Goal: Feedback & Contribution: Contribute content

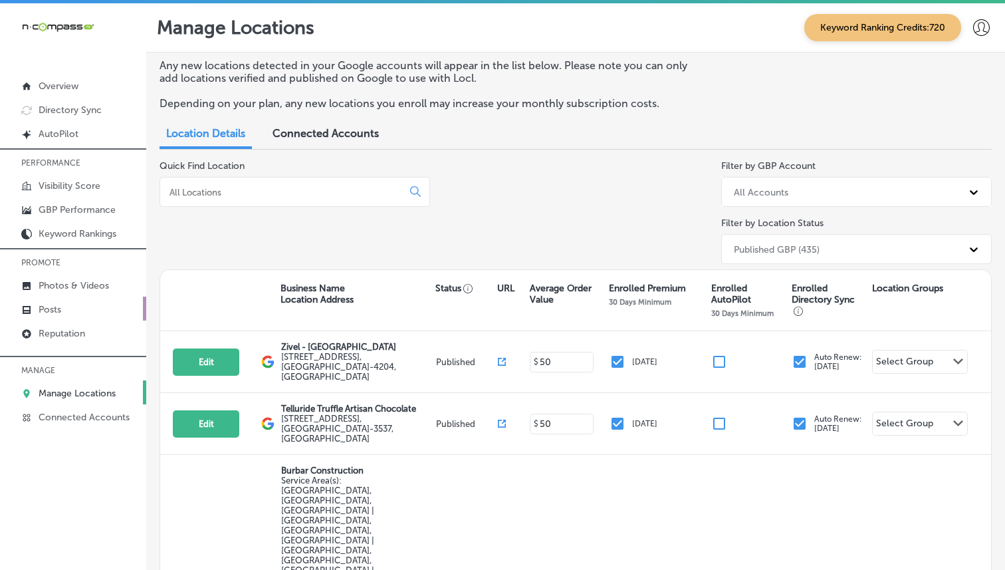
click at [41, 308] on p "Posts" at bounding box center [50, 309] width 23 height 11
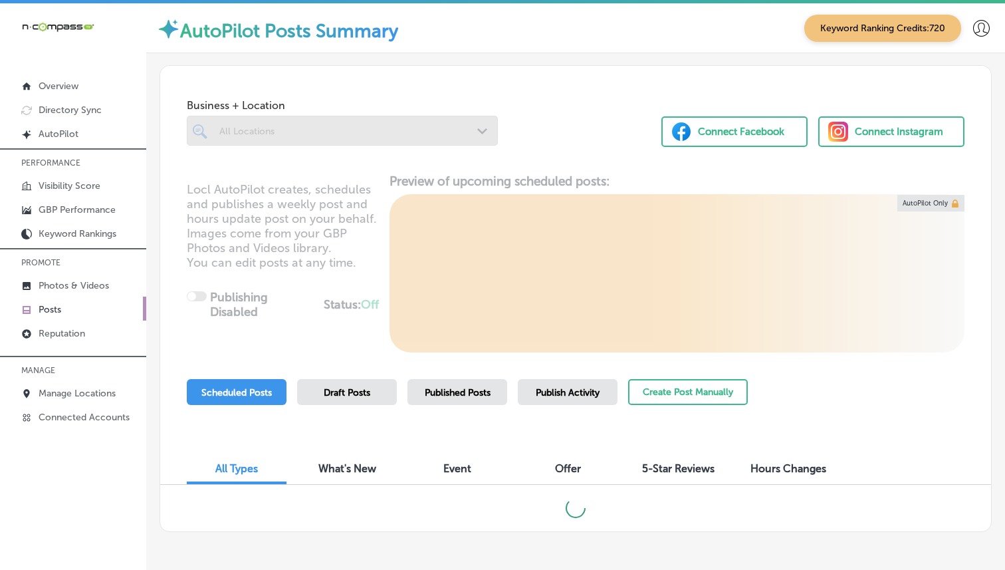
click at [294, 147] on div at bounding box center [342, 156] width 311 height 21
click at [296, 142] on div at bounding box center [342, 131] width 311 height 30
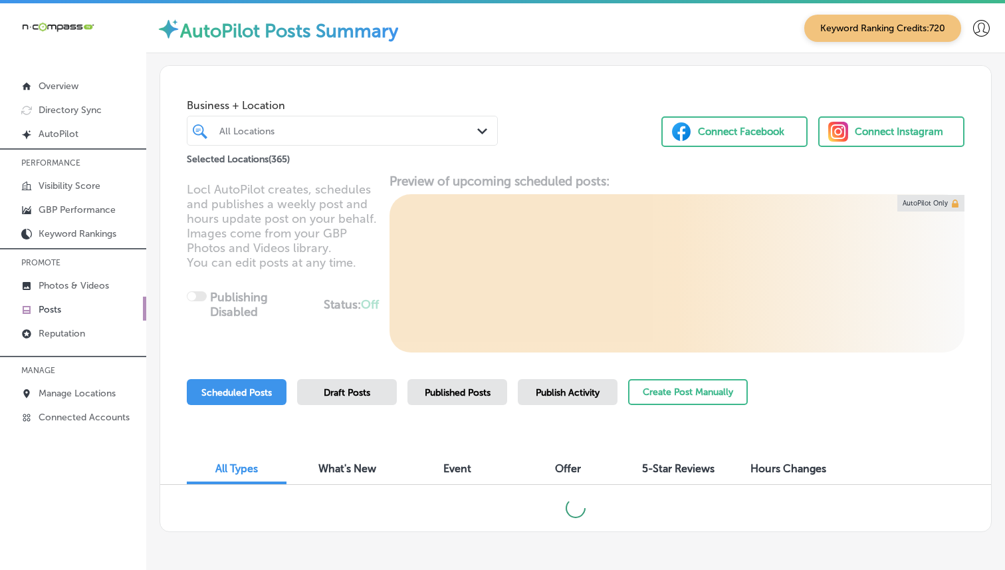
click at [357, 144] on div "All Locations Path Created with Sketch." at bounding box center [342, 131] width 311 height 30
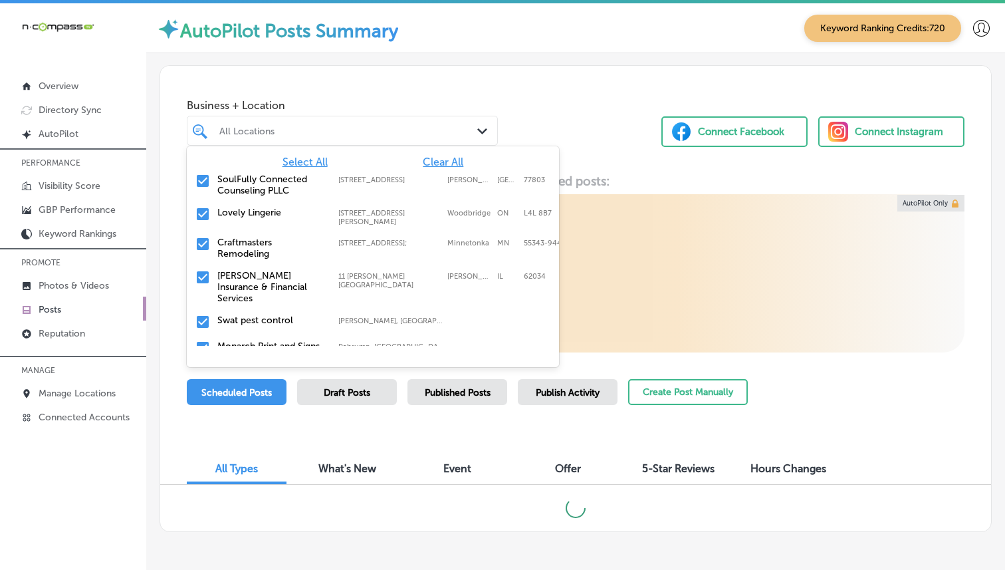
click at [369, 138] on div at bounding box center [330, 131] width 224 height 18
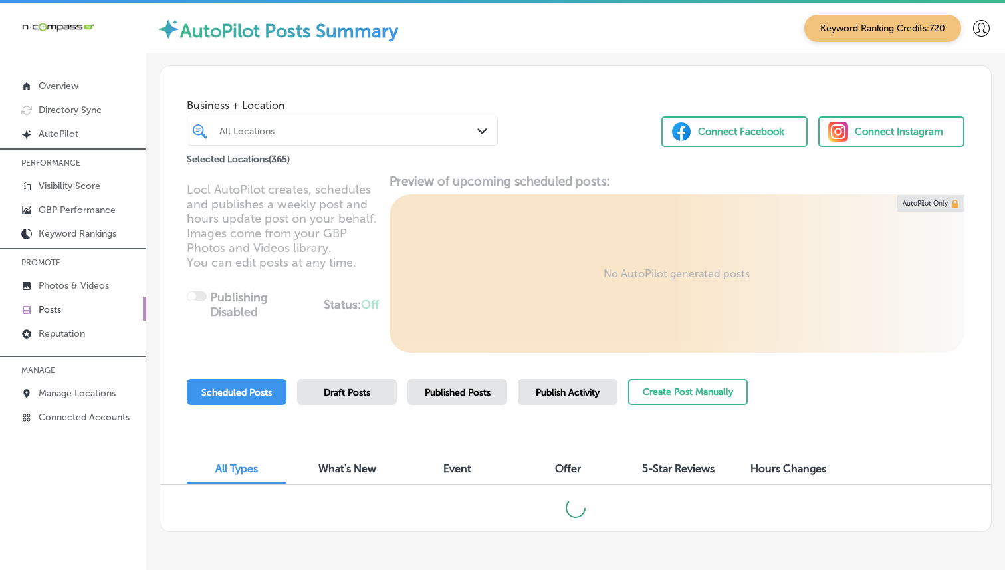
click at [418, 126] on div "All Locations" at bounding box center [348, 130] width 259 height 11
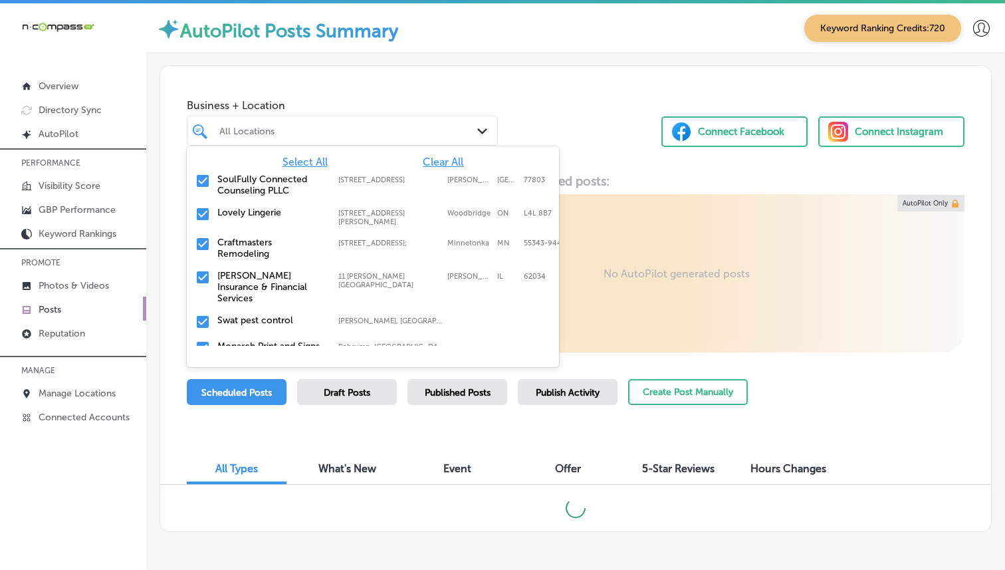
click at [445, 159] on span "Clear All" at bounding box center [443, 162] width 41 height 13
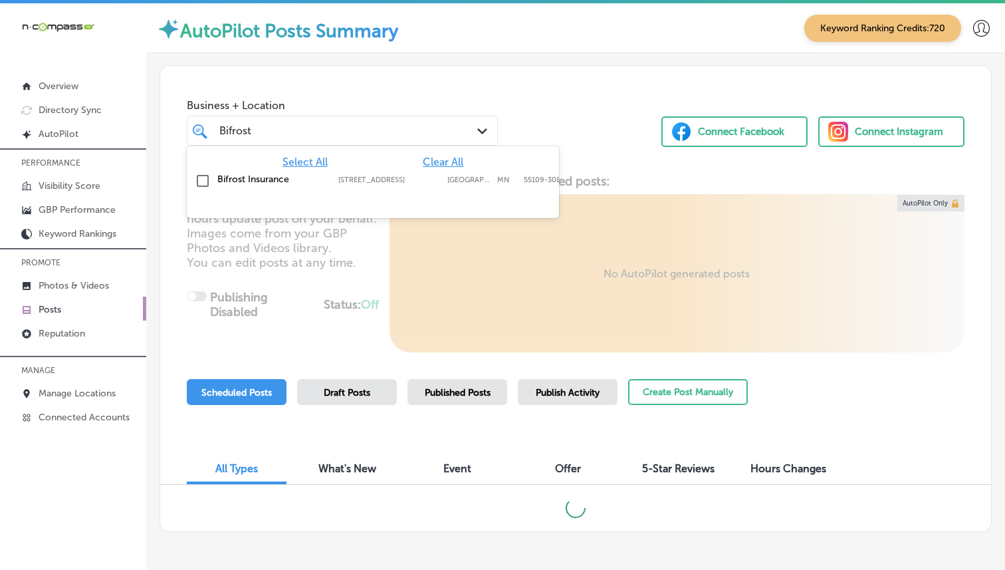
click at [370, 185] on div "Bifrost Insurance 2586 7th Ave E, Suite #303, North St Paul, MN, 55109-3083 258…" at bounding box center [373, 181] width 362 height 21
type input "Bifrost"
click at [617, 100] on div "Business + Location option 2586 7th Ave E, Suite #303, selected. option 2586 7t…" at bounding box center [575, 116] width 831 height 101
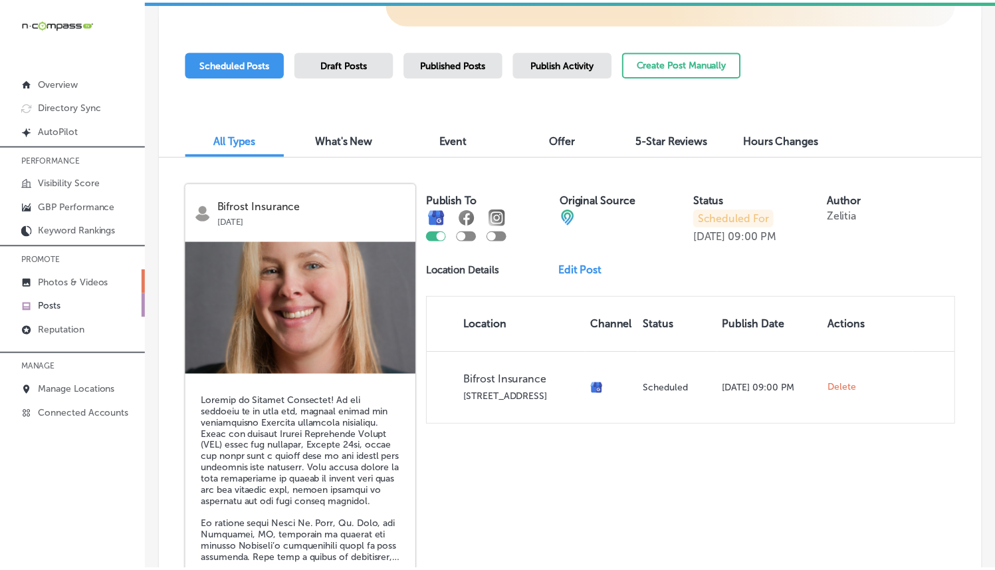
scroll to position [376, 0]
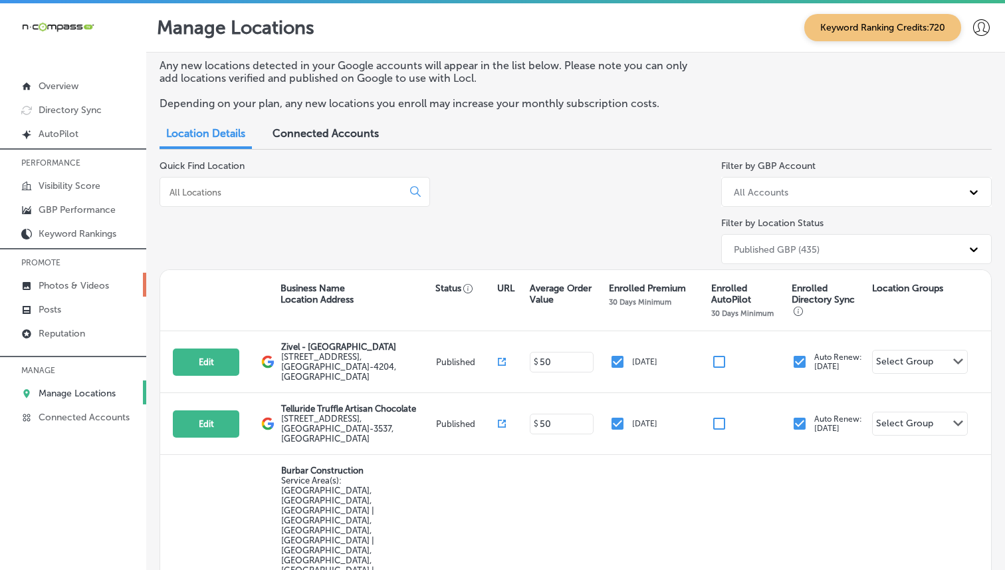
click at [80, 290] on link "Photos & Videos" at bounding box center [73, 284] width 146 height 24
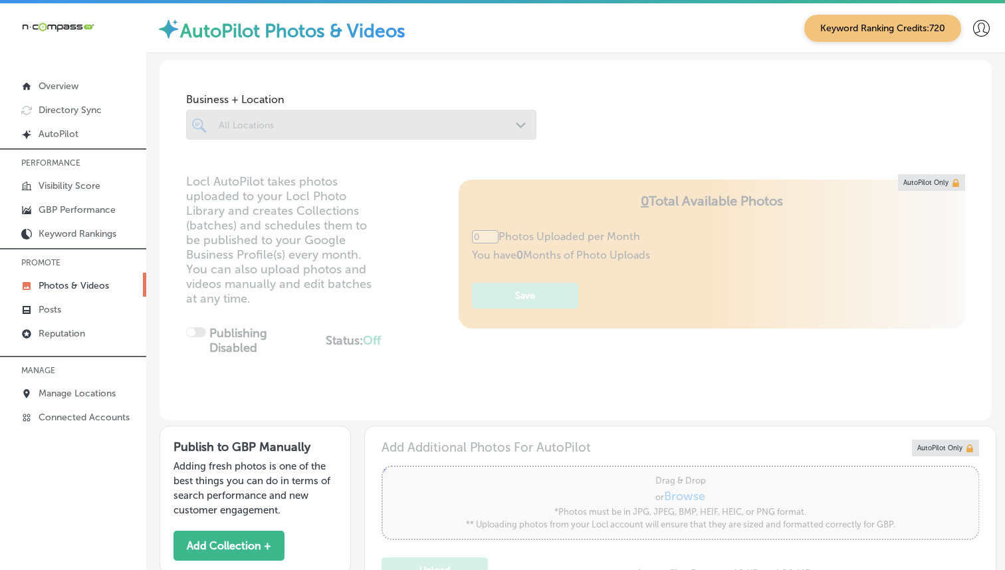
click at [490, 131] on div at bounding box center [361, 125] width 350 height 30
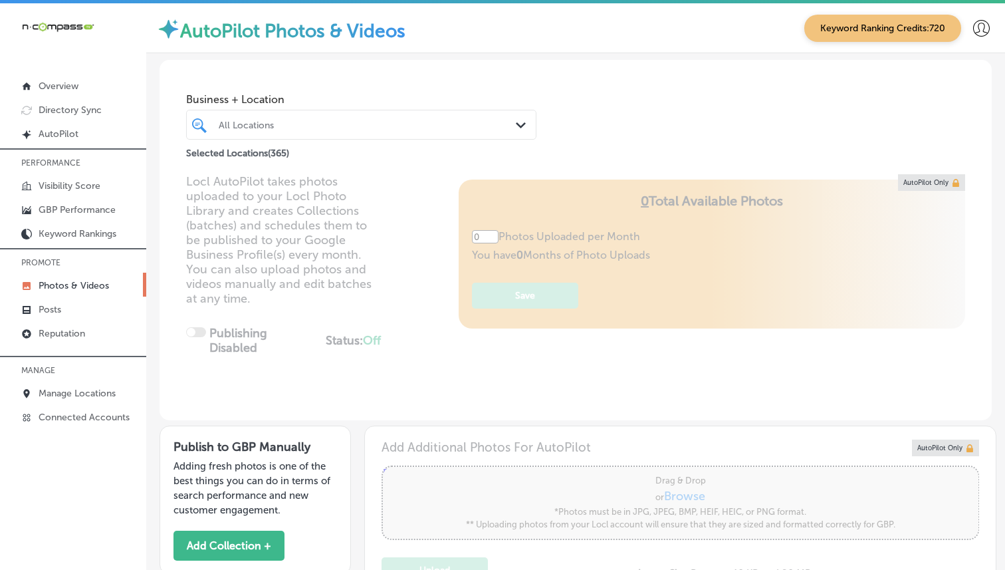
click at [499, 133] on div "All Locations" at bounding box center [361, 124] width 298 height 21
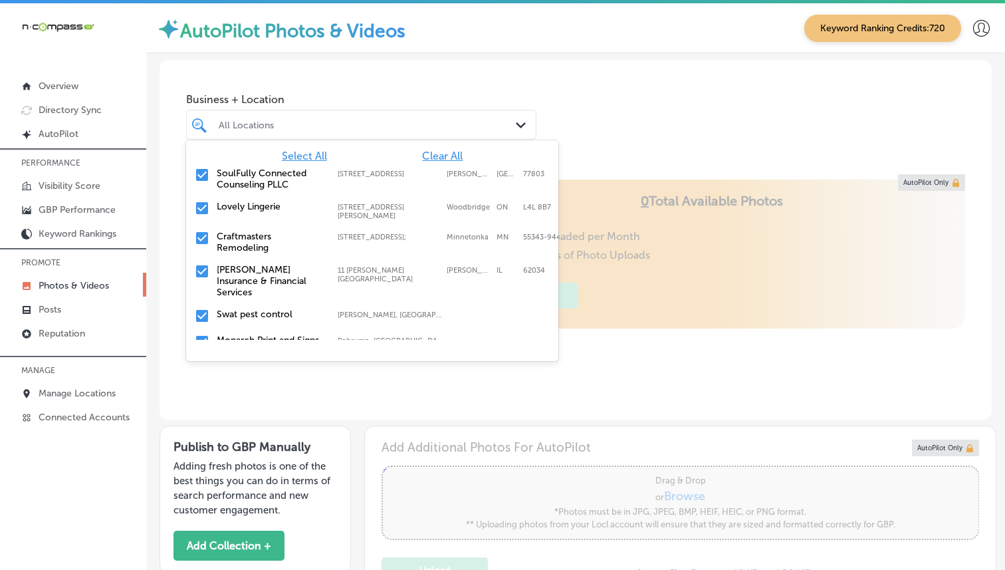
click at [444, 157] on span "Clear All" at bounding box center [442, 156] width 41 height 13
type input "5"
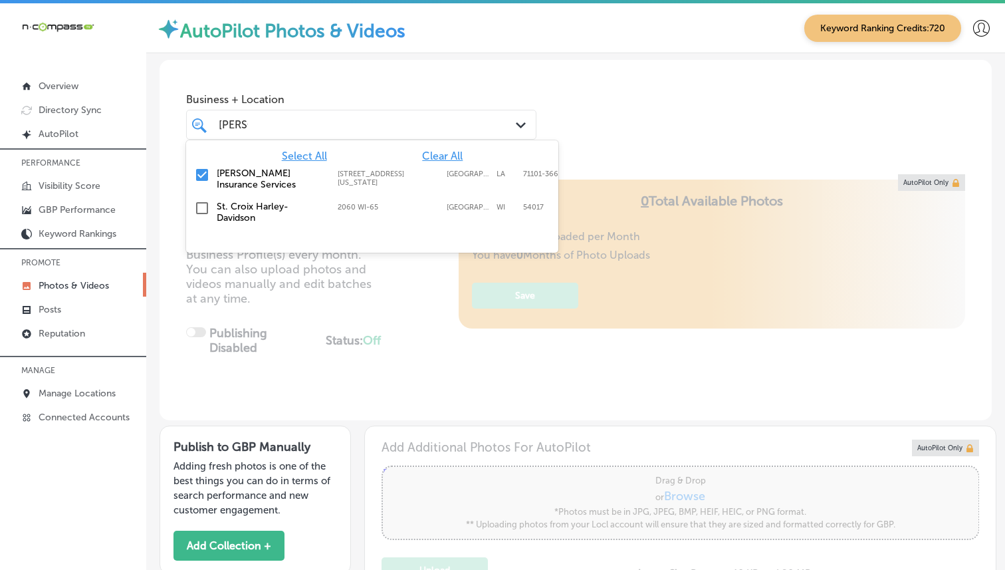
click at [529, 126] on div "Path Created with Sketch." at bounding box center [523, 125] width 15 height 15
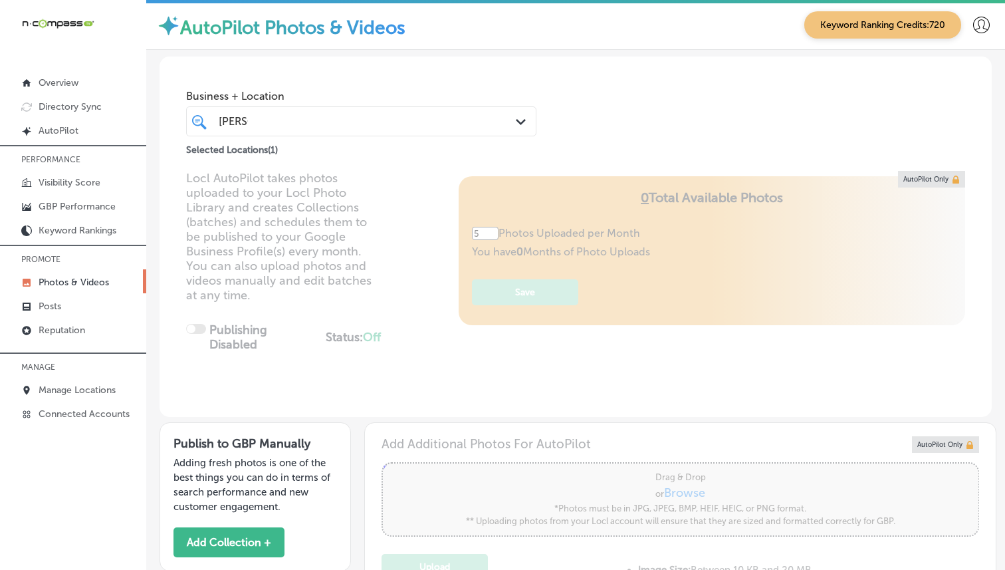
scroll to position [337, 0]
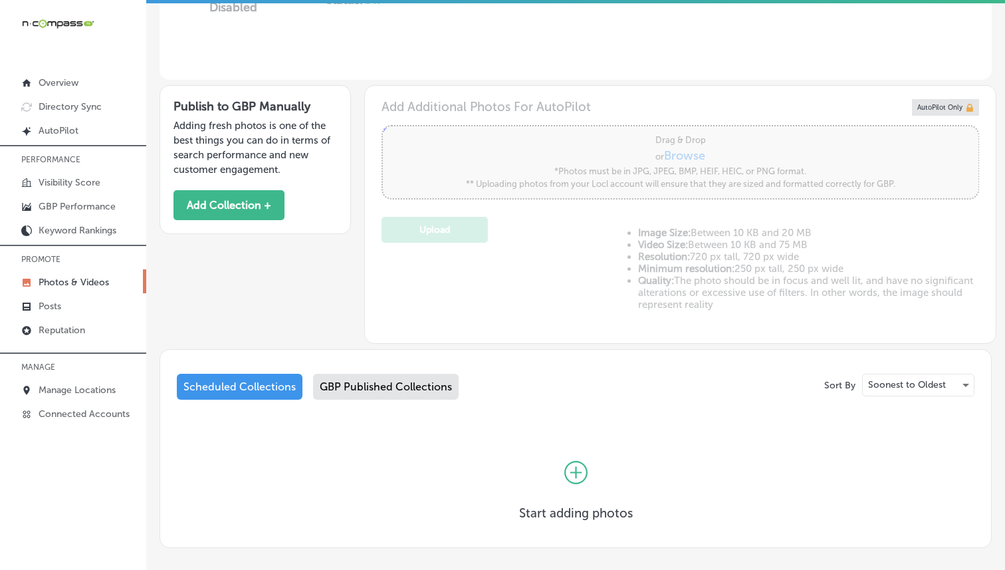
type input "[PERSON_NAME]"
click at [415, 385] on div "GBP Published Collections" at bounding box center [386, 387] width 146 height 26
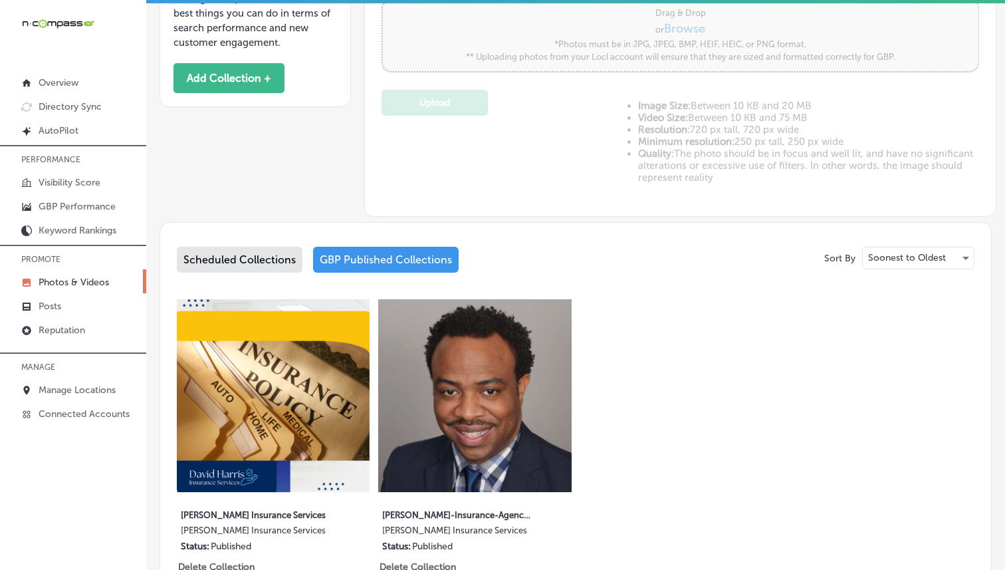
click at [257, 251] on div "Scheduled Collections" at bounding box center [240, 260] width 126 height 26
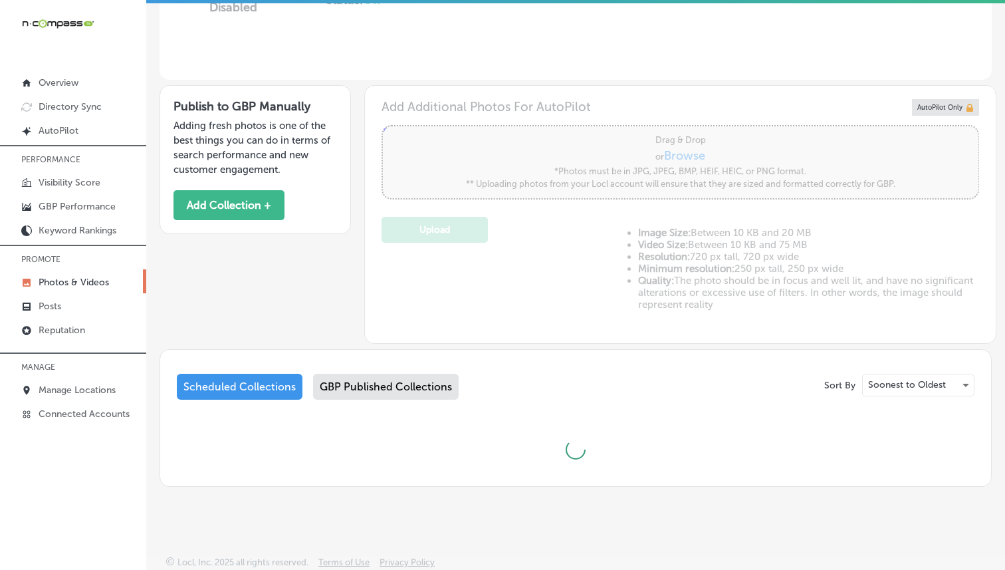
scroll to position [398, 0]
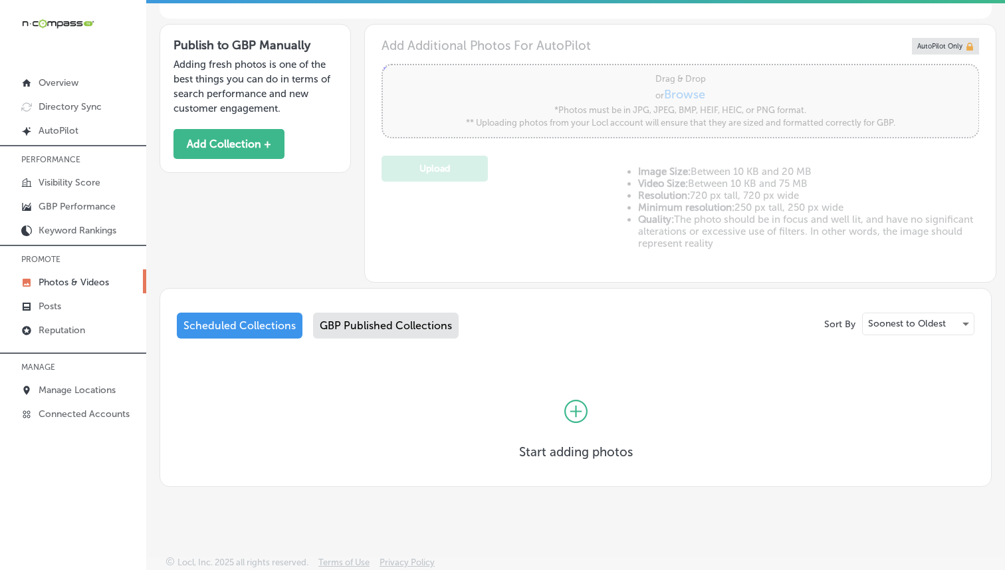
click at [568, 401] on icon at bounding box center [575, 410] width 23 height 23
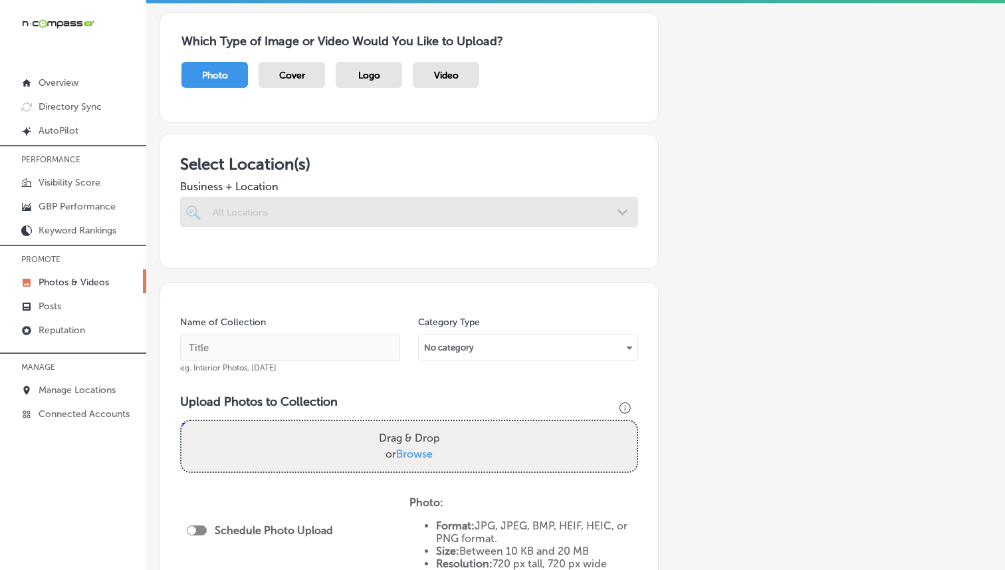
scroll to position [98, 0]
click at [458, 212] on div at bounding box center [409, 212] width 458 height 30
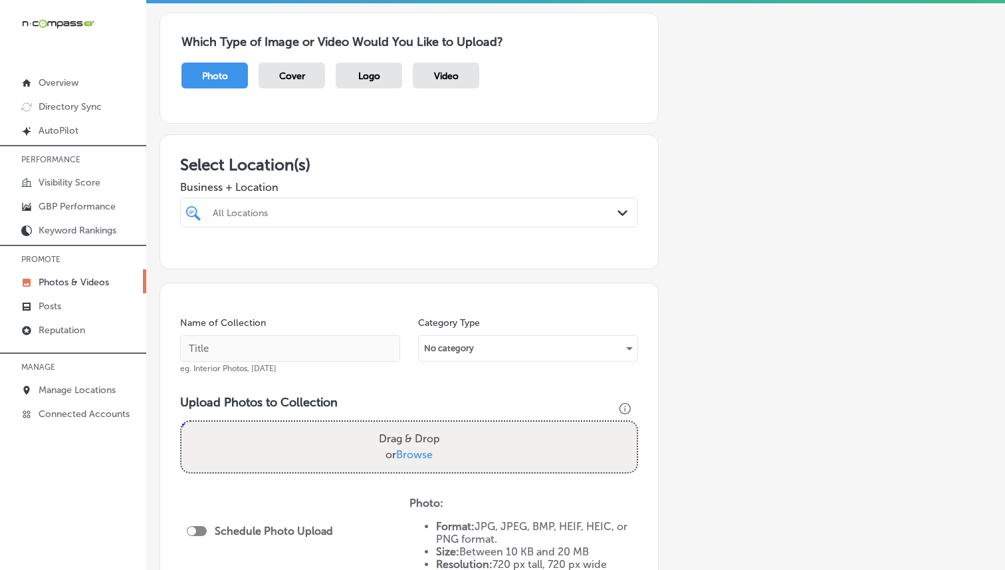
click at [582, 212] on div "All Locations" at bounding box center [416, 212] width 406 height 11
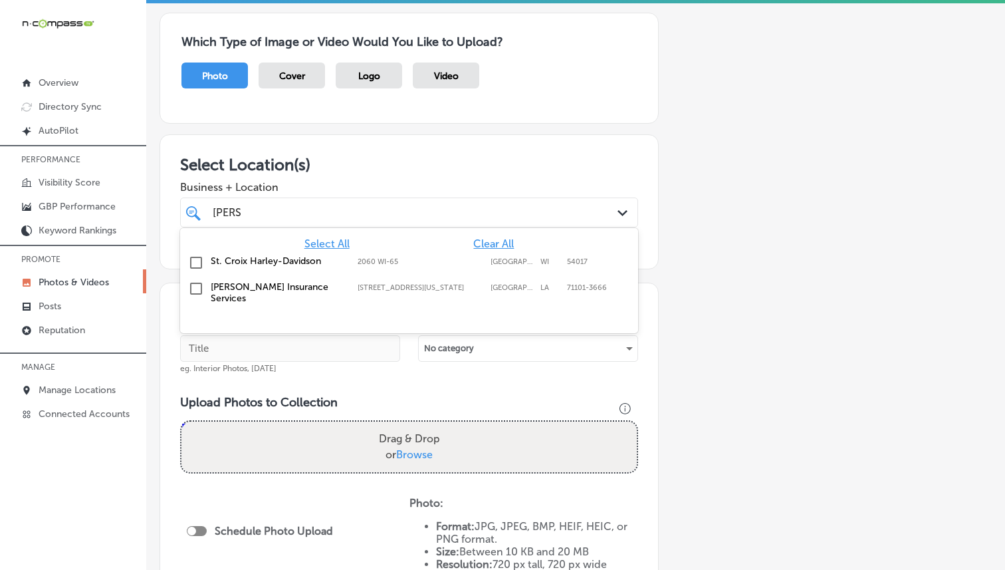
click at [231, 294] on label "[PERSON_NAME] Insurance Services" at bounding box center [278, 292] width 134 height 23
type input "[PERSON_NAME]"
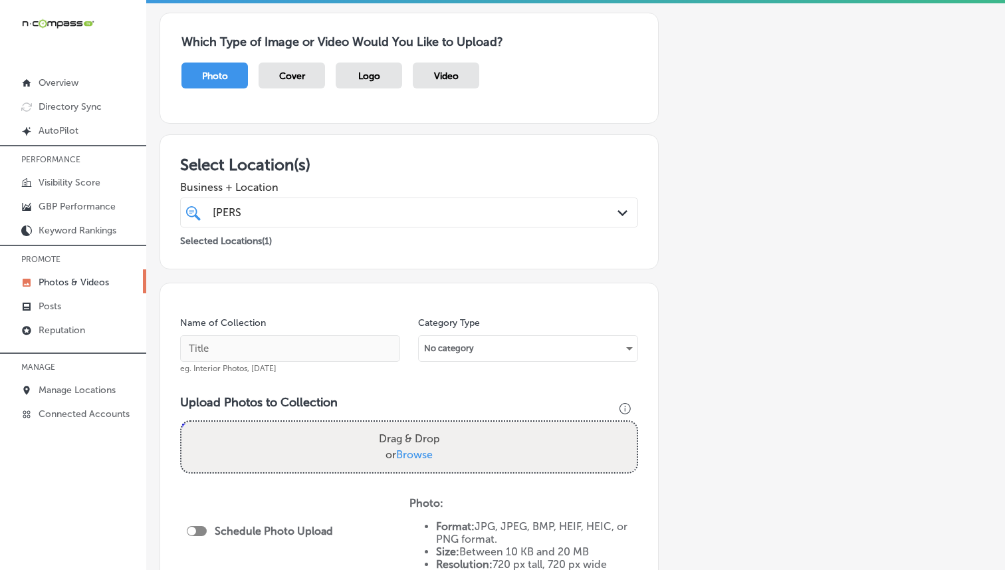
click at [347, 190] on span "Business + Location" at bounding box center [409, 187] width 458 height 13
click at [254, 358] on input "text" at bounding box center [290, 348] width 220 height 27
paste input "[PERSON_NAME] Insurance Services"
type input "[PERSON_NAME] Insurance Services"
click at [336, 261] on div "Select Location(s) Business + Location [PERSON_NAME] Path Created with Sketch. …" at bounding box center [409, 201] width 499 height 135
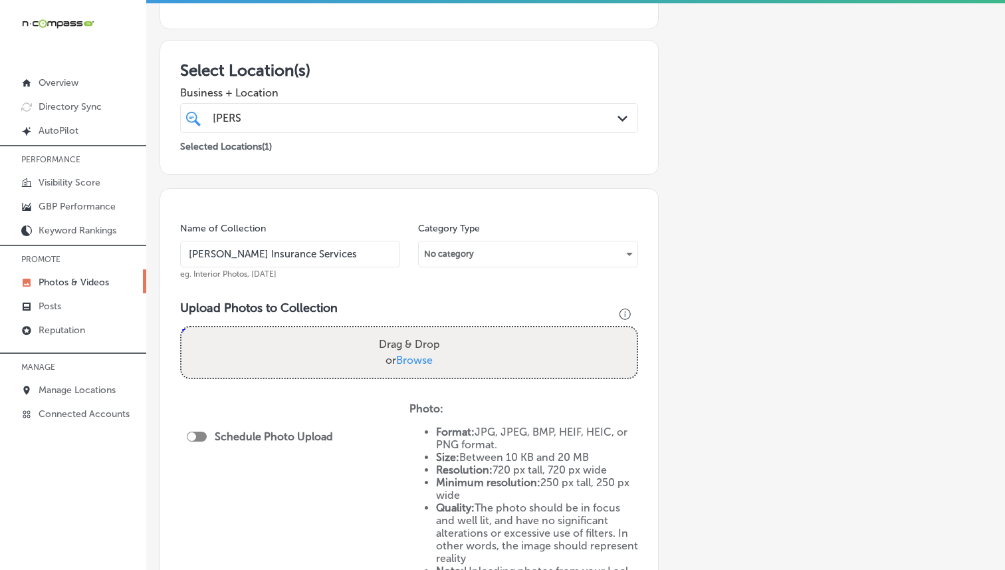
scroll to position [388, 0]
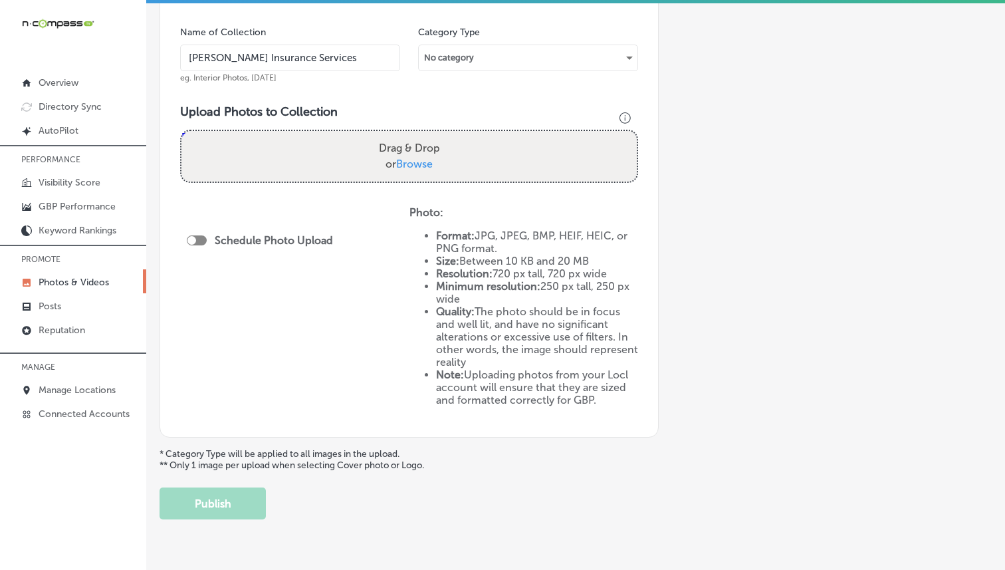
click at [415, 162] on span "Browse" at bounding box center [414, 164] width 37 height 13
click at [415, 135] on input "Drag & Drop or Browse" at bounding box center [408, 133] width 455 height 4
type input "C:\fakepath\[PERSON_NAME]-Insurance-Services1.png"
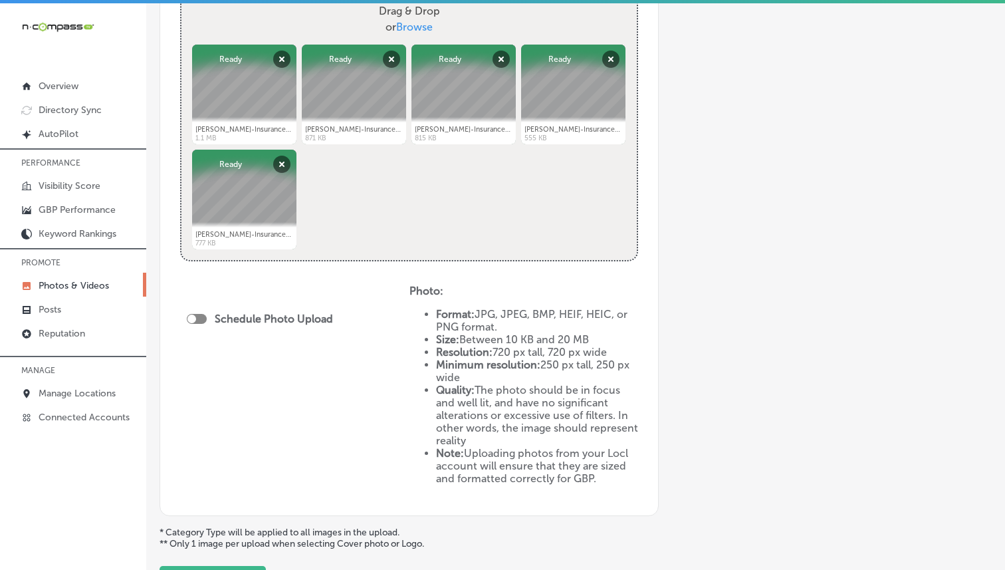
scroll to position [638, 0]
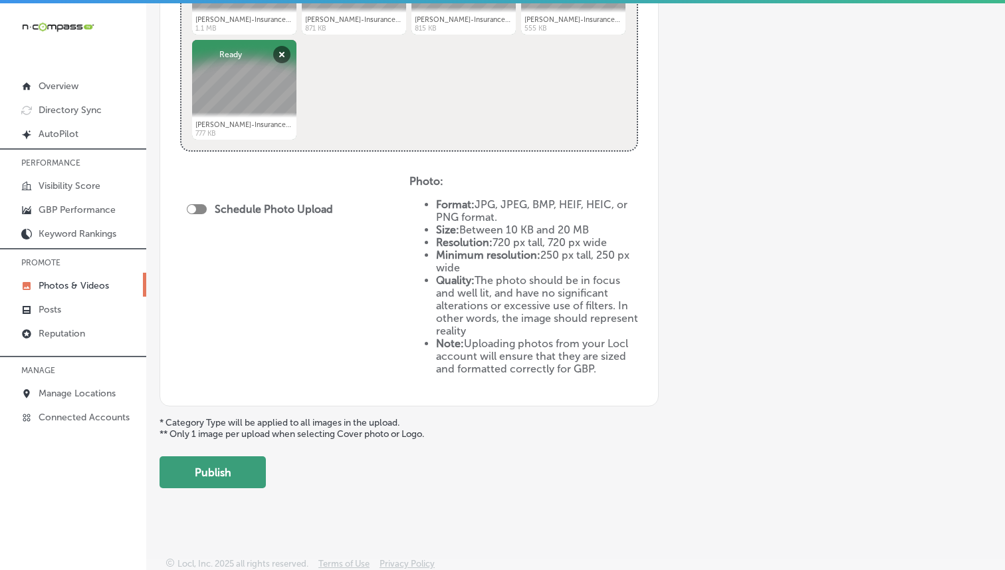
click at [213, 471] on button "Publish" at bounding box center [213, 472] width 106 height 32
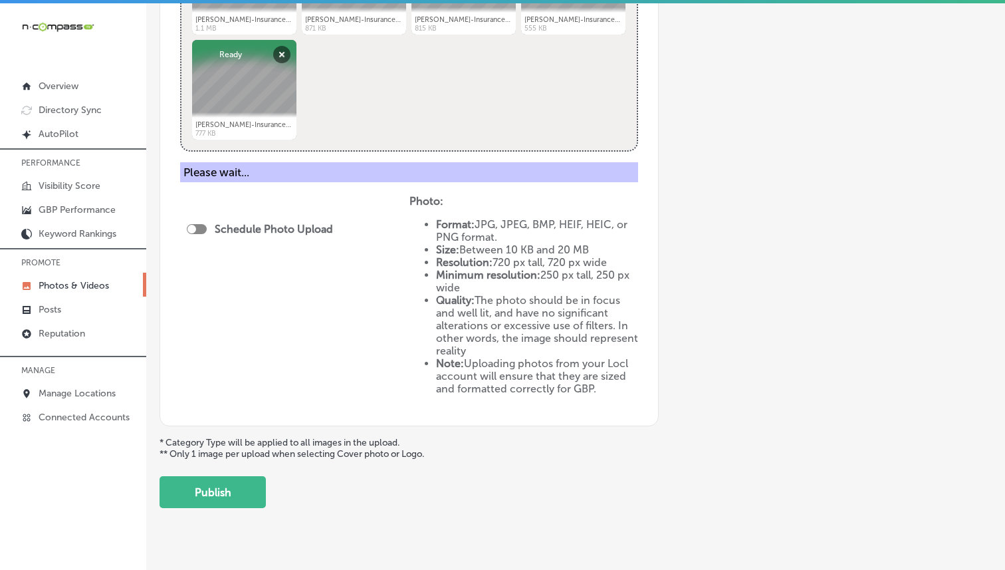
scroll to position [423, 0]
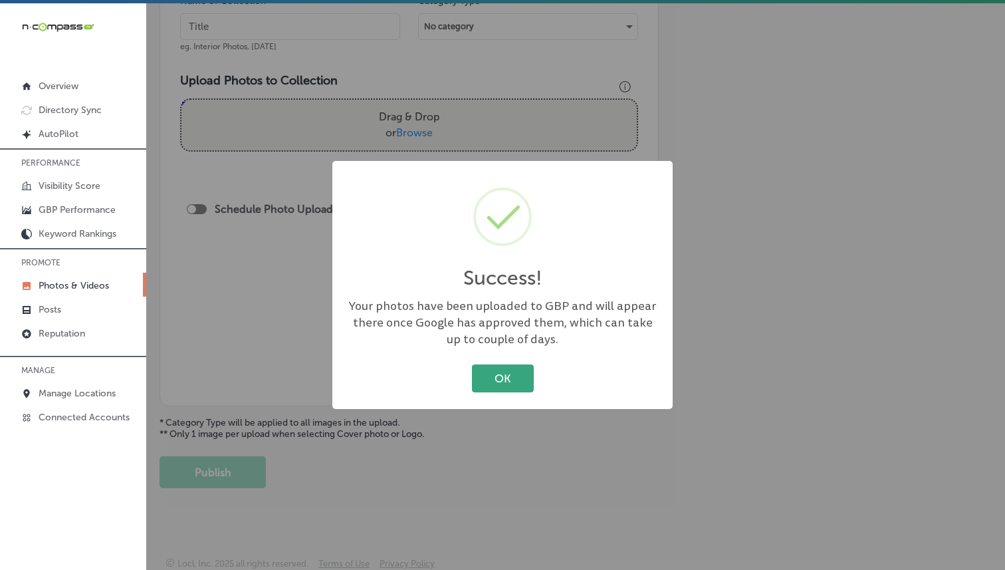
click at [489, 380] on button "OK" at bounding box center [503, 377] width 62 height 27
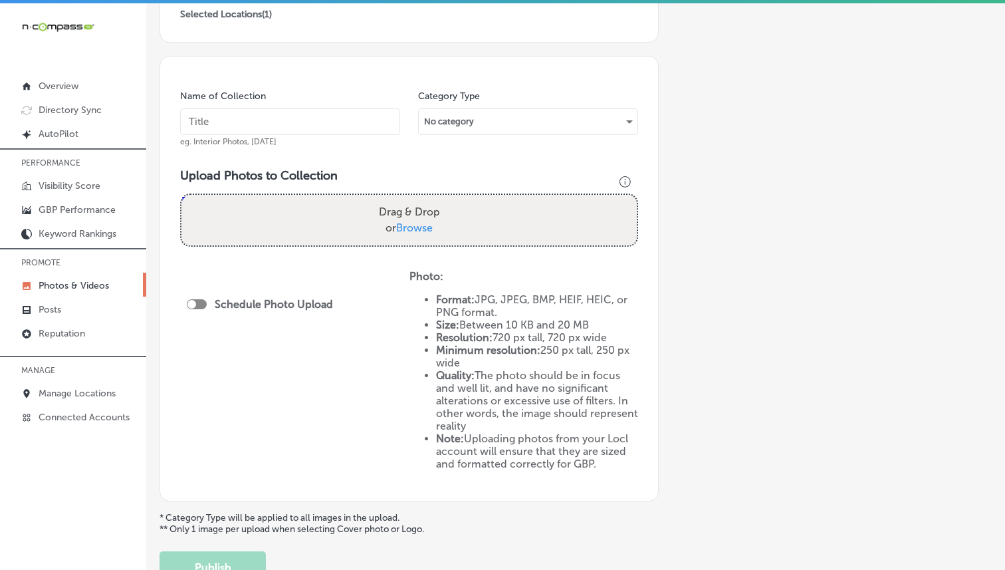
scroll to position [134, 0]
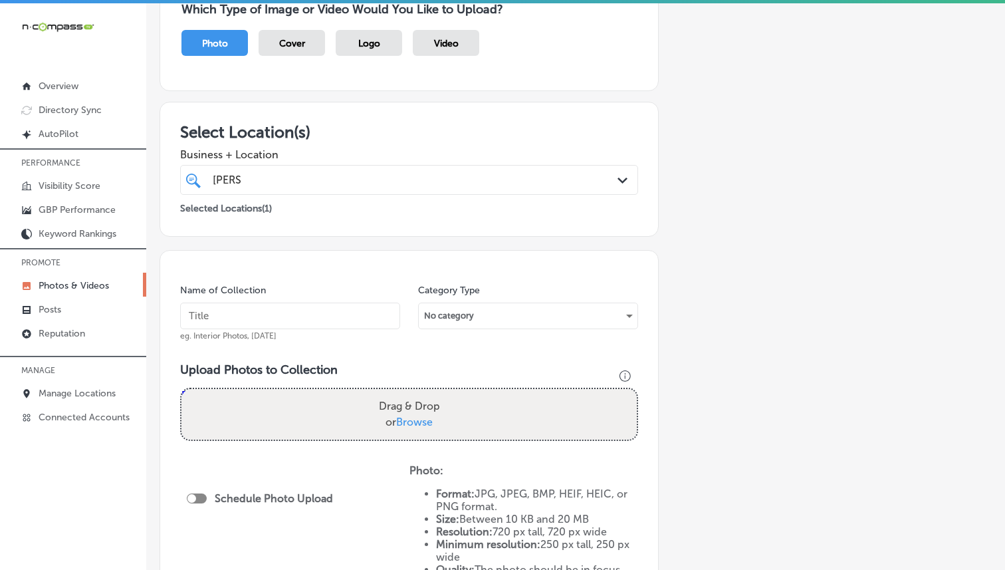
click at [281, 290] on div "Name of Collection eg. Interior Photos, [DATE]" at bounding box center [290, 312] width 220 height 57
click at [282, 304] on input "text" at bounding box center [290, 315] width 220 height 27
paste input "[PERSON_NAME] Insurance Services"
type input "[PERSON_NAME] Insurance Services"
click at [479, 402] on div "Drag & Drop or Browse" at bounding box center [408, 414] width 455 height 51
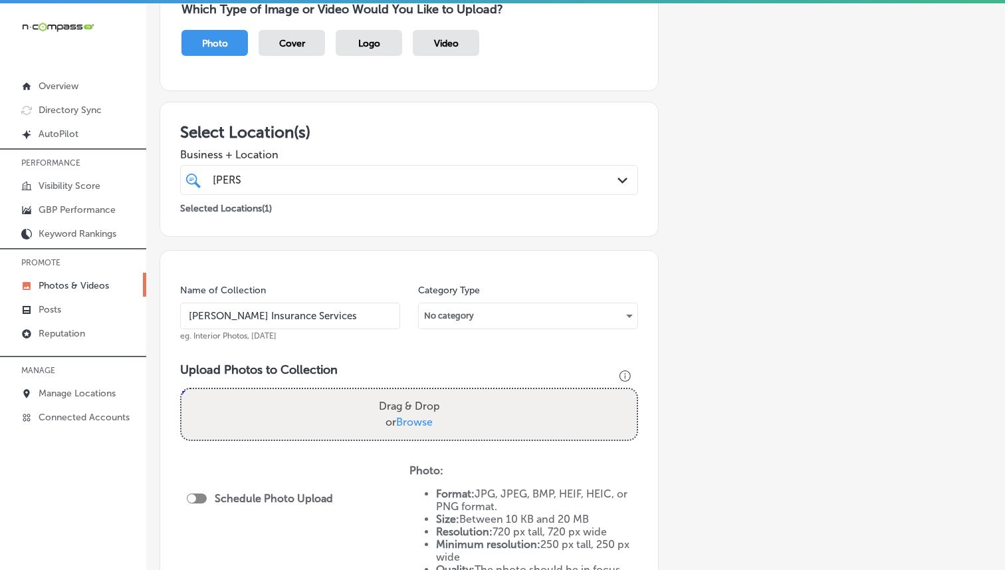
click at [181, 389] on input "Drag & Drop or Browse" at bounding box center [408, 391] width 455 height 4
type input "C:\fakepath\[PERSON_NAME]-Insurance-Services6.png"
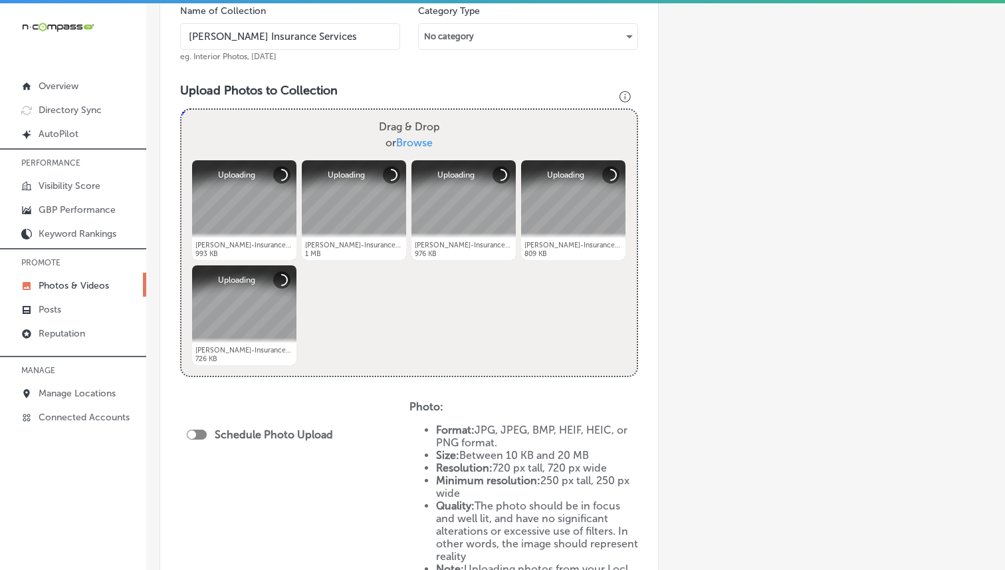
scroll to position [444, 0]
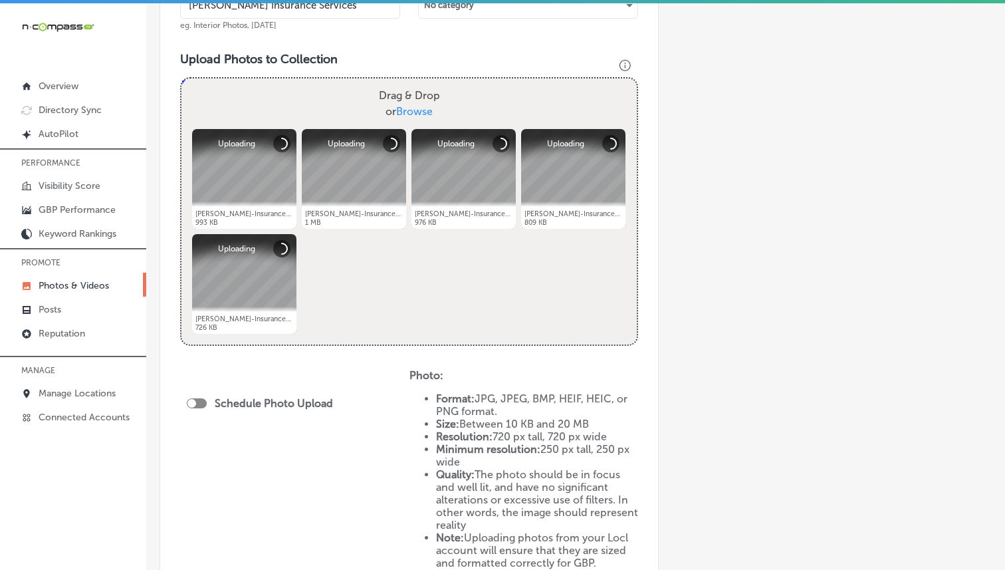
click at [201, 401] on div at bounding box center [197, 403] width 20 height 10
checkbox input "true"
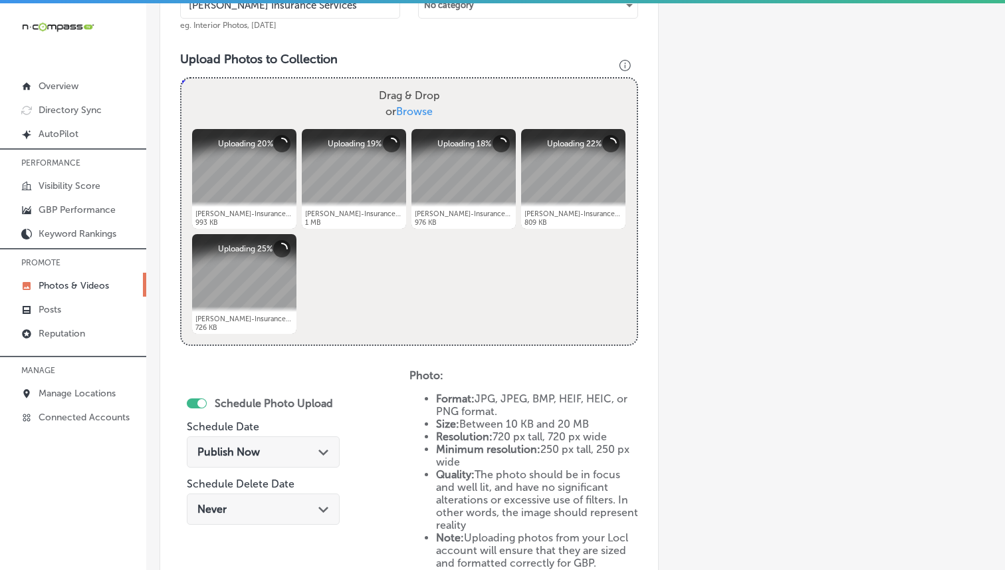
click at [269, 448] on div "Publish Now Path Created with Sketch." at bounding box center [263, 451] width 132 height 13
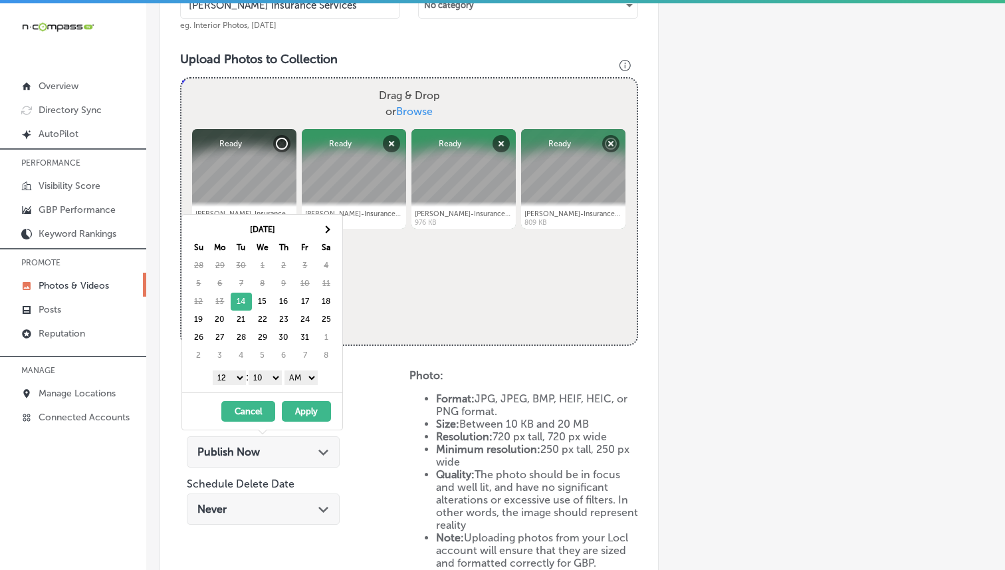
click at [230, 374] on select "1 2 3 4 5 6 7 8 9 10 11 12" at bounding box center [229, 377] width 33 height 15
click at [311, 425] on div "[DATE] - [DATE] Cancel Apply" at bounding box center [262, 410] width 160 height 37
click at [310, 407] on button "Apply" at bounding box center [306, 411] width 49 height 21
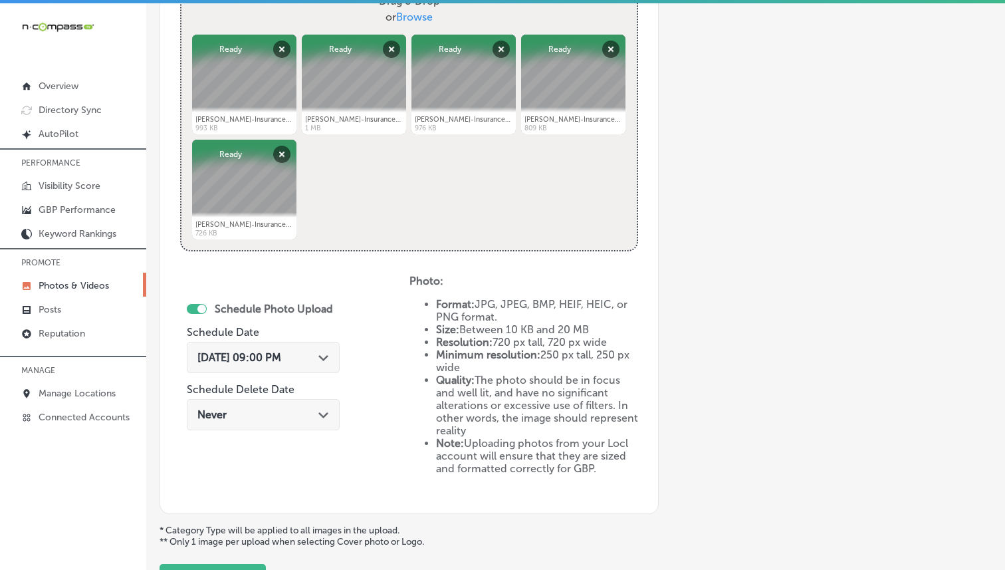
scroll to position [627, 0]
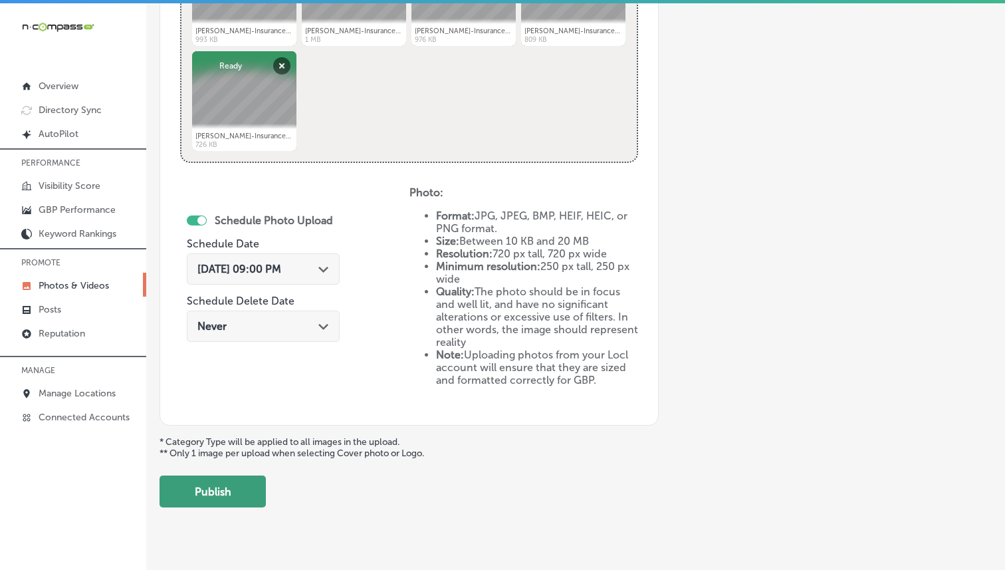
click at [259, 480] on button "Publish" at bounding box center [213, 491] width 106 height 32
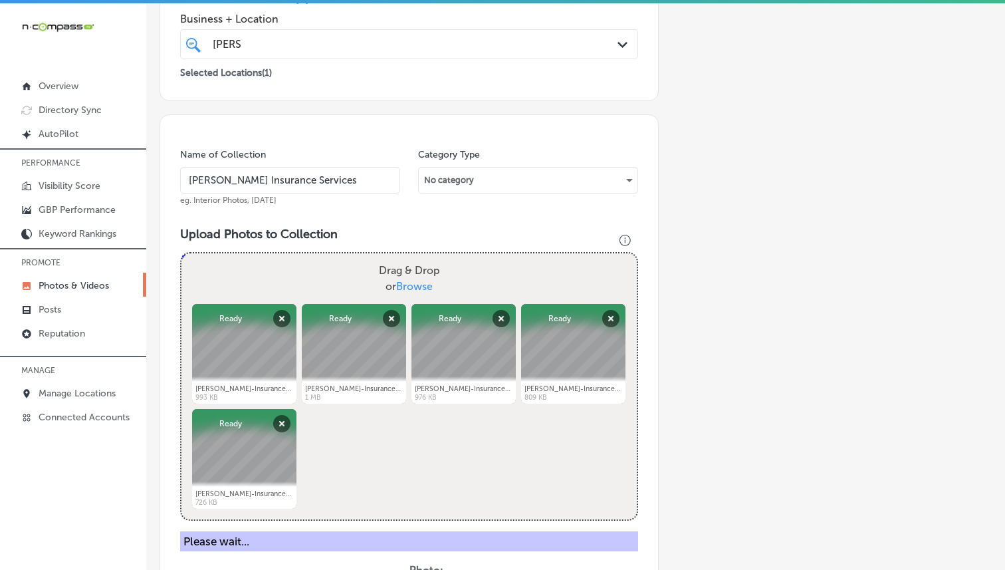
scroll to position [254, 0]
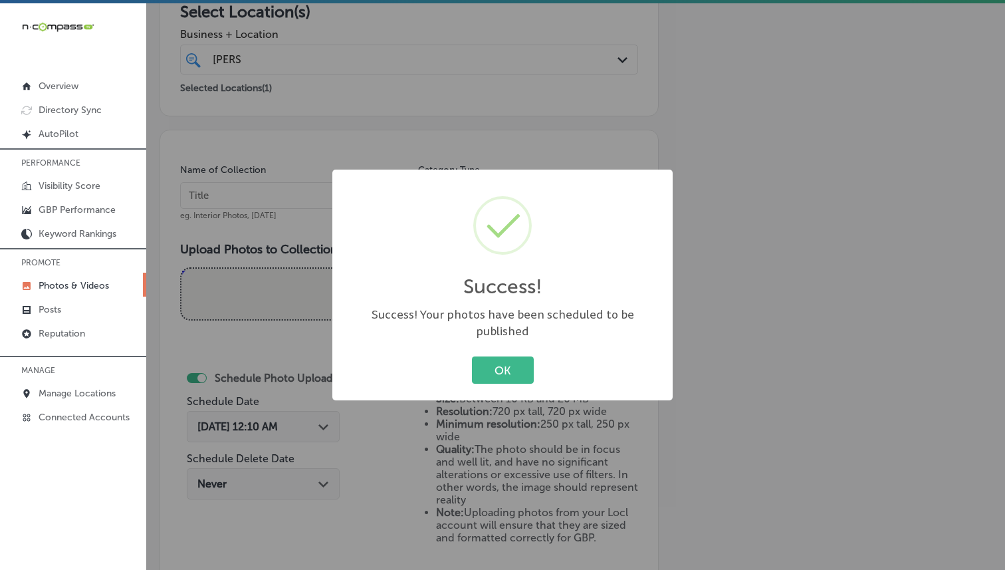
click at [494, 353] on div "OK Cancel" at bounding box center [503, 370] width 314 height 35
click at [491, 358] on button "OK" at bounding box center [503, 369] width 62 height 27
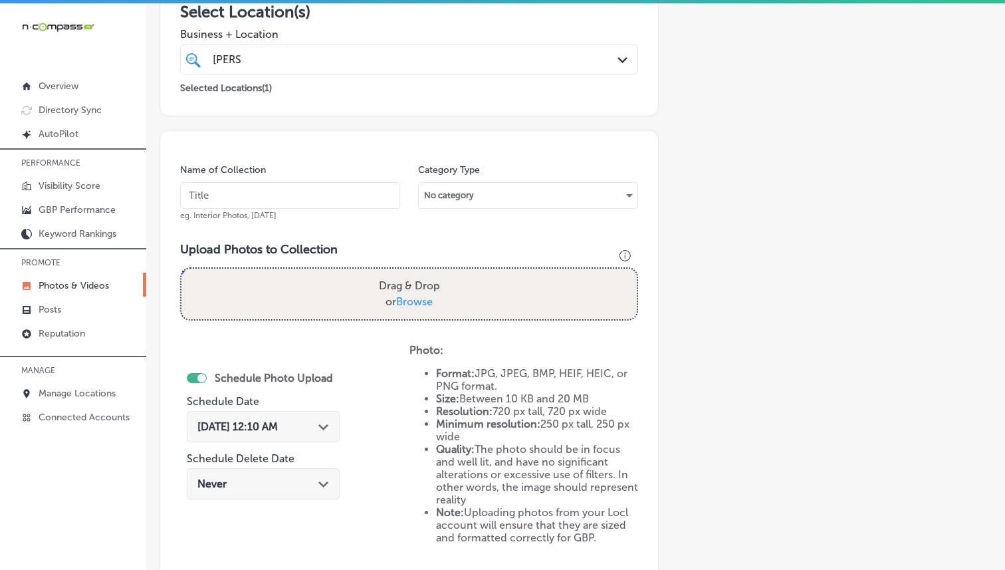
click at [333, 187] on input "text" at bounding box center [290, 195] width 220 height 27
paste input "[PERSON_NAME] Insurance Services"
type input "[PERSON_NAME] Insurance Services"
click at [426, 299] on span "Browse" at bounding box center [414, 301] width 37 height 13
click at [426, 272] on input "Drag & Drop or Browse" at bounding box center [408, 271] width 455 height 4
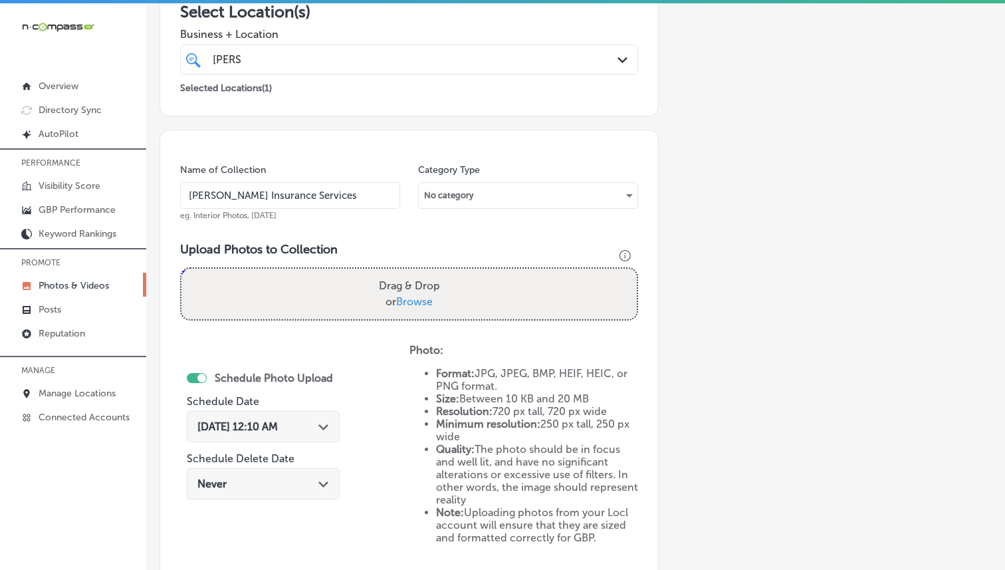
type input "C:\fakepath\[PERSON_NAME]-Insurance-Services11.png"
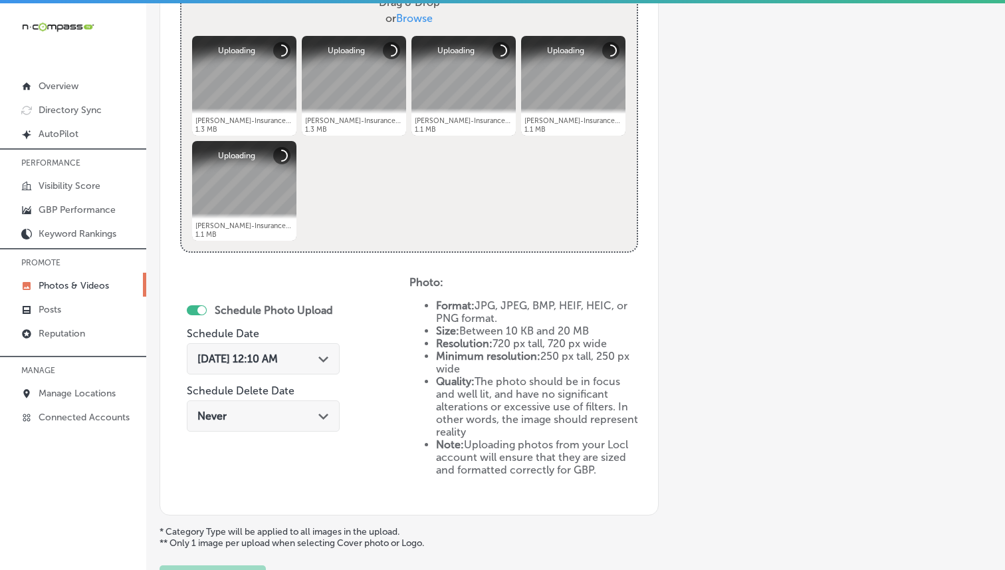
scroll to position [601, 0]
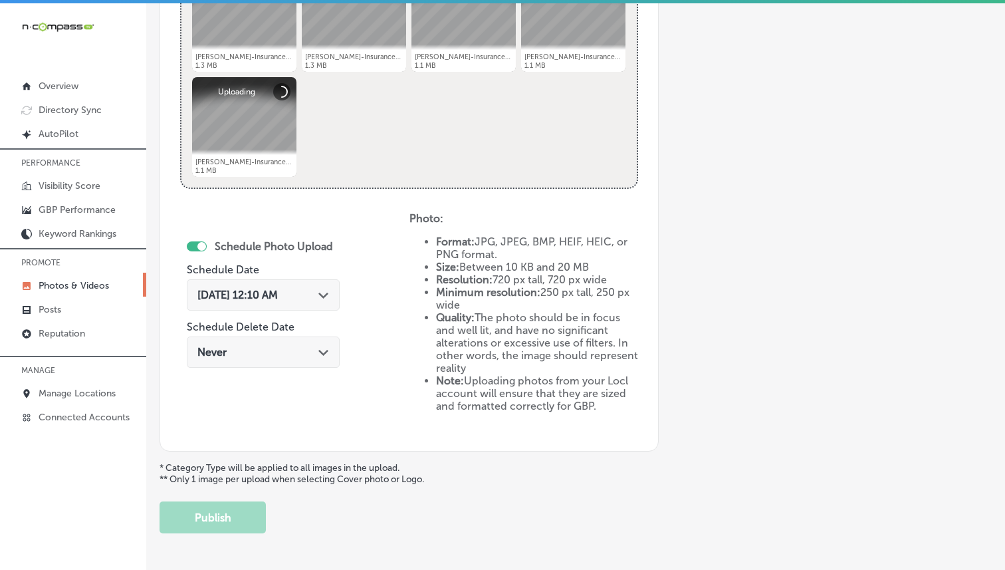
click at [315, 296] on div "[DATE] 12:10 AM Path Created with Sketch." at bounding box center [263, 294] width 132 height 13
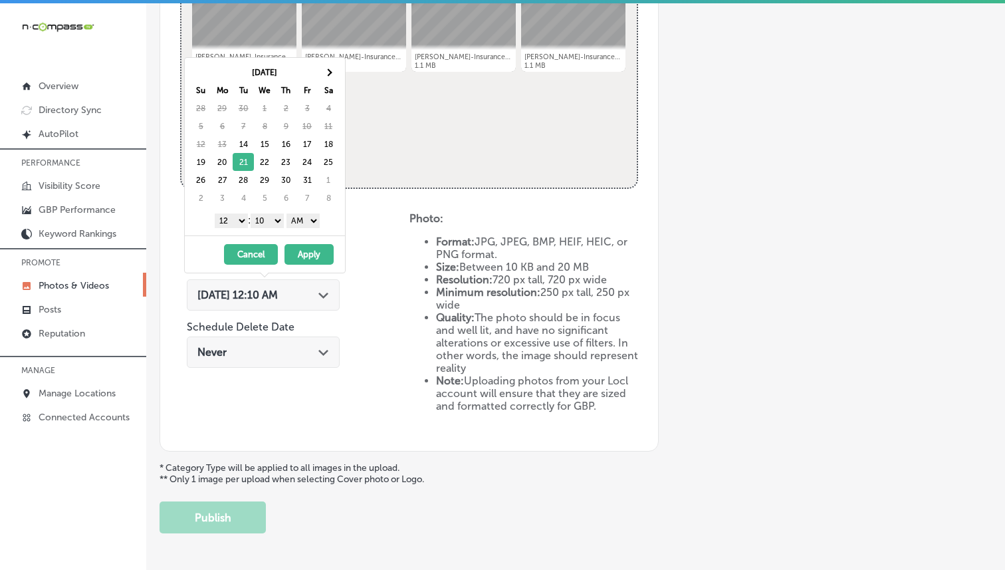
click at [232, 213] on select "1 2 3 4 5 6 7 8 9 10 11 12" at bounding box center [231, 220] width 33 height 15
click at [301, 221] on select "AM PM" at bounding box center [302, 220] width 33 height 15
click at [269, 219] on select "00 10 20 30 40 50" at bounding box center [267, 220] width 33 height 15
click at [253, 213] on select "00 10 20 30 40 50" at bounding box center [267, 220] width 33 height 15
click at [269, 219] on select "00 10 20 30 40 50" at bounding box center [267, 220] width 33 height 15
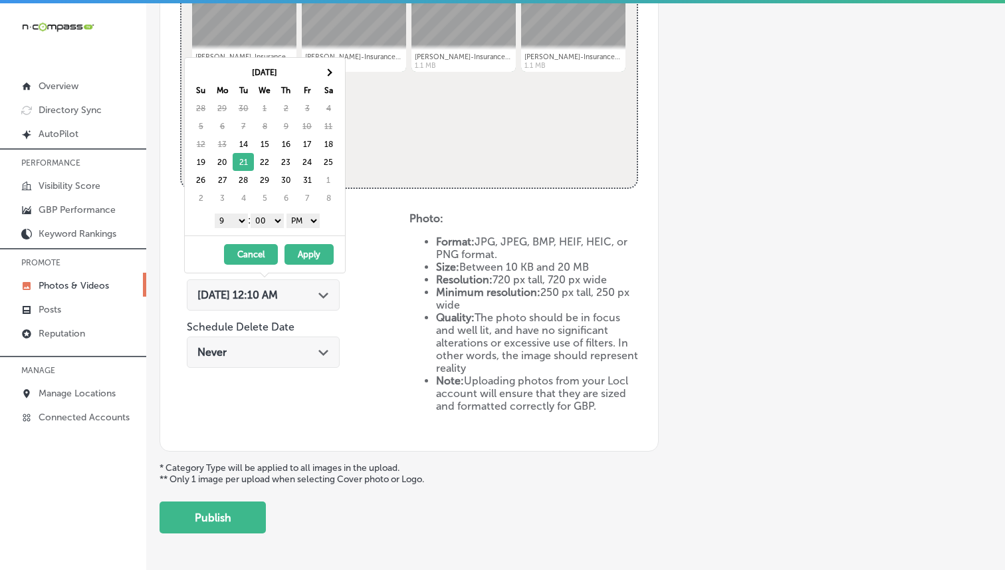
click at [317, 252] on button "Apply" at bounding box center [308, 254] width 49 height 21
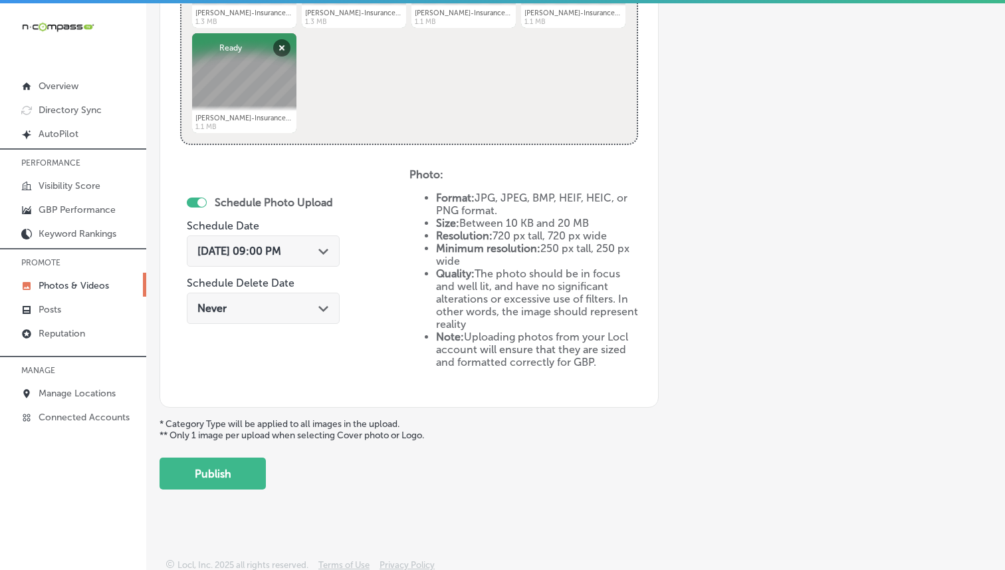
scroll to position [643, 0]
click at [325, 253] on icon "Path Created with Sketch." at bounding box center [323, 253] width 10 height 6
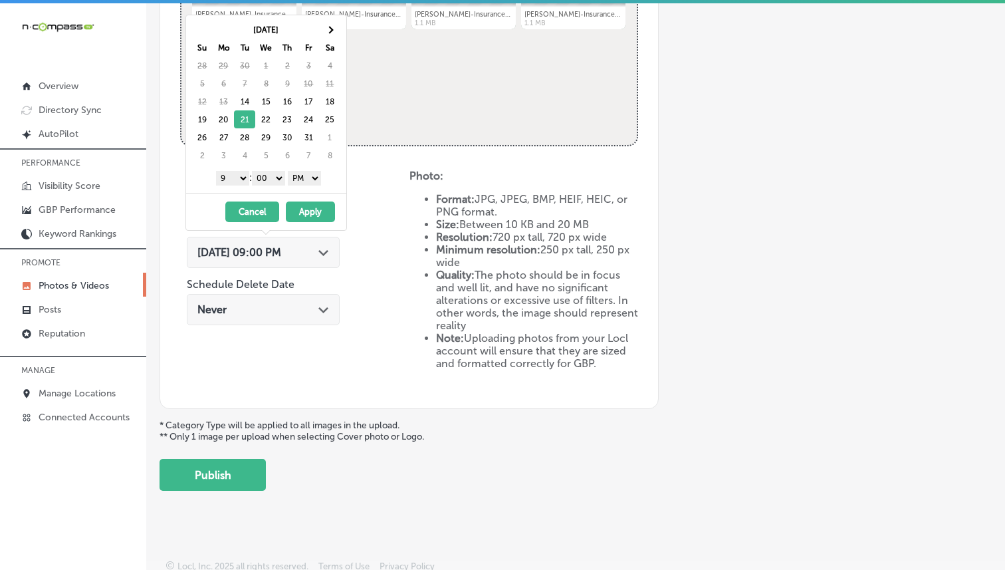
click at [378, 265] on div "Schedule Photo Upload Schedule Date [DATE] 09:00 PM Path Created with Sketch. S…" at bounding box center [294, 278] width 229 height 219
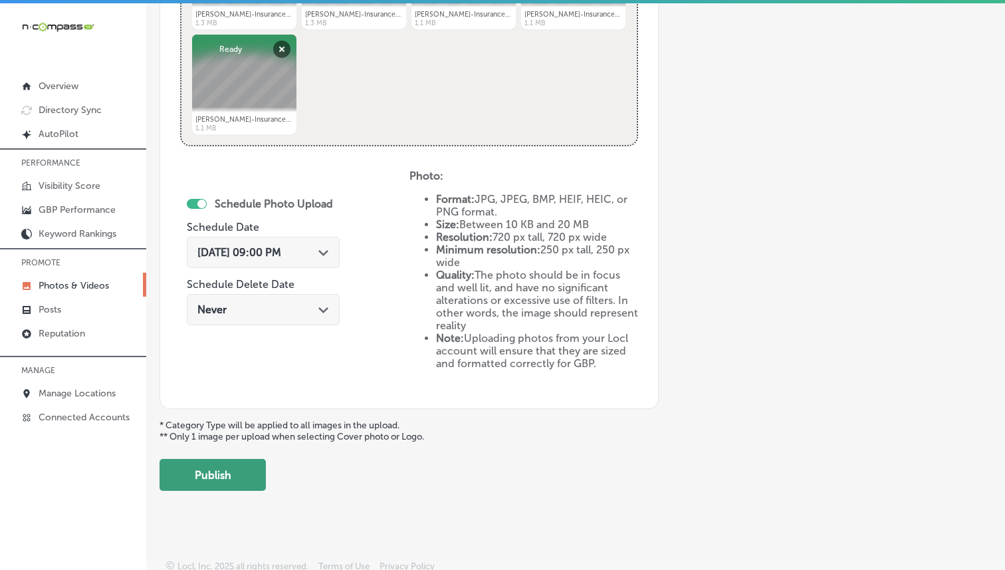
click at [222, 473] on button "Publish" at bounding box center [213, 475] width 106 height 32
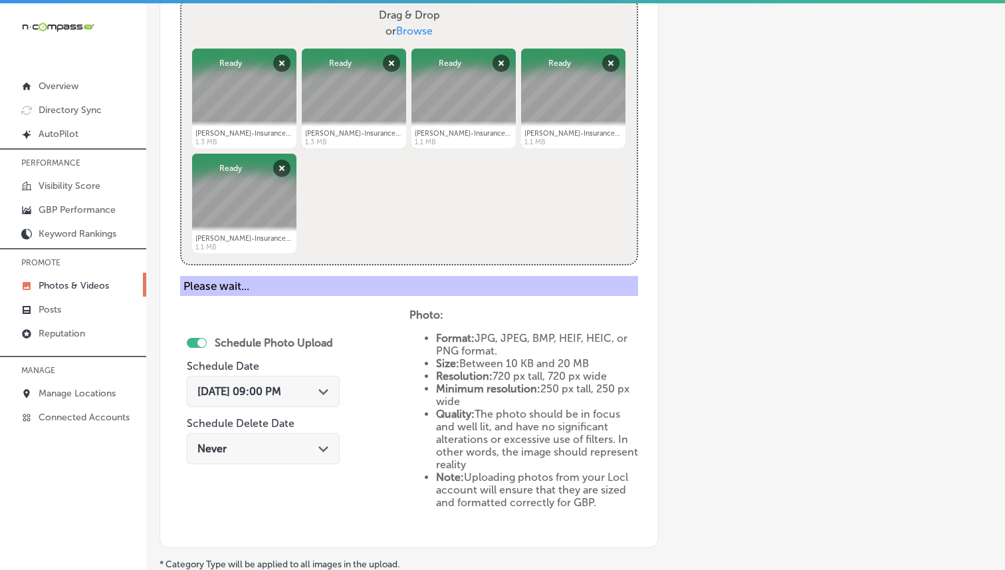
scroll to position [431, 0]
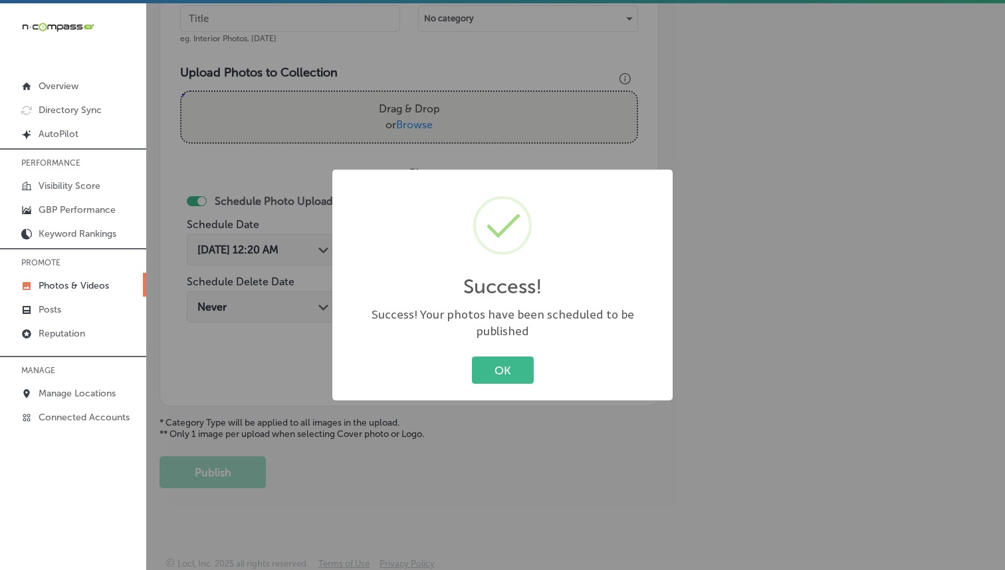
click at [514, 381] on div "Success! × Success! Your photos have been scheduled to be published OK Cancel" at bounding box center [502, 284] width 340 height 231
click at [506, 367] on button "OK" at bounding box center [503, 369] width 62 height 27
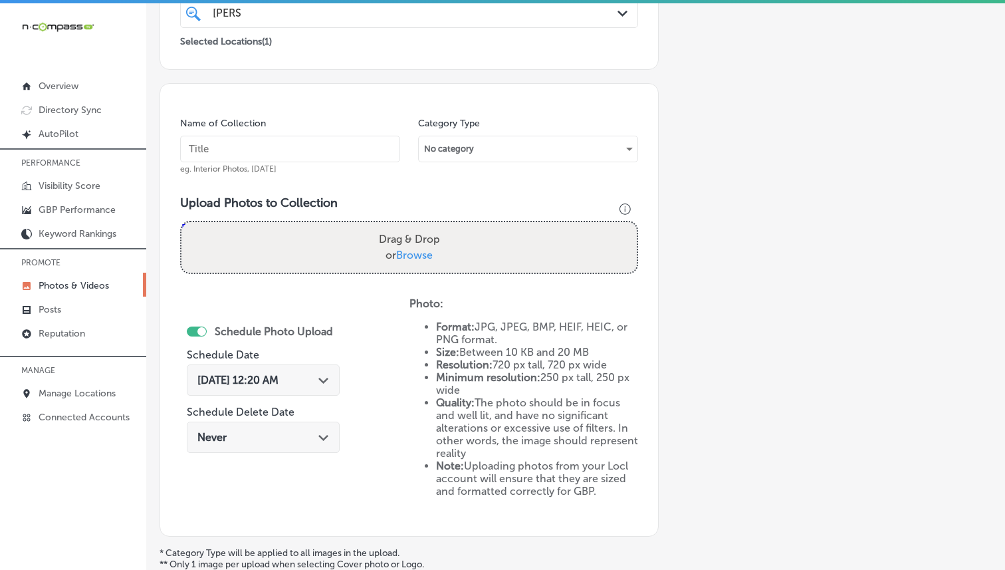
scroll to position [214, 0]
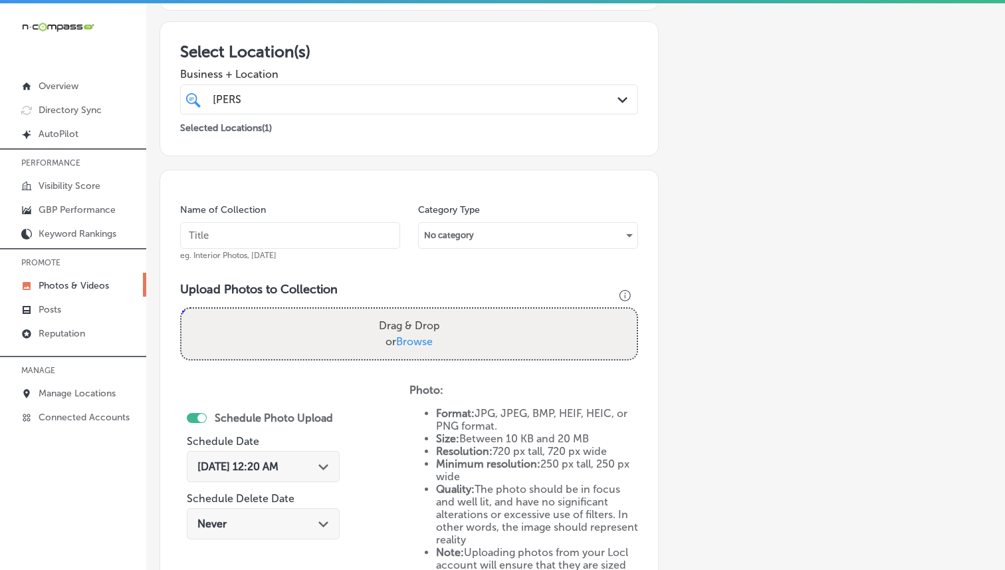
click at [340, 218] on div "Name of Collection eg. Interior Photos, [DATE]" at bounding box center [290, 231] width 220 height 57
click at [336, 243] on input "text" at bounding box center [290, 235] width 220 height 27
paste input "[PERSON_NAME] Insurance Services"
type input "[PERSON_NAME] Insurance Services"
click at [423, 348] on label "Drag & Drop or Browse" at bounding box center [410, 333] width 72 height 43
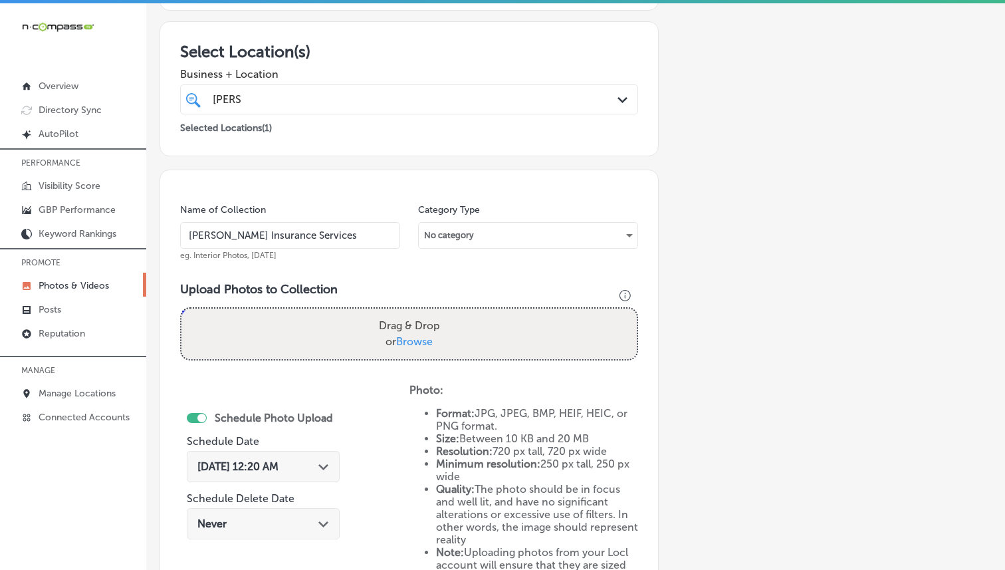
click at [423, 312] on input "Drag & Drop or Browse" at bounding box center [408, 310] width 455 height 4
type input "C:\fakepath\[PERSON_NAME]-Insurance-Services16.png"
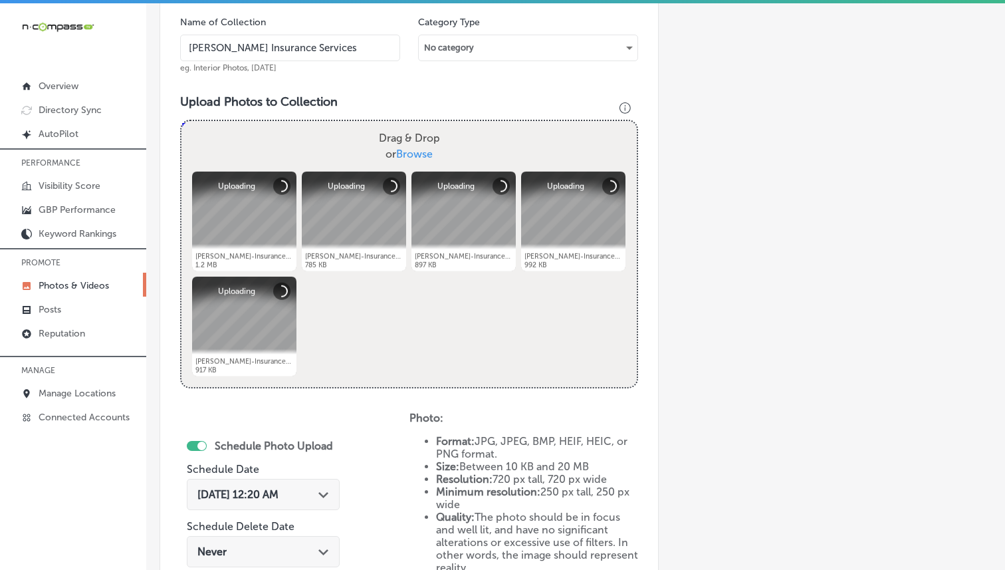
scroll to position [447, 0]
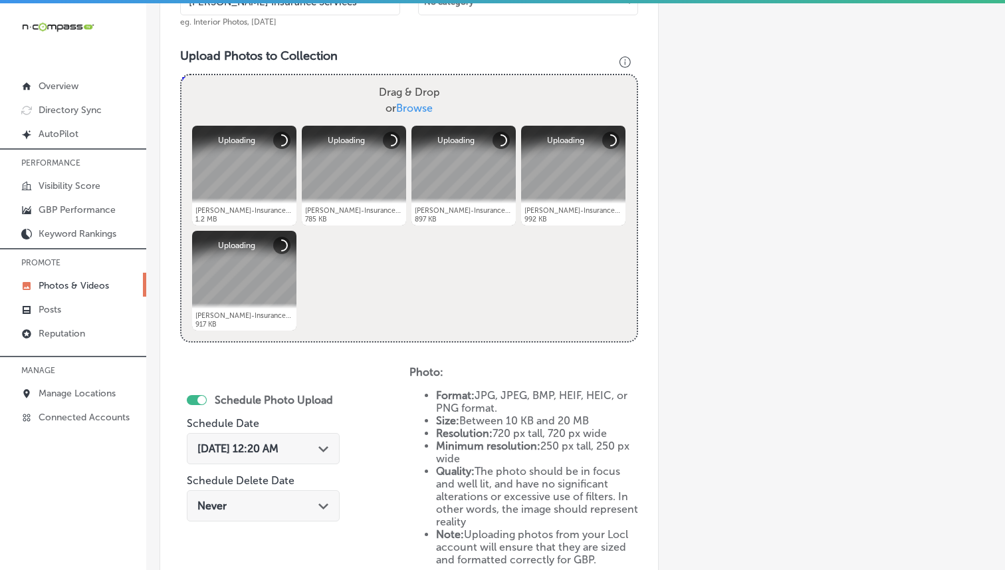
click at [291, 439] on div "[DATE] 12:20 AM Path Created with Sketch." at bounding box center [263, 448] width 153 height 31
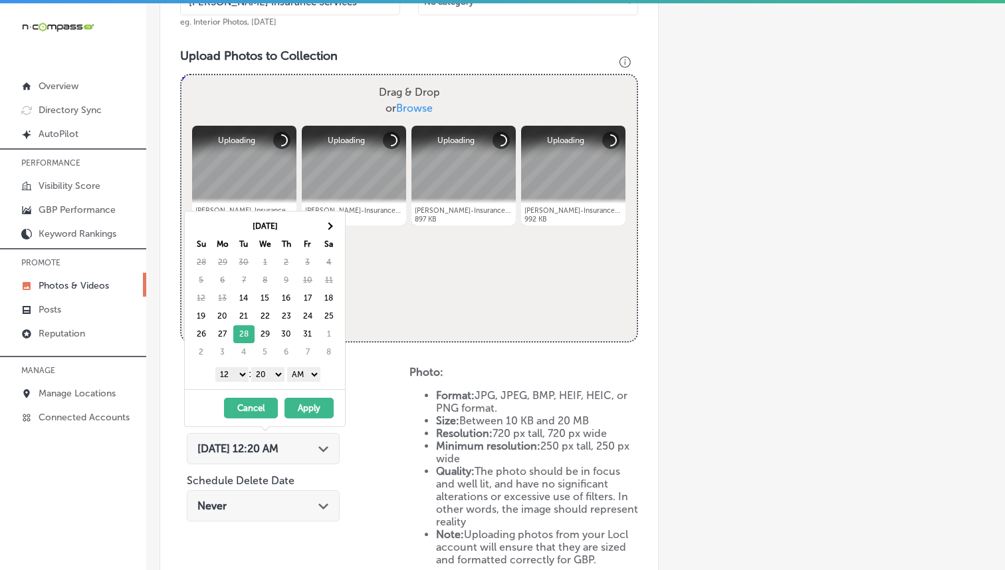
click at [229, 379] on select "1 2 3 4 5 6 7 8 9 10 11 12" at bounding box center [231, 374] width 33 height 15
click at [271, 370] on select "00 10 20 30 40 50" at bounding box center [267, 374] width 33 height 15
click at [310, 368] on select "AM PM" at bounding box center [303, 374] width 33 height 15
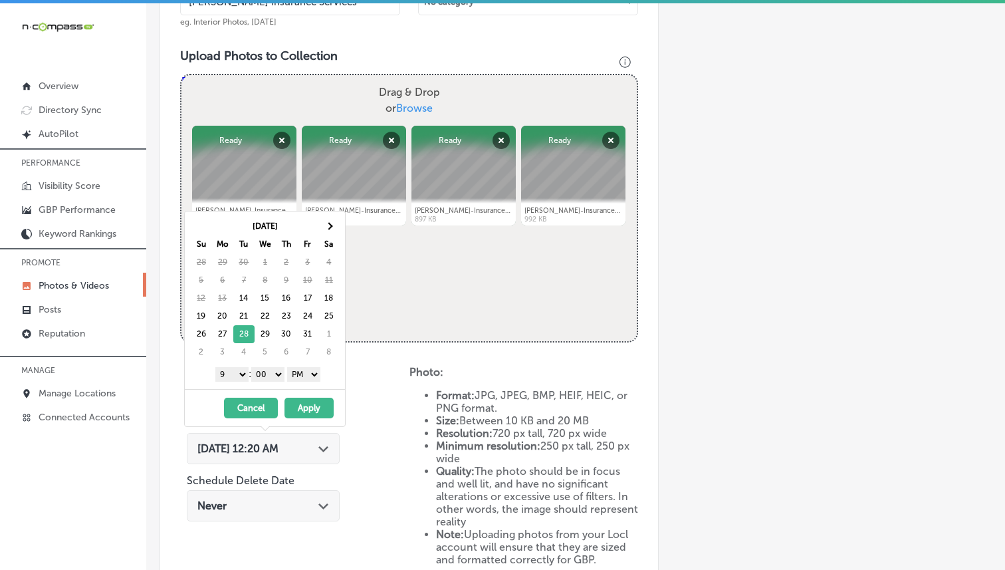
click at [310, 413] on button "Apply" at bounding box center [308, 407] width 49 height 21
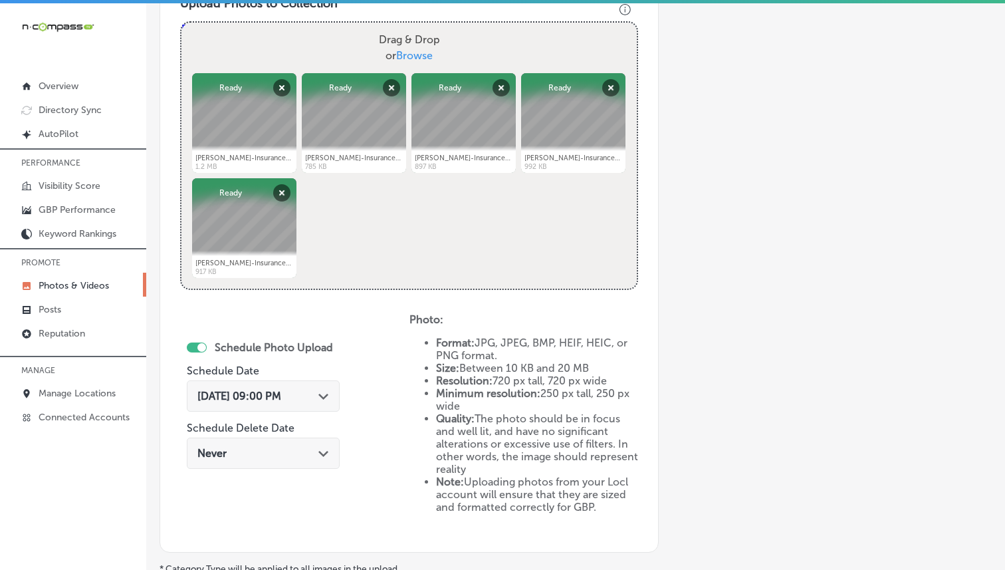
scroll to position [502, 0]
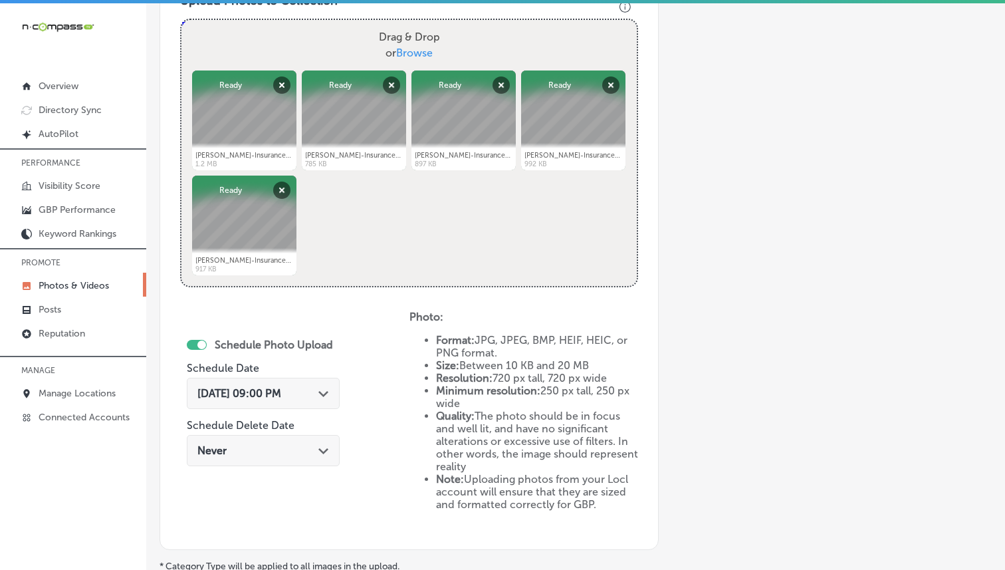
click at [323, 395] on div "[DATE] 09:00 PM Path Created with Sketch." at bounding box center [263, 393] width 132 height 13
click at [381, 386] on div "Schedule Photo Upload Schedule Date [DATE] 09:00 PM Path Created with Sketch. S…" at bounding box center [294, 419] width 229 height 219
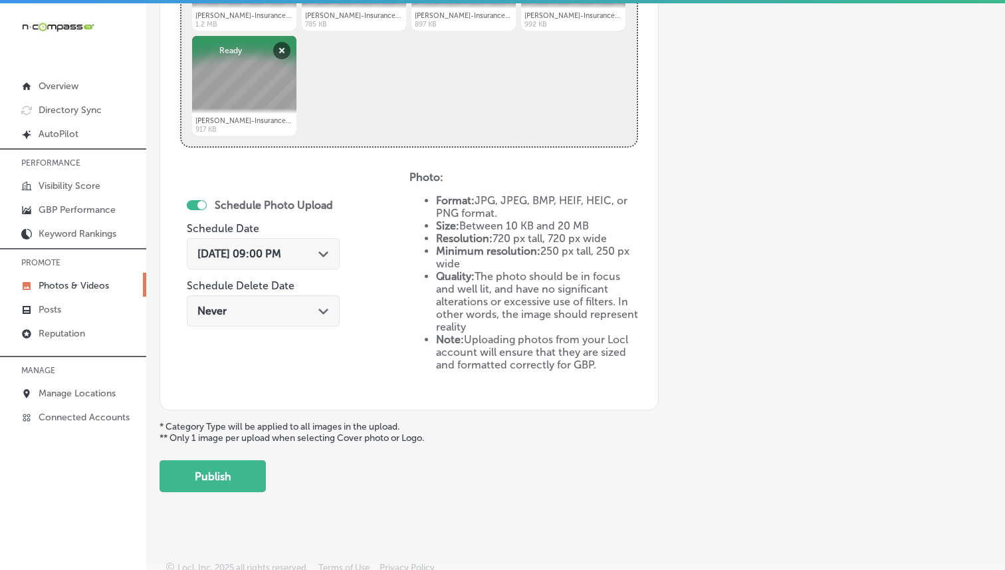
scroll to position [646, 0]
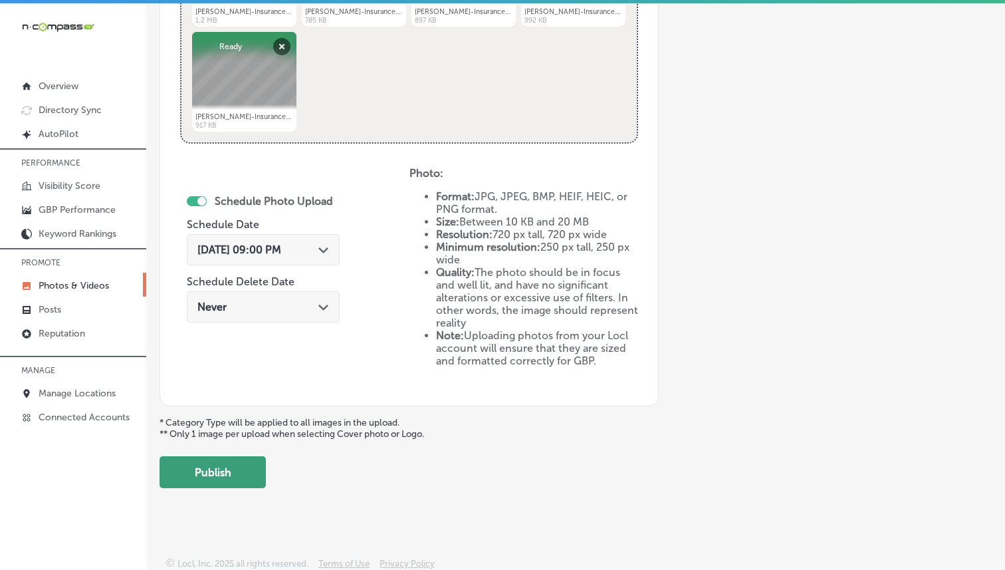
click at [231, 473] on button "Publish" at bounding box center [213, 472] width 106 height 32
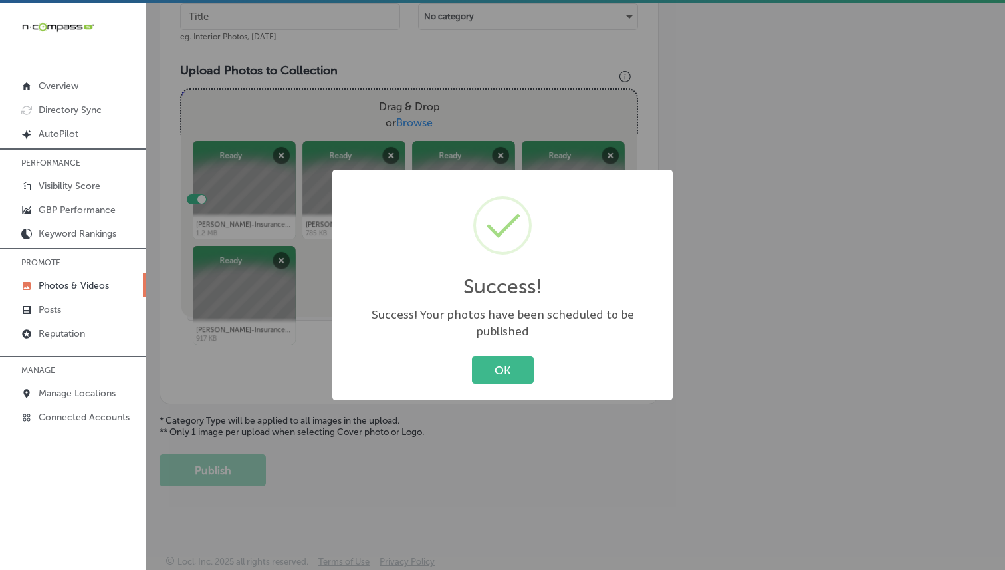
scroll to position [431, 0]
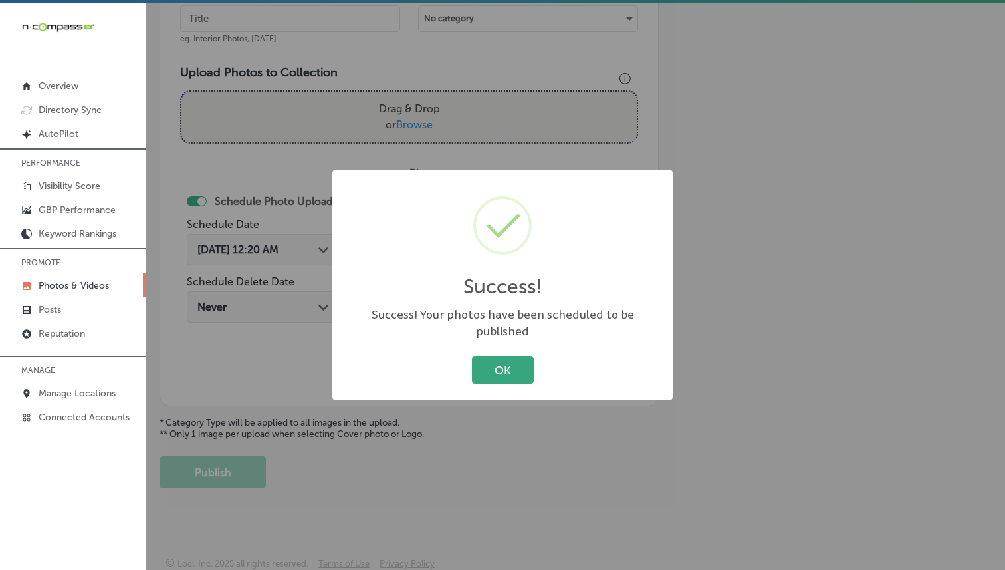
click at [498, 356] on button "OK" at bounding box center [503, 369] width 62 height 27
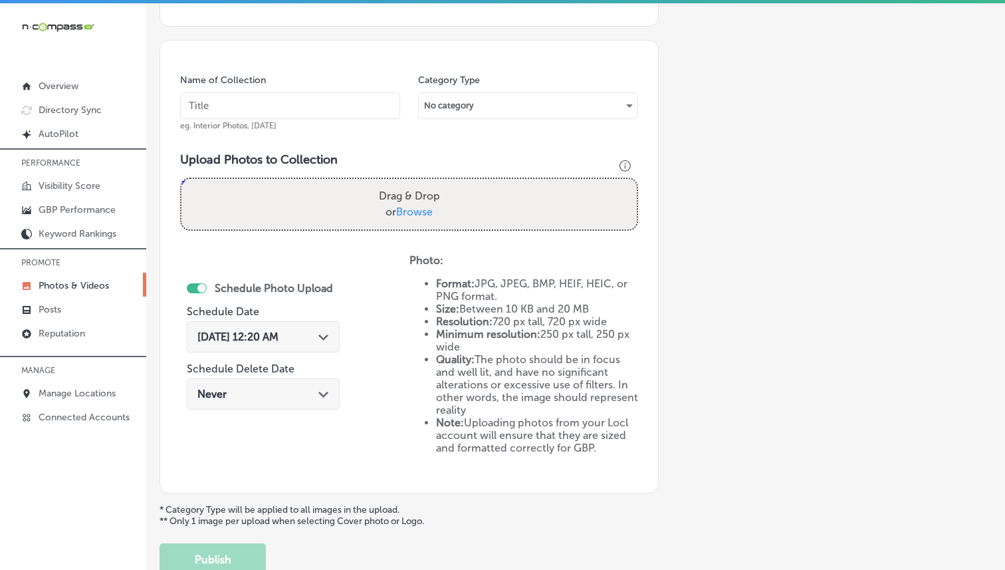
scroll to position [332, 0]
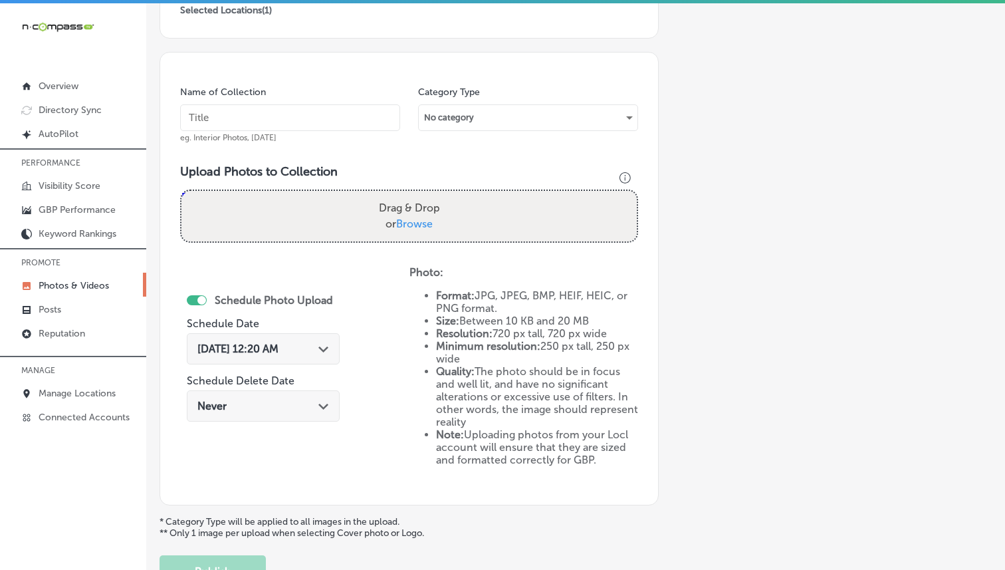
click at [321, 130] on div "Name of Collection eg. Interior Photos, [DATE]" at bounding box center [290, 114] width 220 height 57
click at [320, 124] on input "text" at bounding box center [290, 117] width 220 height 27
paste input "[PERSON_NAME] Insurance Services"
type input "[PERSON_NAME] Insurance Services"
click at [401, 170] on h3 "Upload Photos to Collection" at bounding box center [409, 171] width 458 height 15
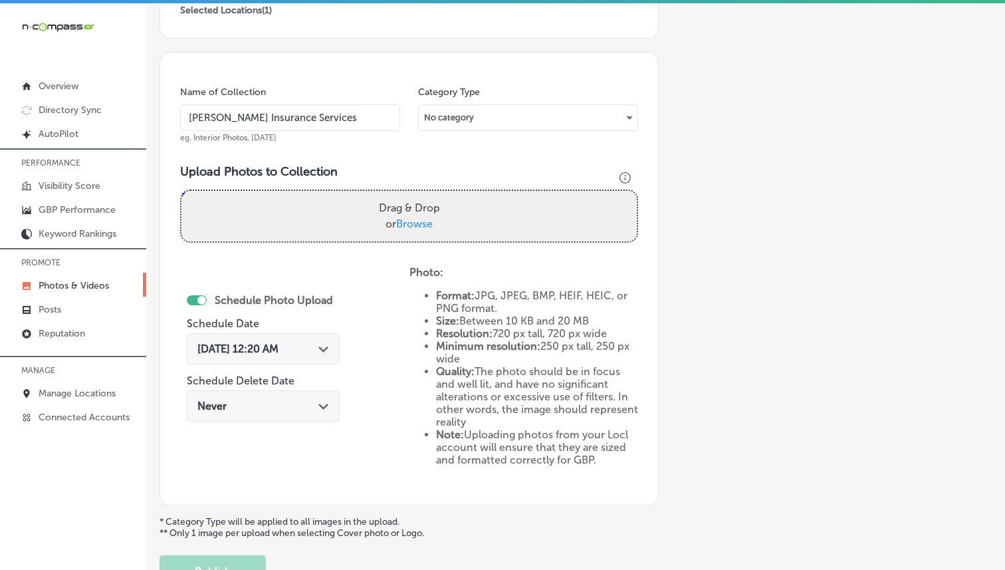
click at [401, 217] on span "Browse" at bounding box center [414, 223] width 37 height 13
click at [401, 195] on input "Drag & Drop or Browse" at bounding box center [408, 193] width 455 height 4
type input "C:\fakepath\[PERSON_NAME]-Insurance-Services1.png"
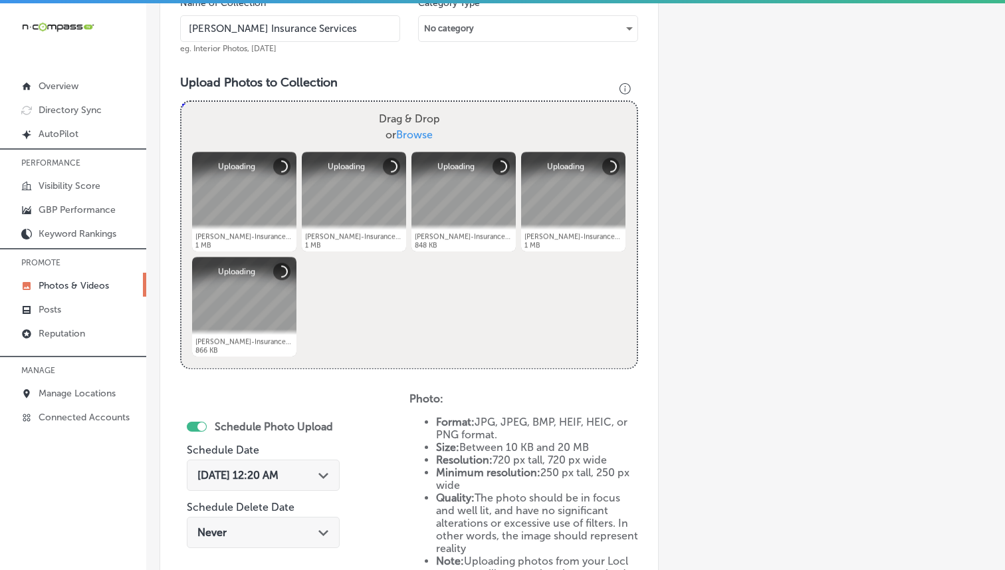
scroll to position [435, 0]
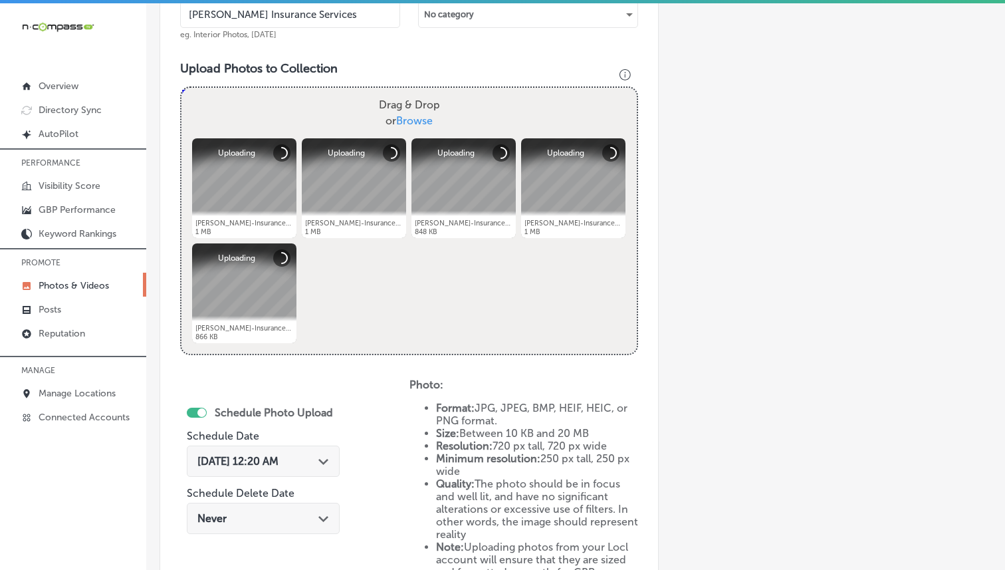
click at [313, 436] on div "Schedule Photo Upload Schedule Date [DATE] 12:20 AM Path Created with Sketch. S…" at bounding box center [263, 471] width 153 height 144
click at [320, 455] on div "[DATE] 12:20 AM Path Created with Sketch." at bounding box center [263, 461] width 132 height 13
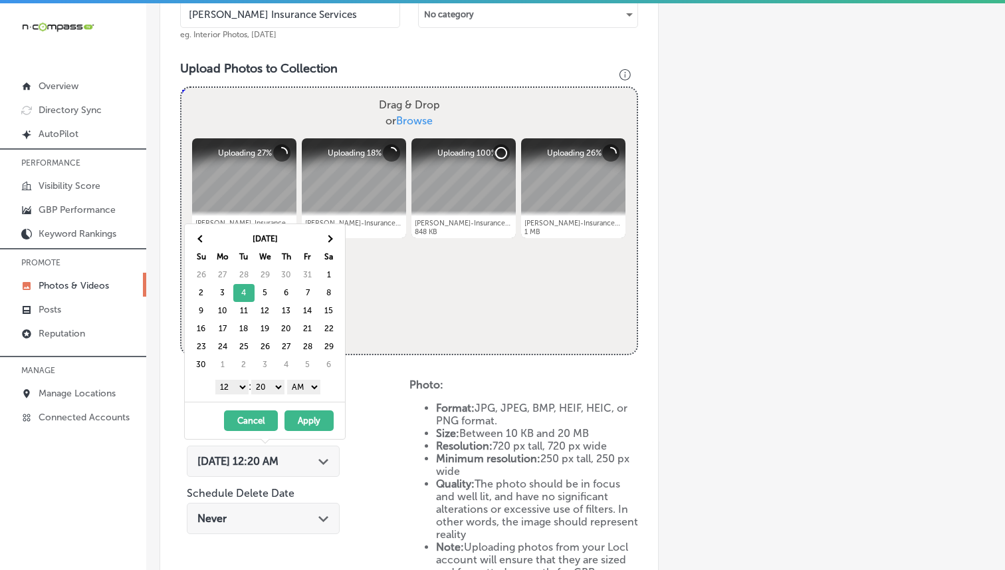
click at [236, 393] on select "1 2 3 4 5 6 7 8 9 10 11 12" at bounding box center [231, 386] width 33 height 15
click at [269, 379] on select "00 10 20 30 40 50" at bounding box center [267, 386] width 33 height 15
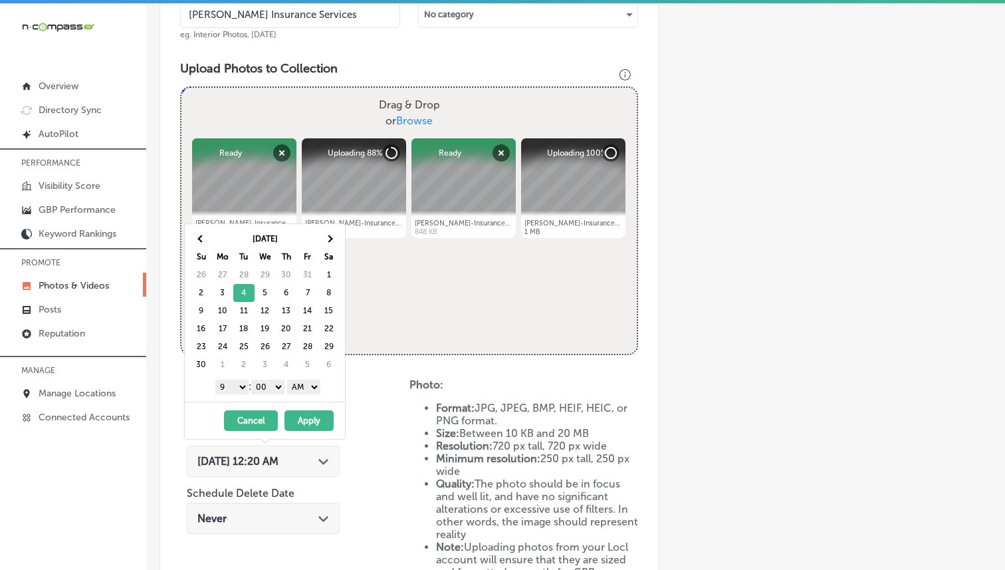
click at [296, 385] on select "AM PM" at bounding box center [303, 386] width 33 height 15
click at [311, 425] on button "Apply" at bounding box center [308, 420] width 49 height 21
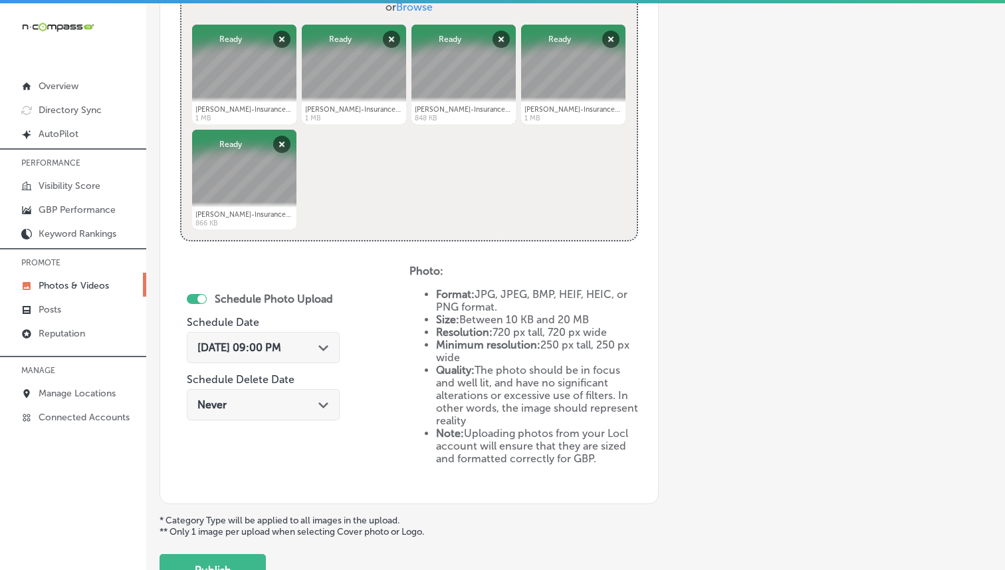
scroll to position [646, 0]
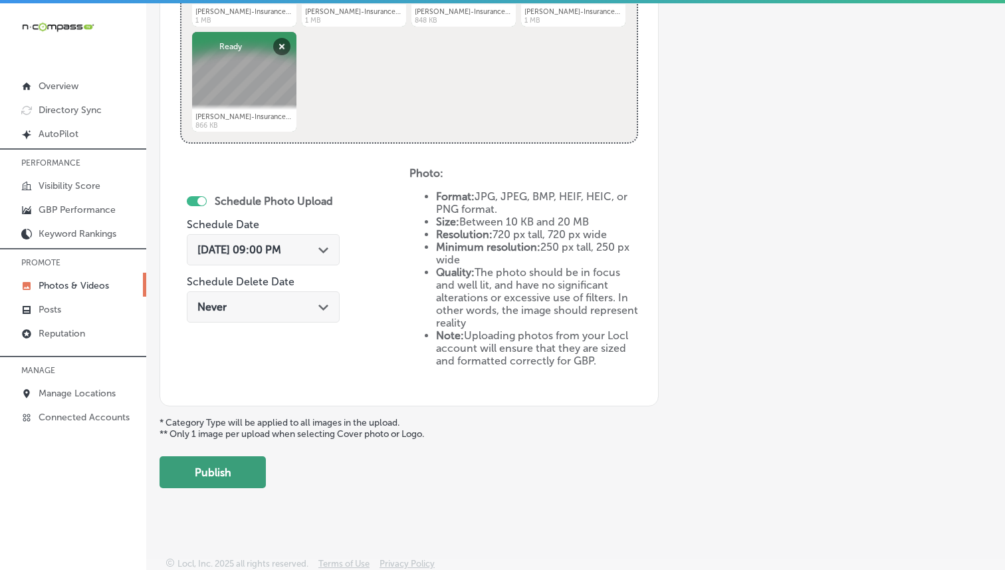
click at [239, 456] on button "Publish" at bounding box center [213, 472] width 106 height 32
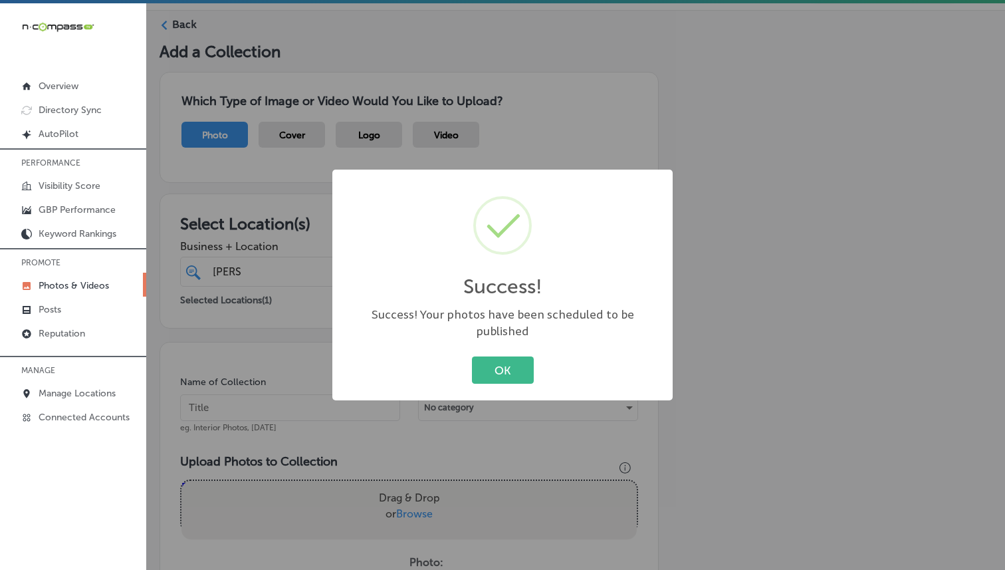
scroll to position [17, 0]
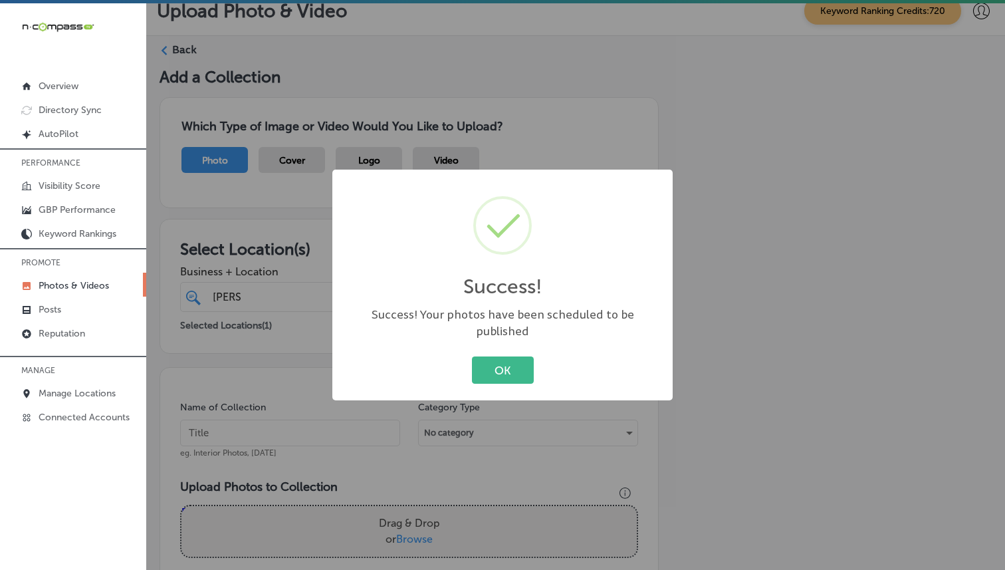
click at [516, 353] on div "OK Cancel" at bounding box center [503, 370] width 314 height 35
click at [514, 356] on button "OK" at bounding box center [503, 369] width 62 height 27
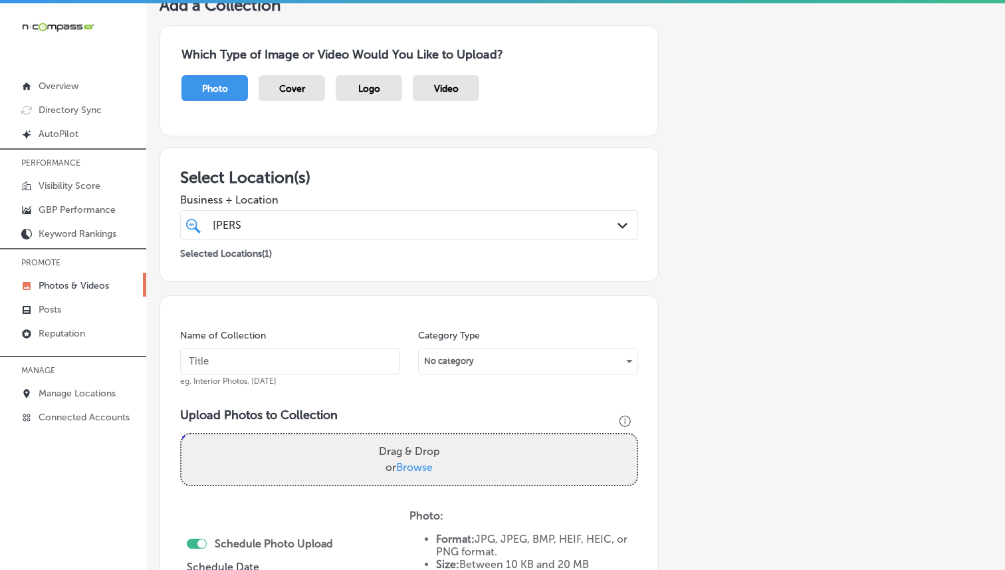
scroll to position [278, 0]
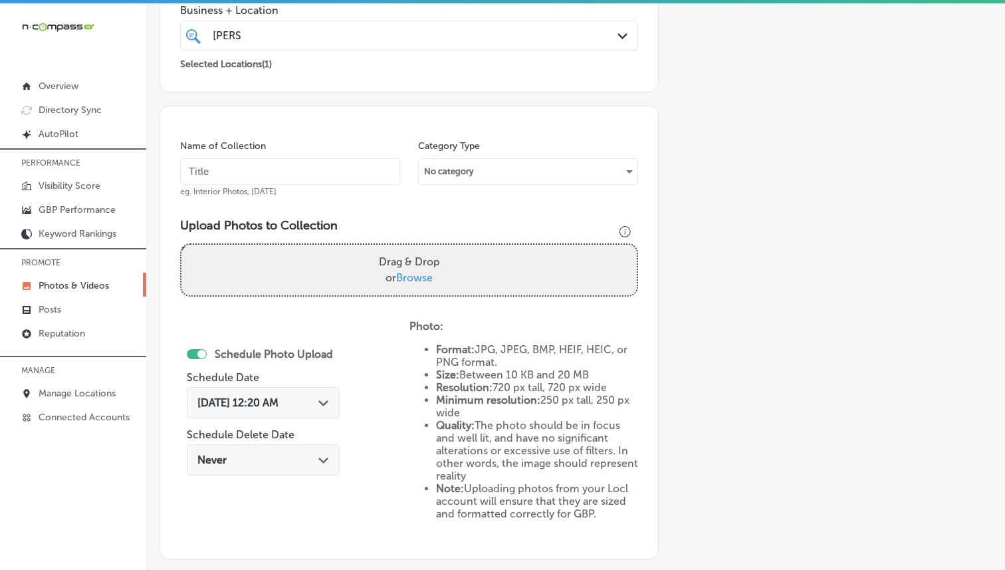
click at [299, 174] on input "text" at bounding box center [290, 171] width 220 height 27
paste input "[PERSON_NAME] Insurance Services"
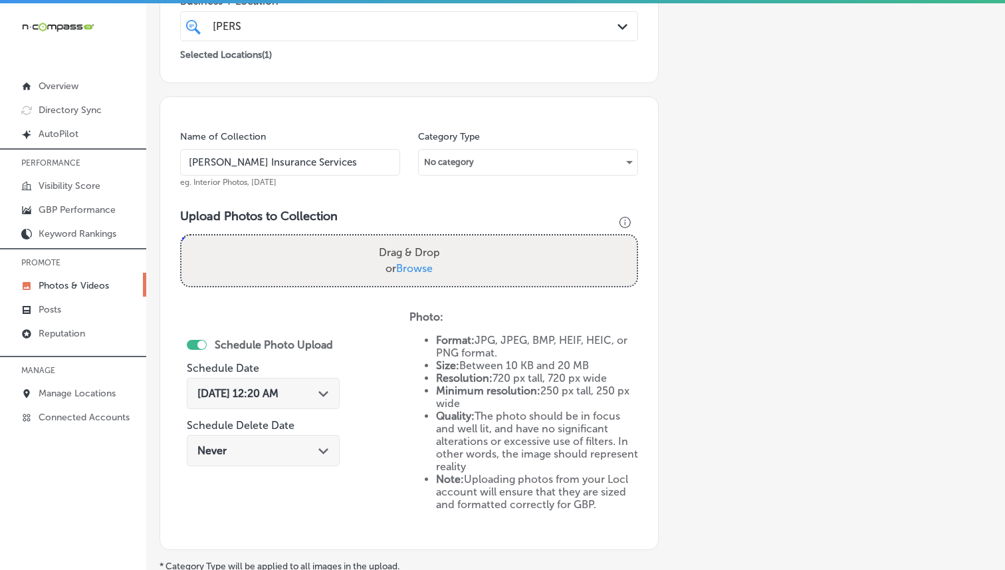
scroll to position [302, 0]
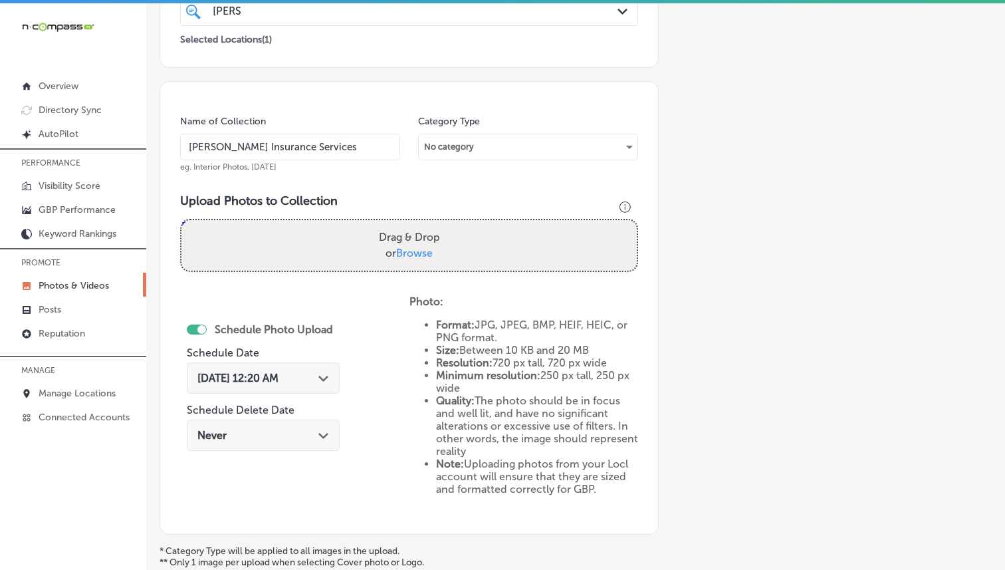
type input "[PERSON_NAME] Insurance Services"
click at [410, 251] on span "Browse" at bounding box center [414, 253] width 37 height 13
click at [410, 224] on input "Drag & Drop or Browse" at bounding box center [408, 222] width 455 height 4
type input "C:\fakepath\[PERSON_NAME]-Insurance-Services6.png"
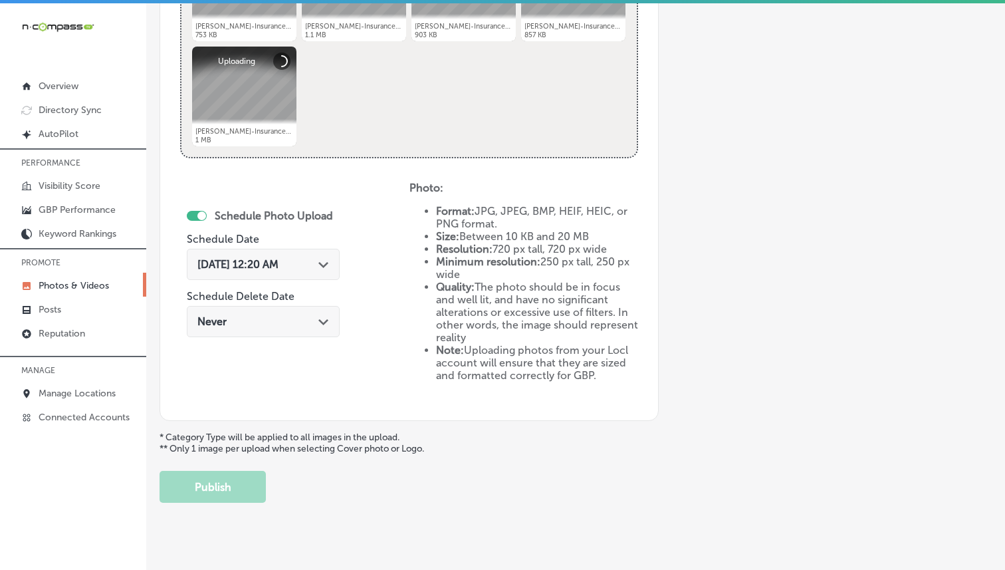
scroll to position [646, 0]
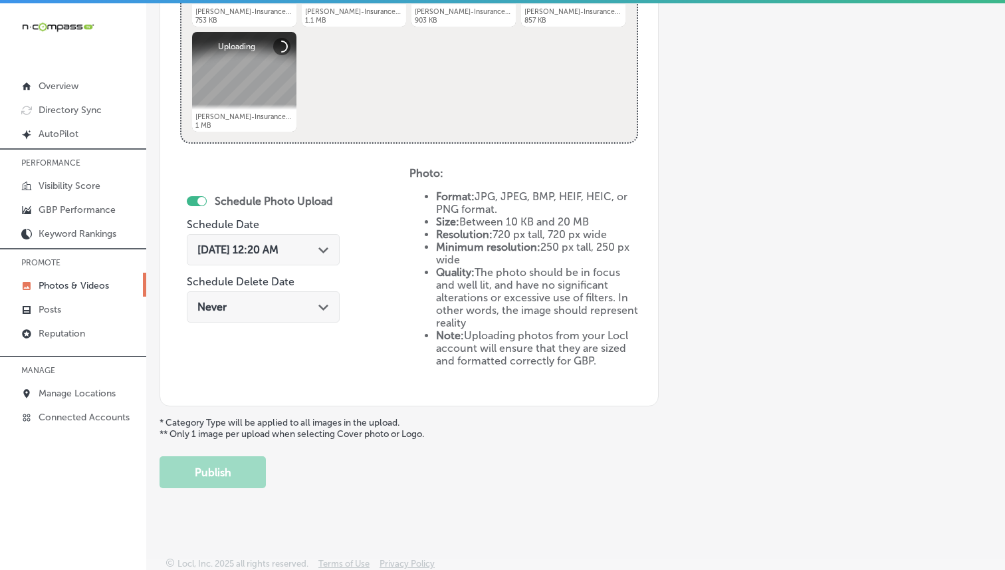
click at [324, 253] on div "[DATE] 12:20 AM Path Created with Sketch." at bounding box center [263, 249] width 132 height 13
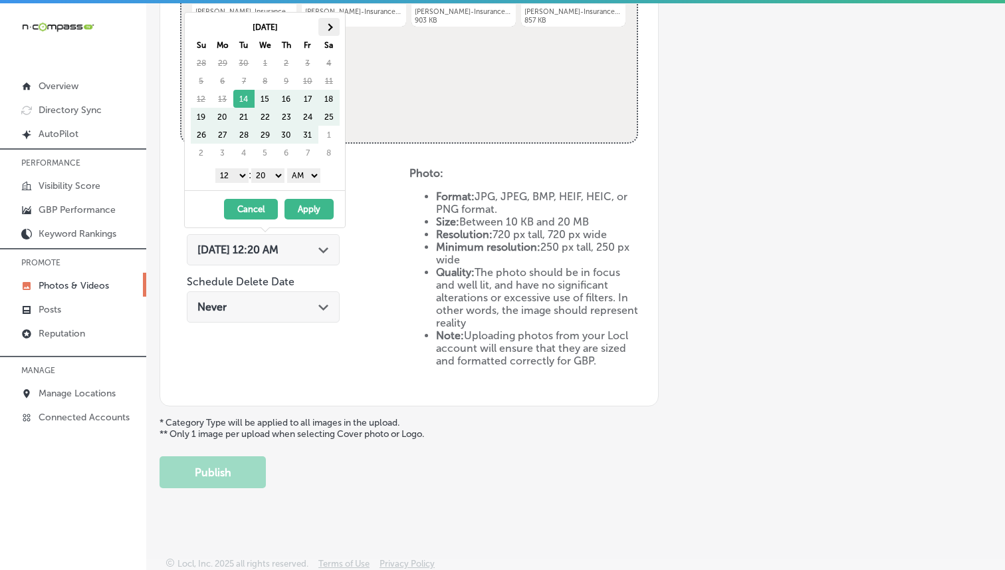
click at [336, 22] on th at bounding box center [328, 27] width 21 height 18
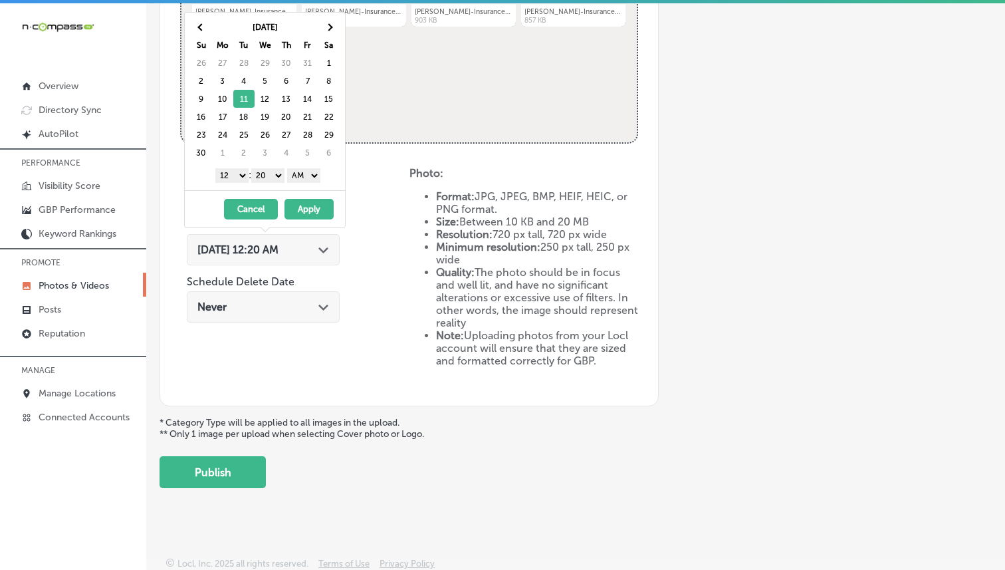
click at [237, 173] on select "1 2 3 4 5 6 7 8 9 10 11 12" at bounding box center [231, 175] width 33 height 15
click at [314, 210] on button "Apply" at bounding box center [308, 209] width 49 height 21
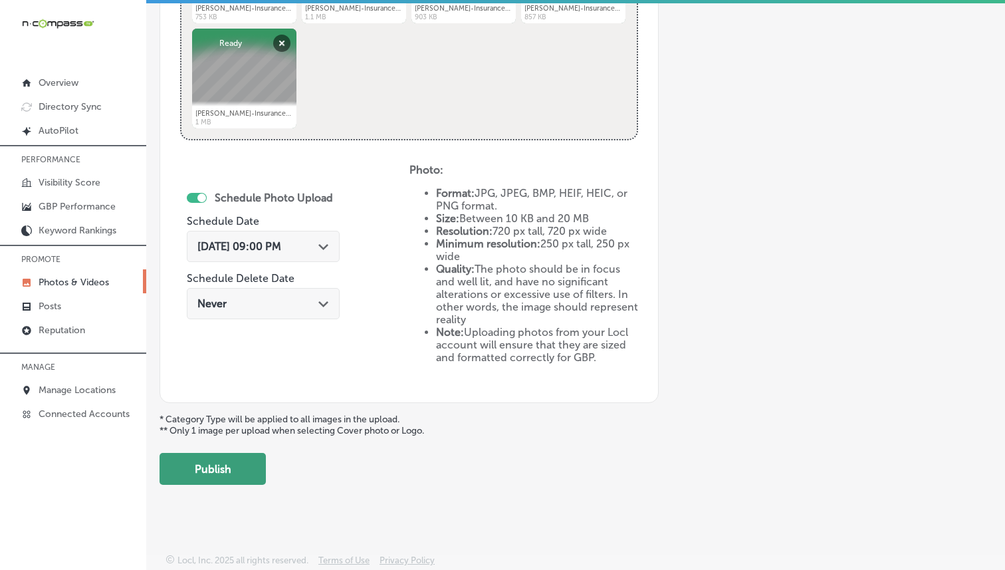
click at [236, 460] on button "Publish" at bounding box center [213, 469] width 106 height 32
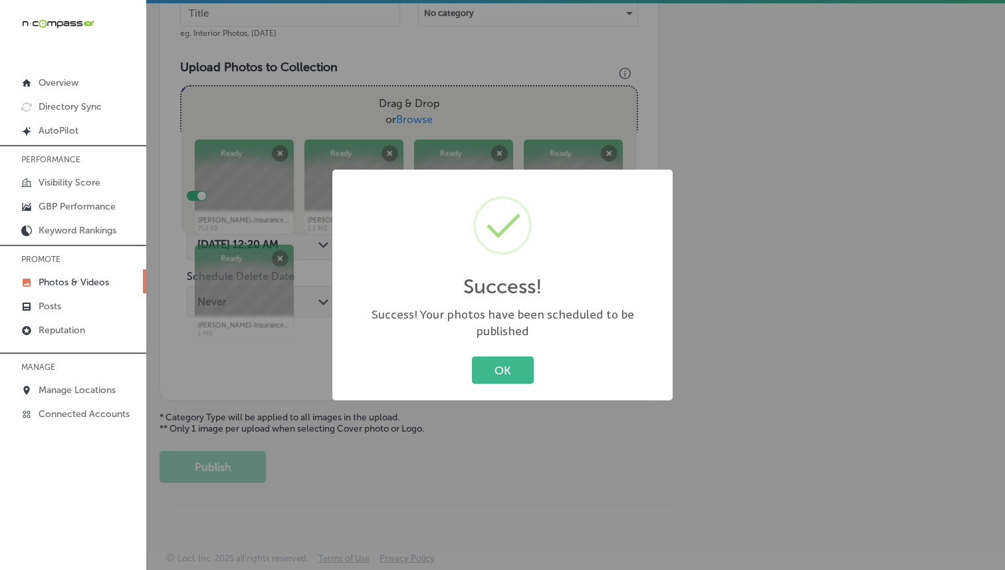
scroll to position [431, 0]
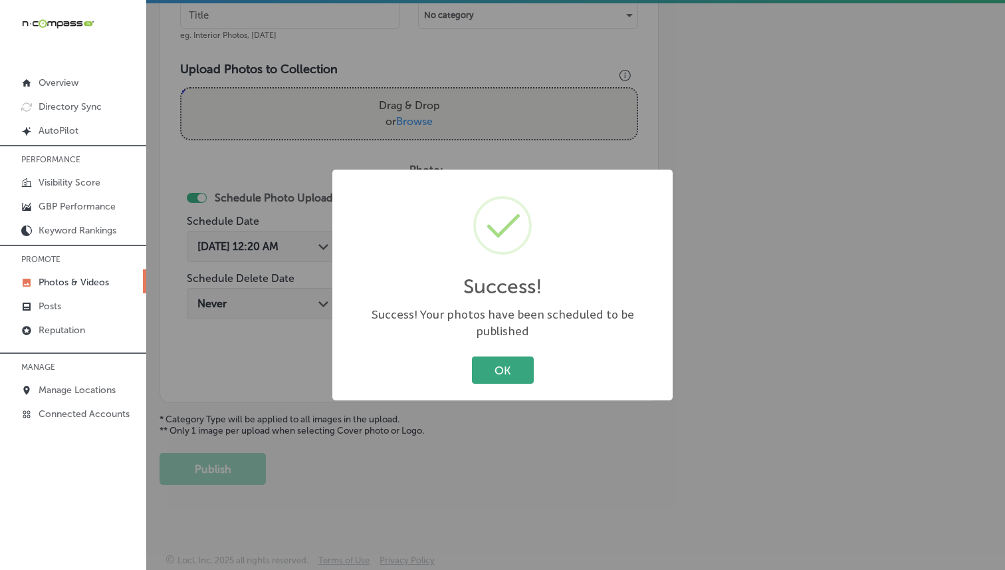
click at [499, 364] on button "OK" at bounding box center [503, 369] width 62 height 27
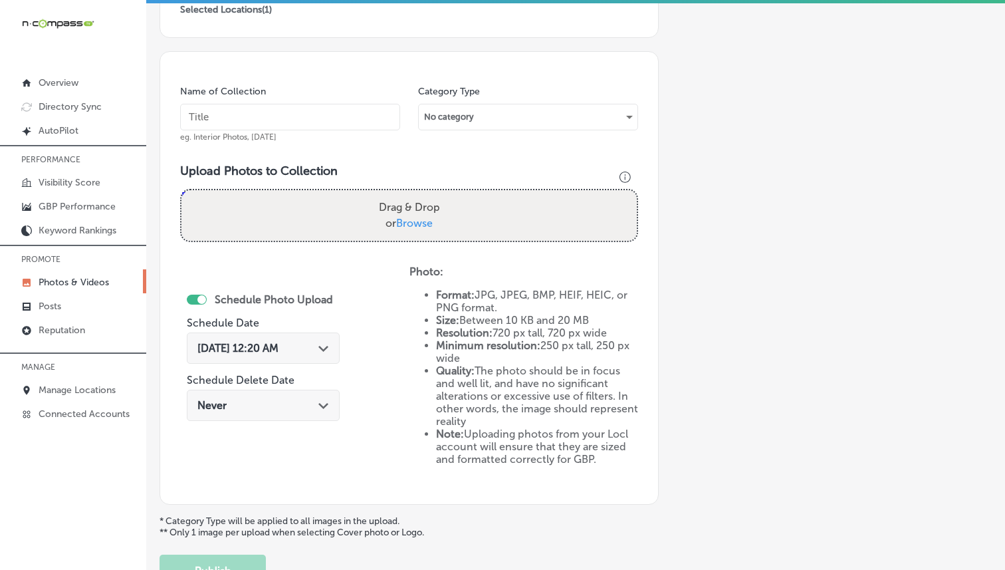
scroll to position [324, 0]
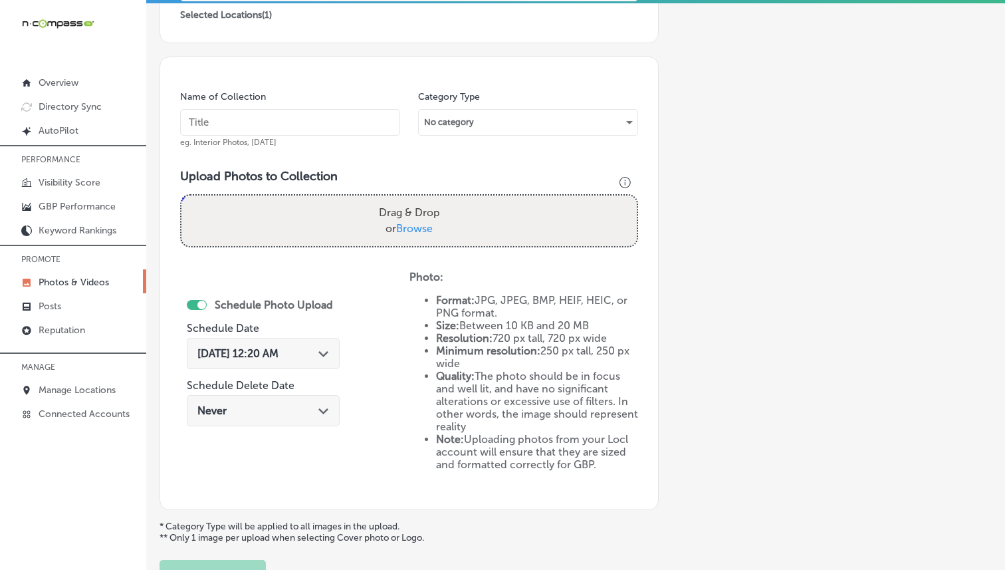
click at [306, 110] on input "text" at bounding box center [290, 122] width 220 height 27
paste input "[PERSON_NAME] Insurance Services"
type input "[PERSON_NAME] Insurance Services"
click at [388, 227] on label "Drag & Drop or Browse" at bounding box center [410, 220] width 72 height 43
click at [388, 199] on input "Drag & Drop or Browse" at bounding box center [408, 197] width 455 height 4
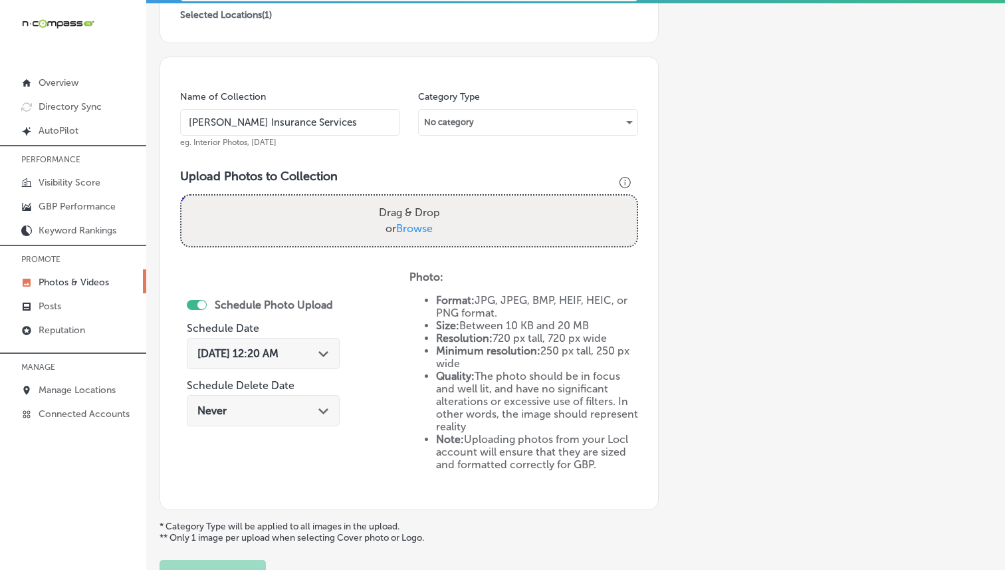
type input "C:\fakepath\[PERSON_NAME]-Insurance-Services11.png"
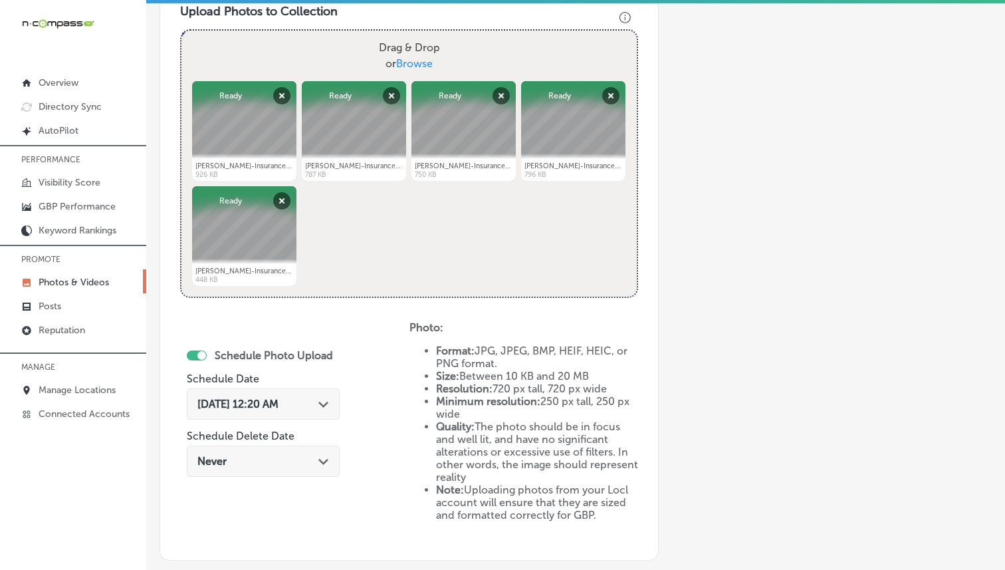
scroll to position [646, 0]
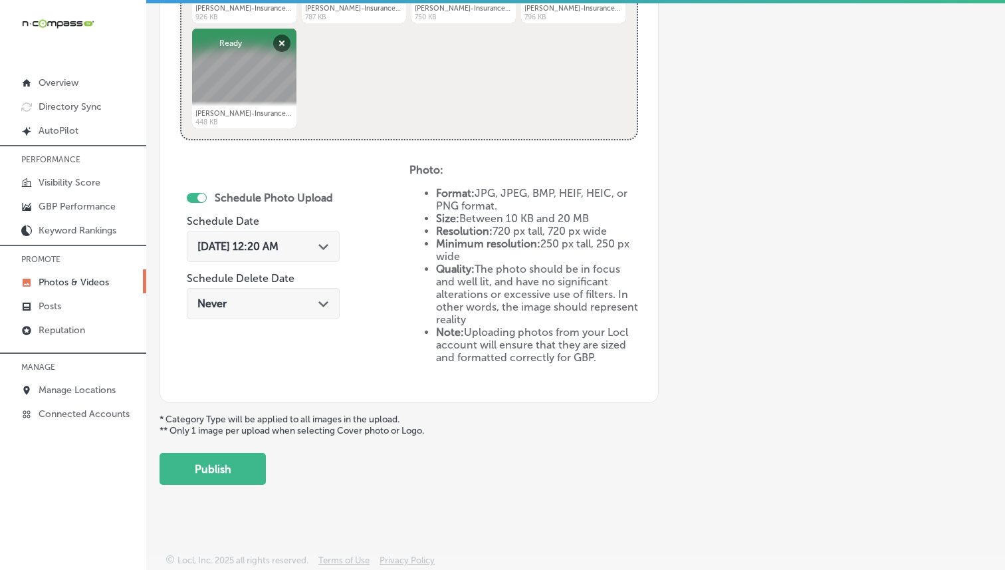
click at [331, 253] on div "[DATE] 12:20 AM Path Created with Sketch." at bounding box center [263, 246] width 153 height 31
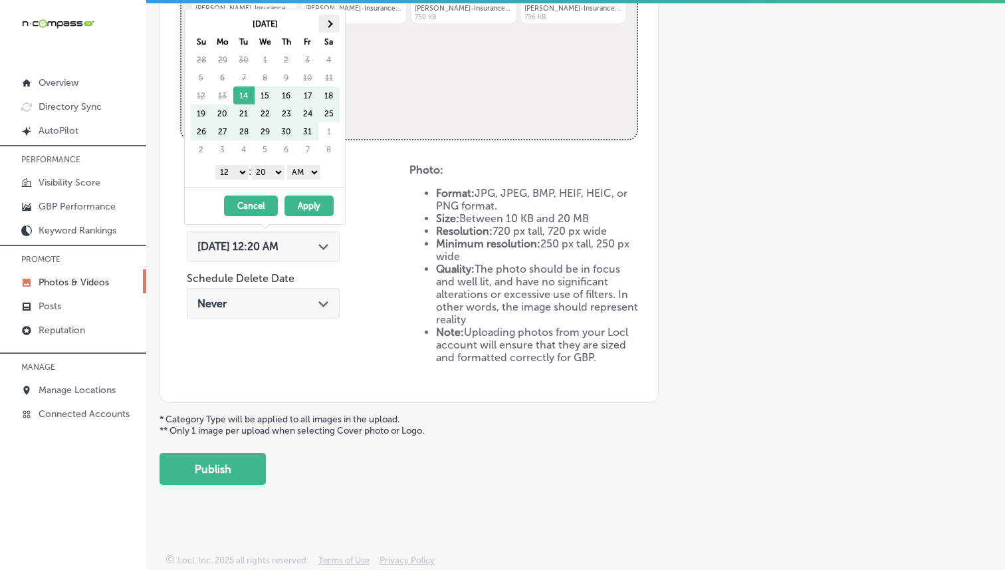
click at [327, 25] on th at bounding box center [328, 24] width 21 height 18
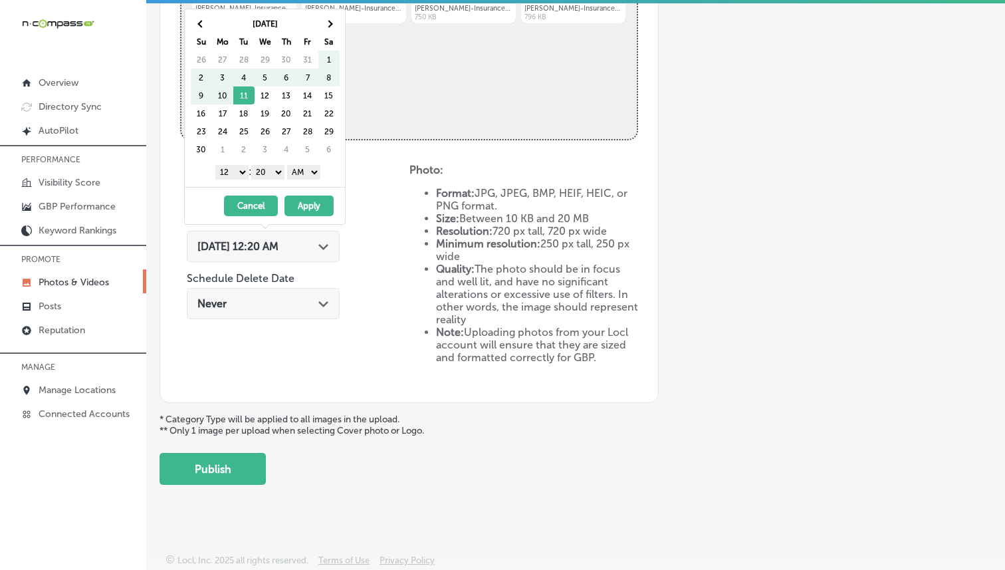
click at [227, 169] on select "1 2 3 4 5 6 7 8 9 10 11 12" at bounding box center [231, 172] width 33 height 15
click at [266, 209] on button "Cancel" at bounding box center [251, 205] width 54 height 21
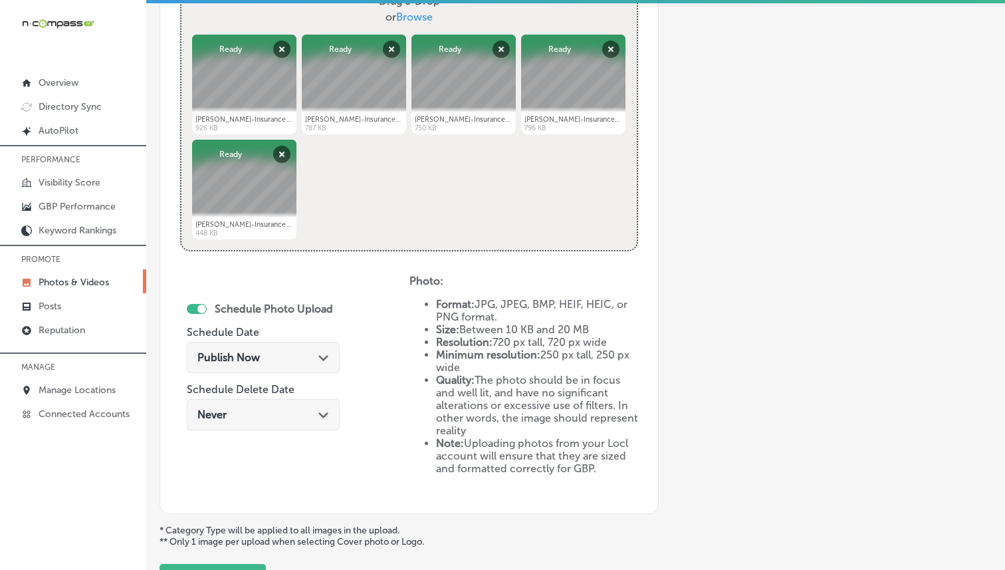
scroll to position [537, 0]
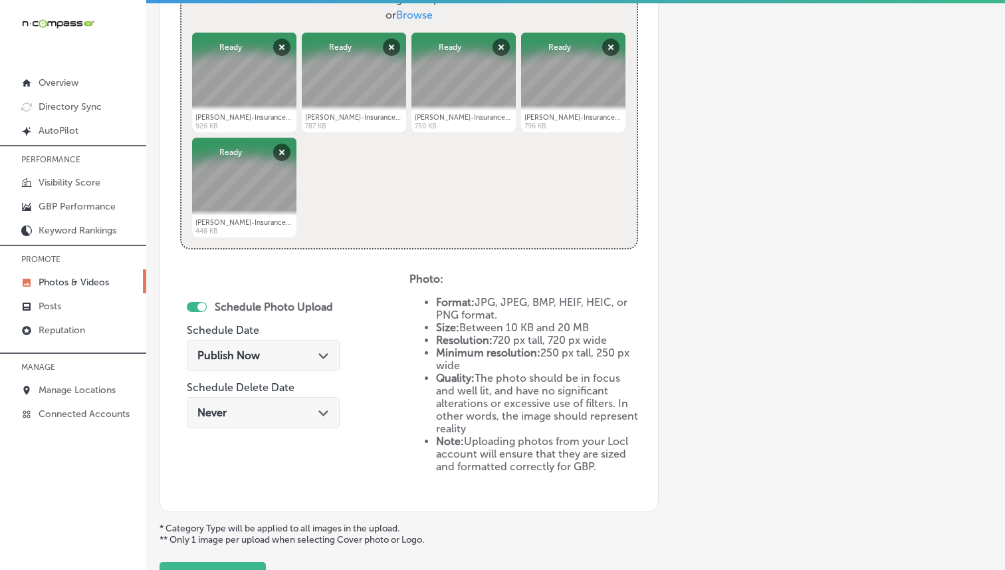
click at [269, 364] on div "Publish Now Path Created with Sketch." at bounding box center [263, 355] width 153 height 31
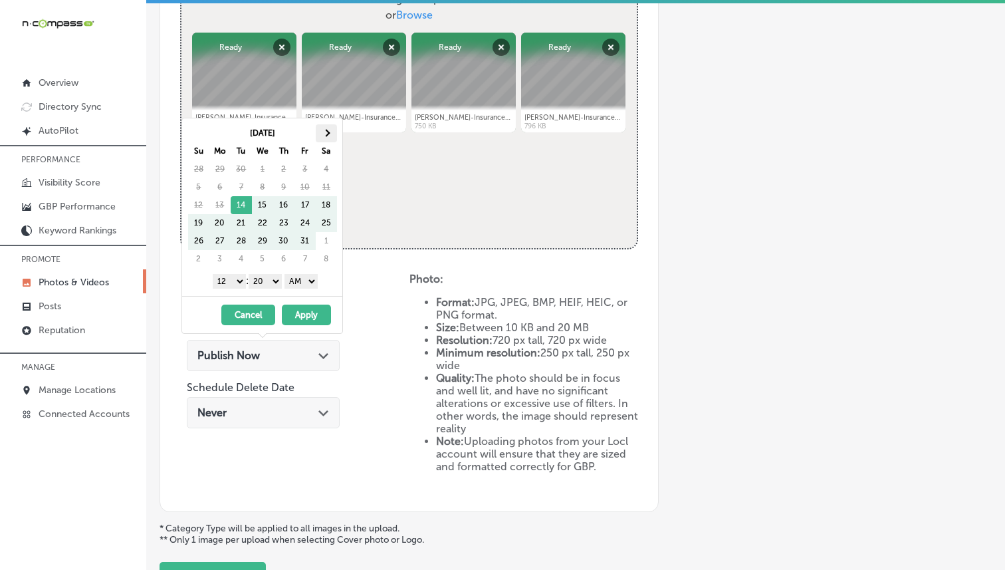
click at [328, 134] on span at bounding box center [325, 132] width 7 height 7
click at [233, 274] on select "1 2 3 4 5 6 7 8 9 10 11 12" at bounding box center [229, 281] width 33 height 15
click at [254, 278] on select "00 10 20 30 40 50" at bounding box center [265, 281] width 33 height 15
click at [306, 284] on select "AM PM" at bounding box center [300, 281] width 33 height 15
click at [304, 314] on button "Apply" at bounding box center [306, 314] width 49 height 21
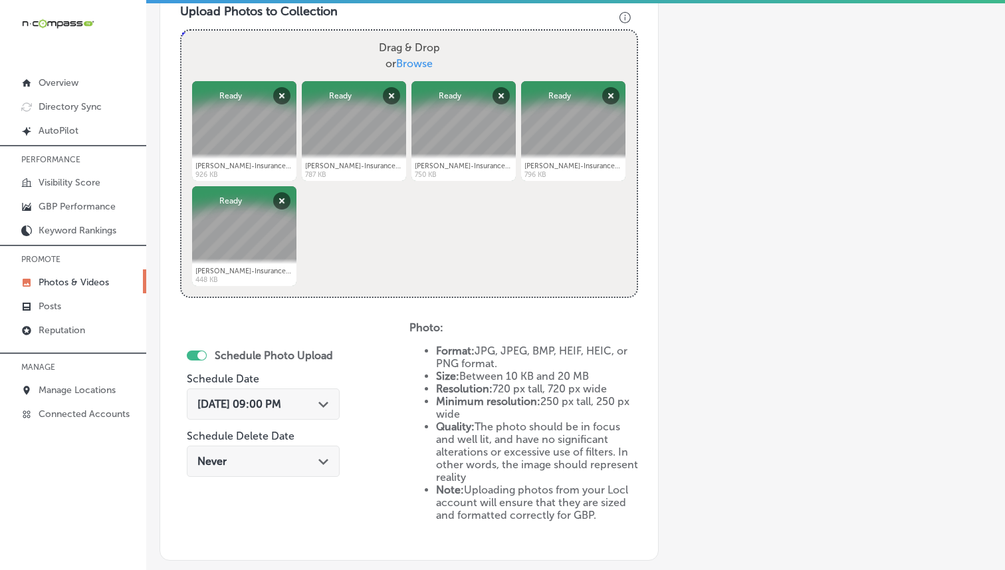
scroll to position [646, 0]
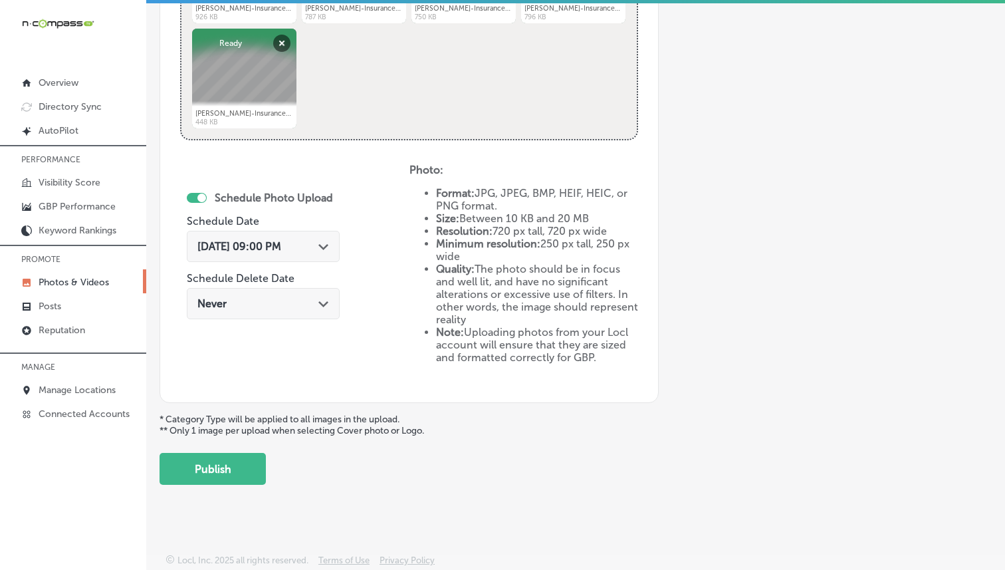
click at [233, 456] on button "Publish" at bounding box center [213, 469] width 106 height 32
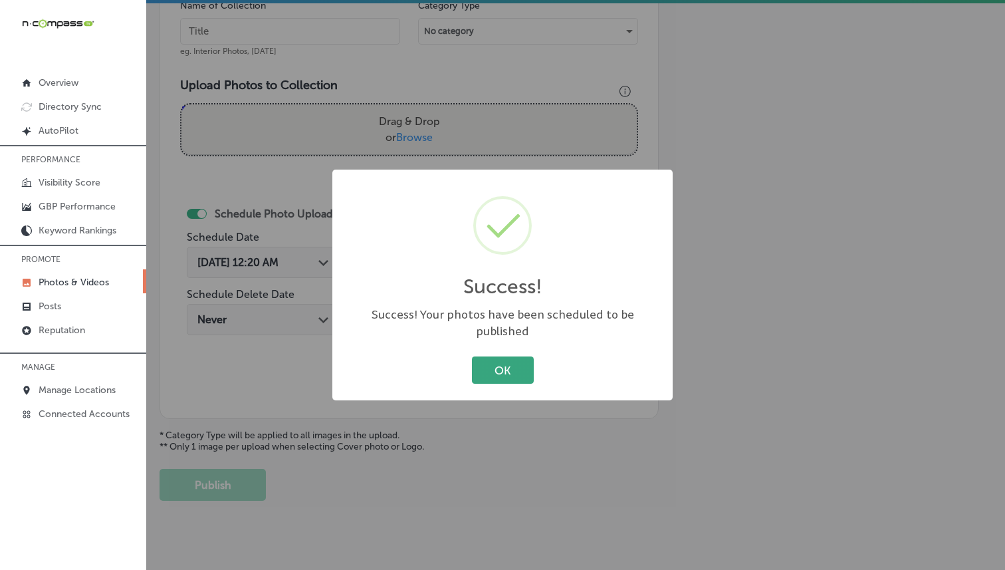
scroll to position [410, 0]
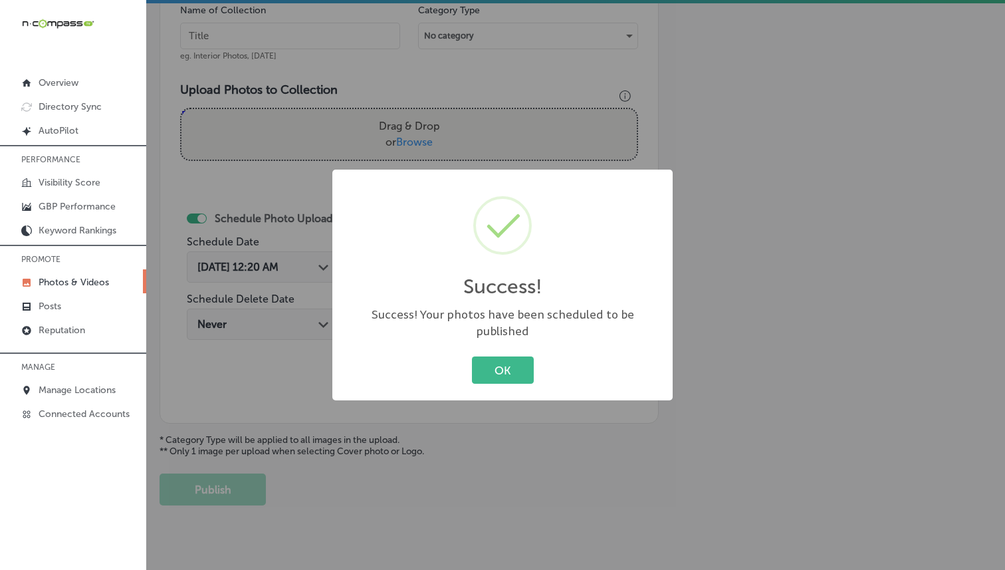
click at [492, 376] on div "OK Cancel" at bounding box center [503, 370] width 314 height 35
click at [492, 370] on button "OK" at bounding box center [503, 369] width 62 height 27
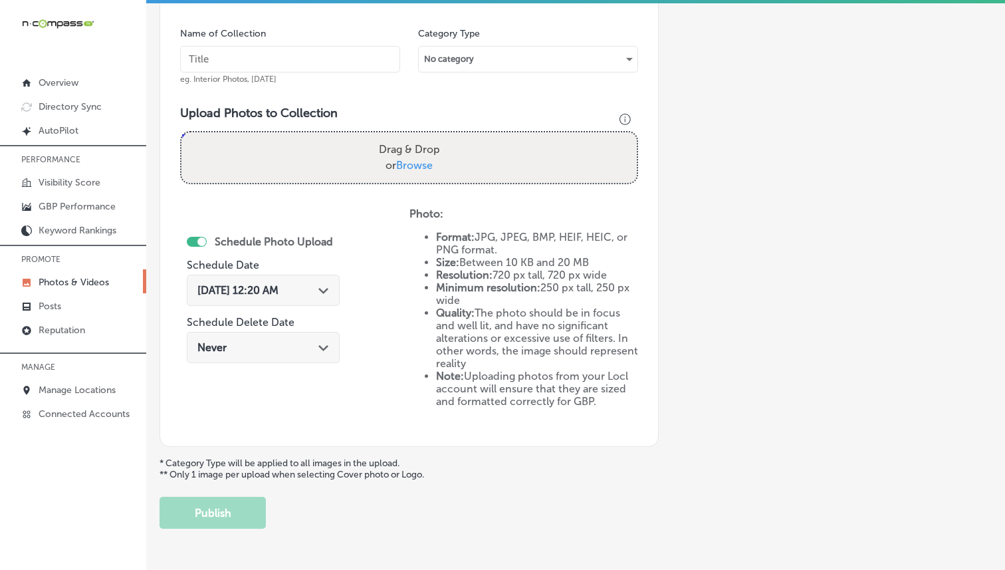
scroll to position [385, 0]
click at [294, 67] on input "text" at bounding box center [290, 60] width 220 height 27
paste input "[PERSON_NAME] Insurance Services"
type input "[PERSON_NAME] Insurance Services"
click at [421, 160] on span "Browse" at bounding box center [414, 166] width 37 height 13
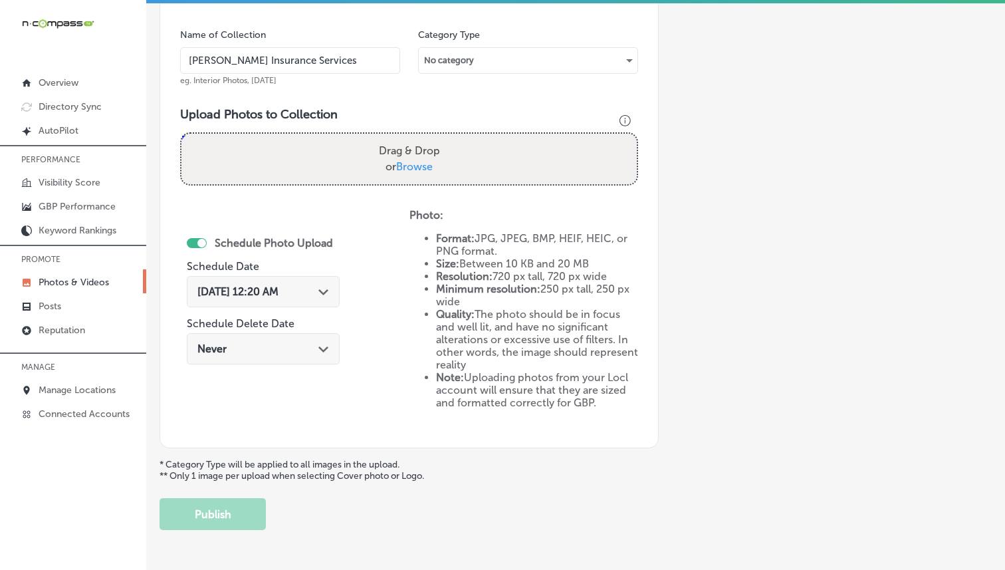
click at [421, 138] on input "Drag & Drop or Browse" at bounding box center [408, 136] width 455 height 4
type input "C:\fakepath\[PERSON_NAME]-Insurance-Services16.png"
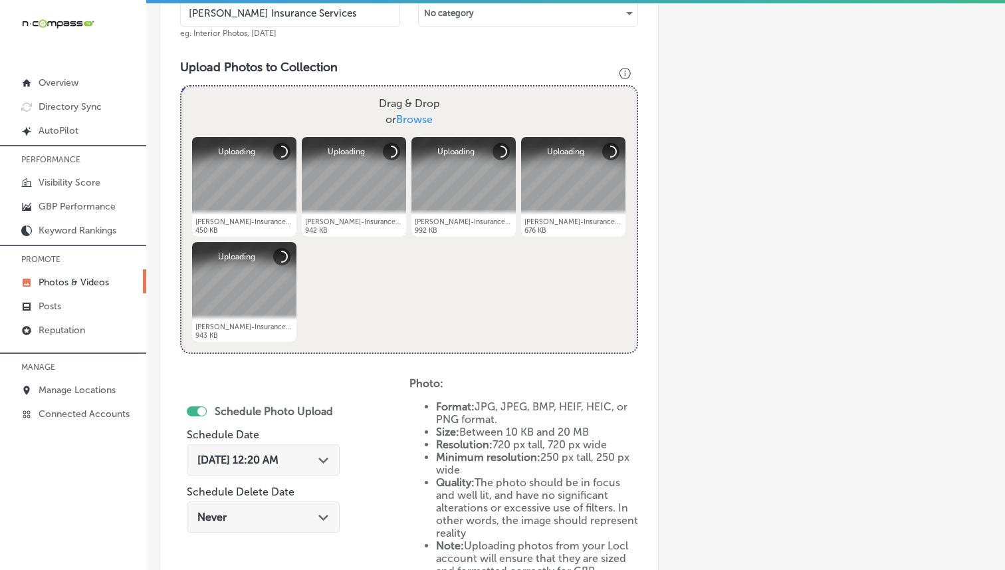
scroll to position [514, 0]
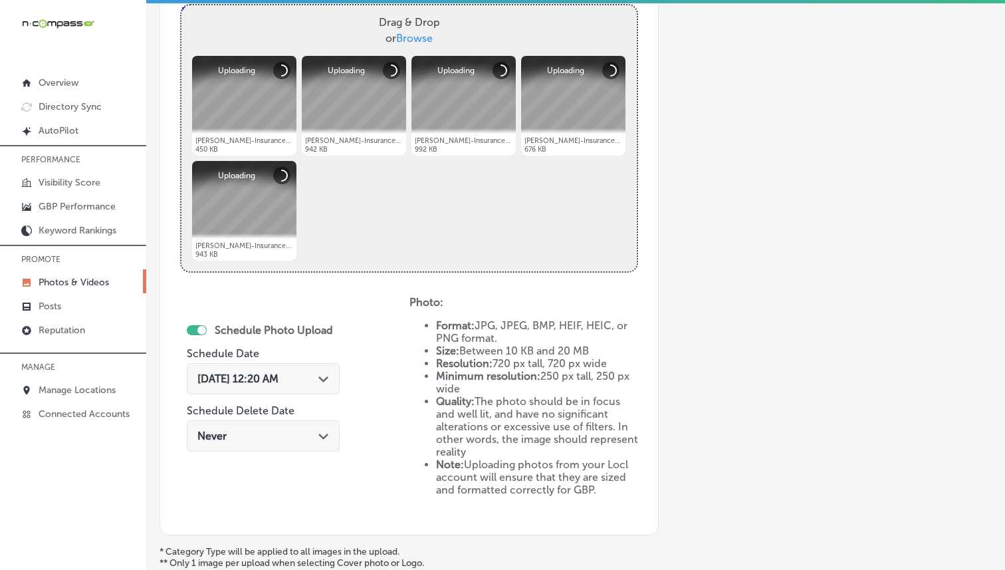
click at [318, 374] on div "[DATE] 12:20 AM Path Created with Sketch." at bounding box center [263, 378] width 132 height 13
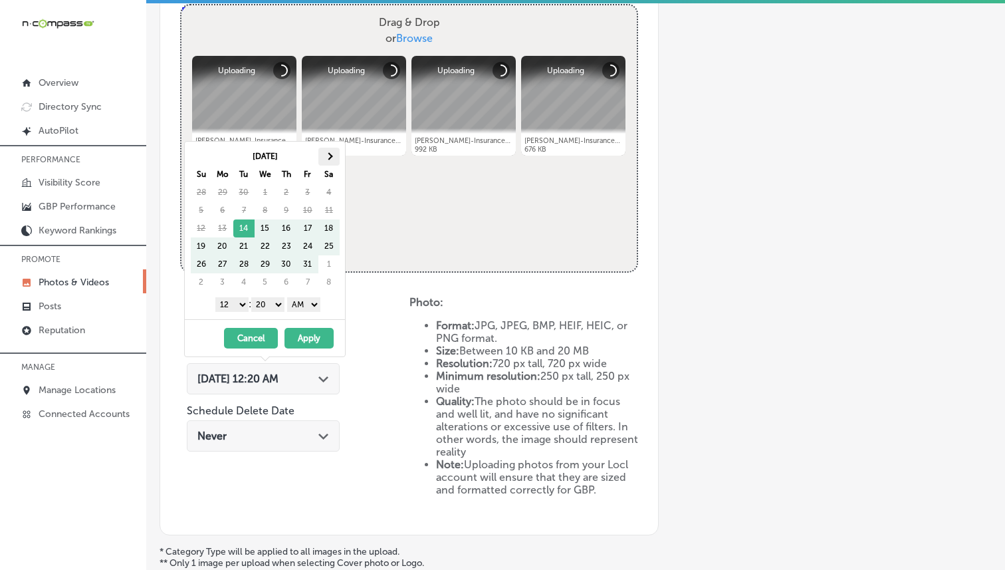
click at [331, 159] on th at bounding box center [328, 157] width 21 height 18
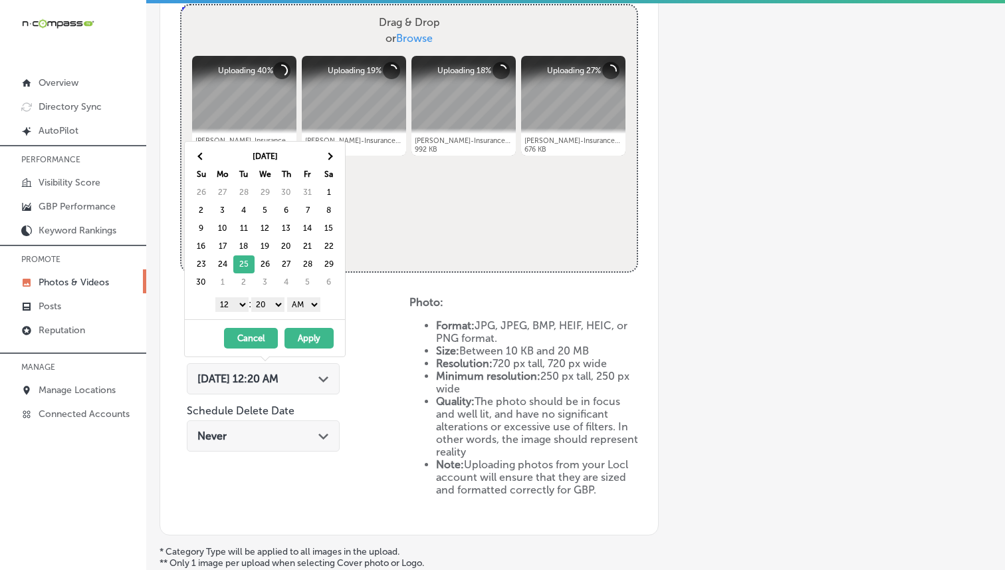
click at [226, 302] on select "1 2 3 4 5 6 7 8 9 10 11 12" at bounding box center [231, 304] width 33 height 15
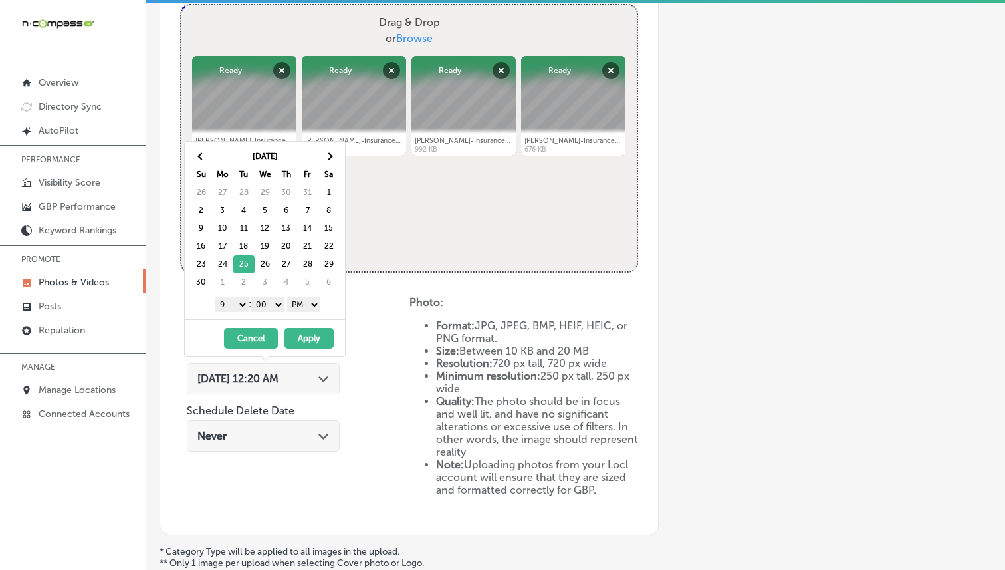
click at [309, 334] on button "Apply" at bounding box center [308, 338] width 49 height 21
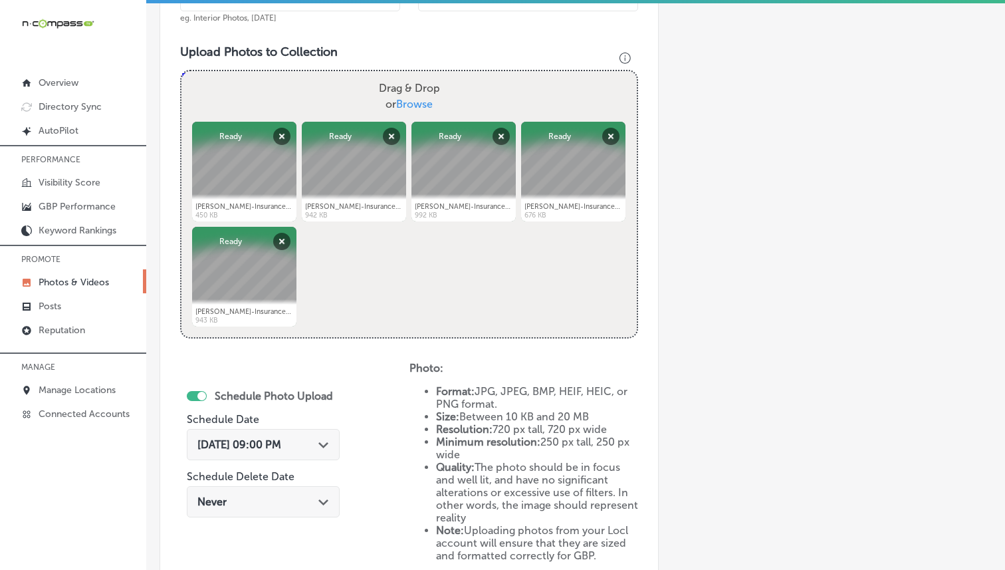
scroll to position [646, 0]
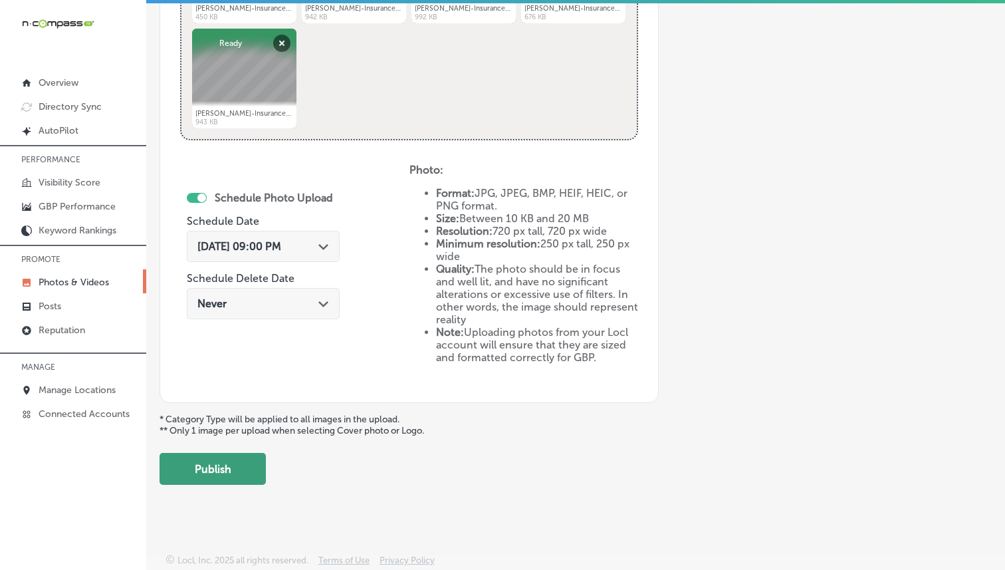
click at [243, 466] on button "Publish" at bounding box center [213, 469] width 106 height 32
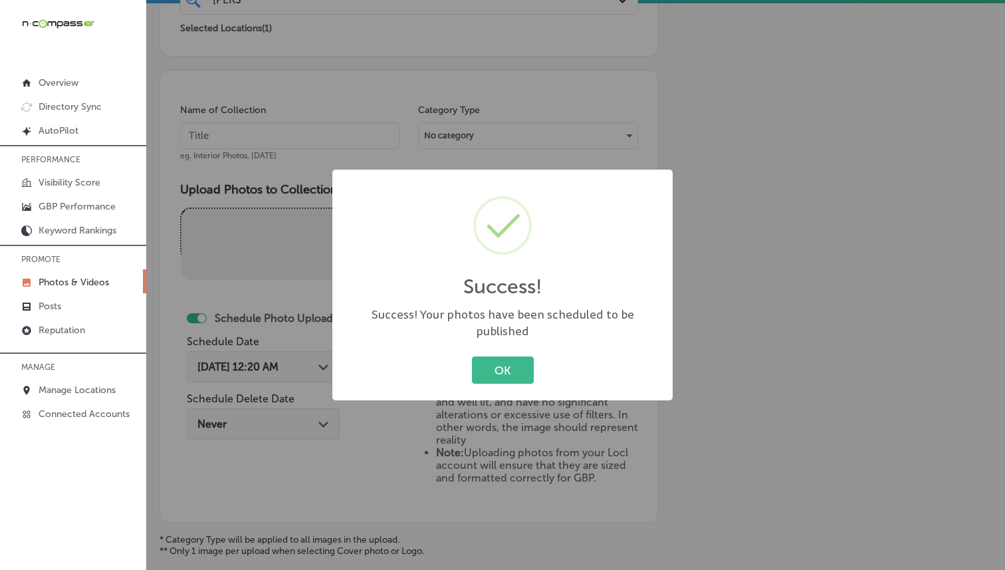
scroll to position [237, 0]
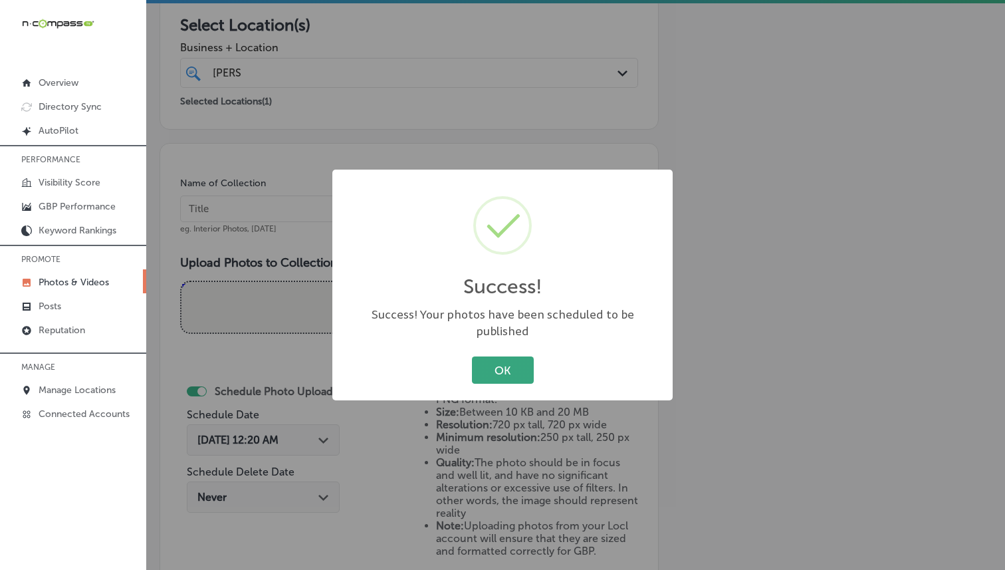
click at [474, 356] on button "OK" at bounding box center [503, 369] width 62 height 27
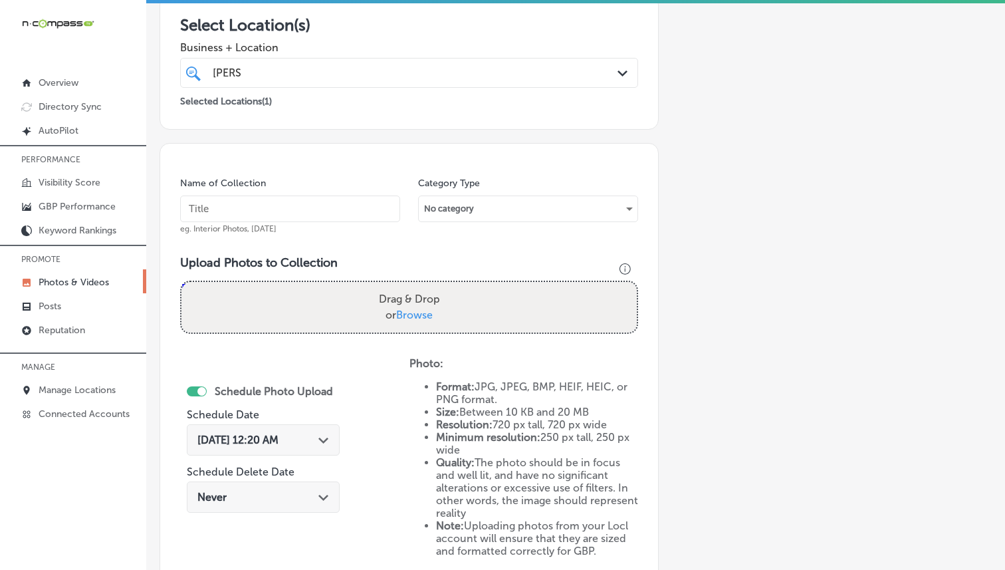
click at [367, 64] on div "[PERSON_NAME]" at bounding box center [389, 73] width 356 height 18
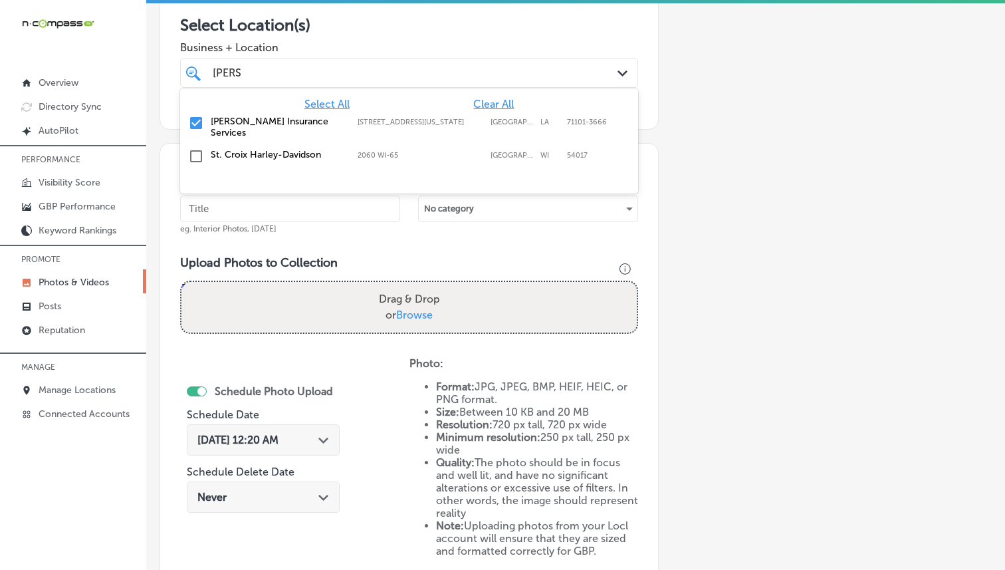
click at [372, 42] on span "Business + Location" at bounding box center [409, 47] width 458 height 13
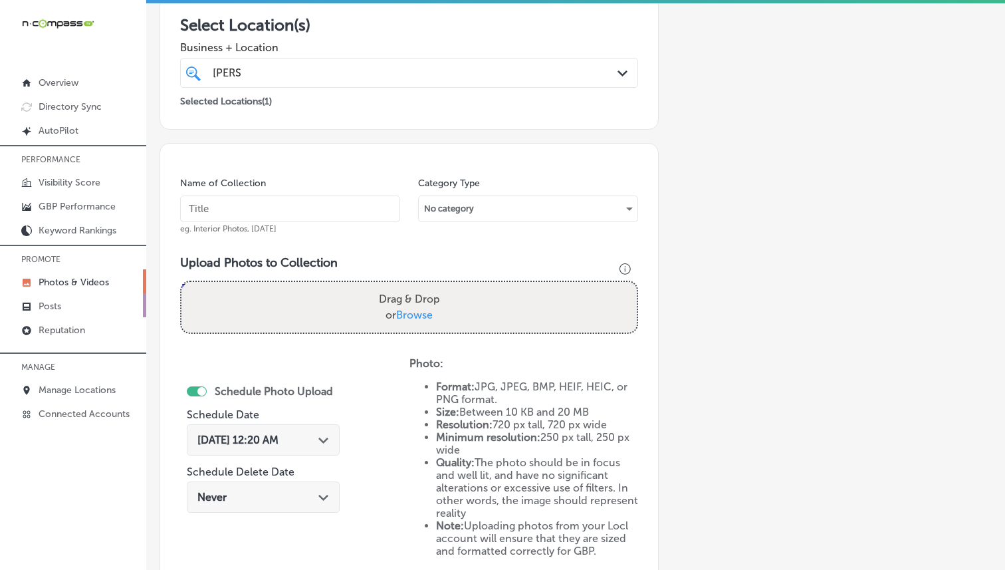
click at [60, 312] on link "Posts" at bounding box center [73, 305] width 146 height 24
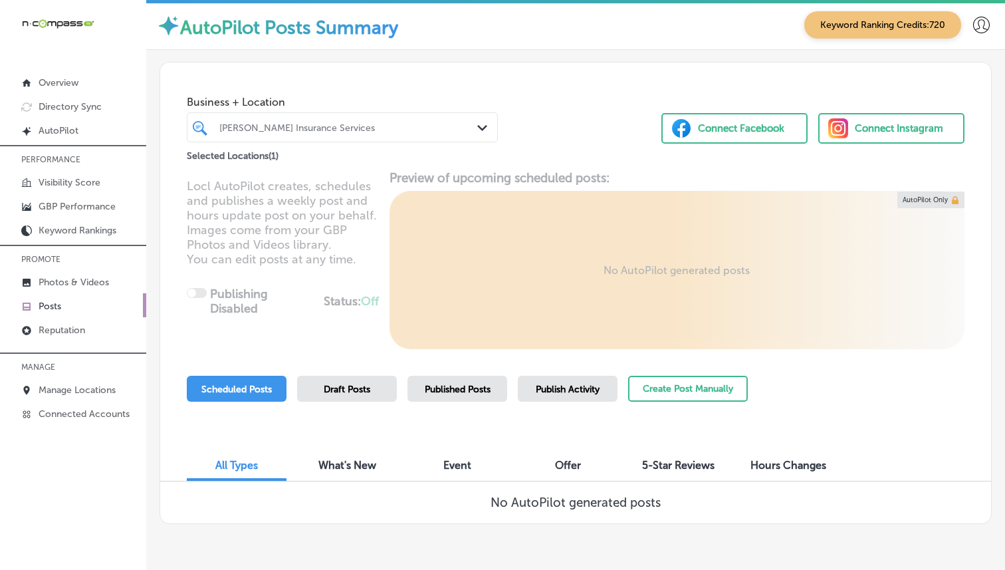
click at [425, 121] on div at bounding box center [330, 127] width 224 height 18
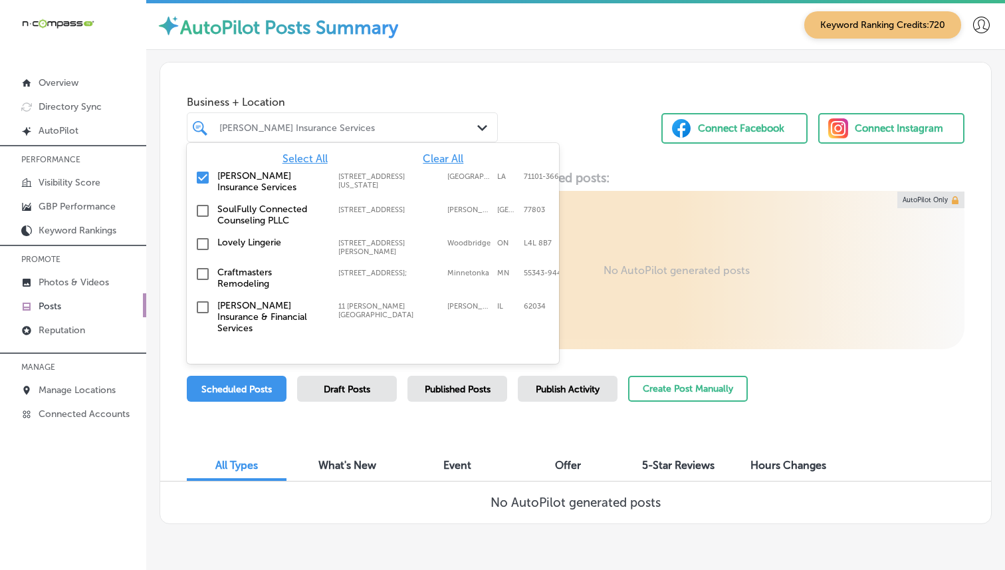
click at [469, 165] on div "[PERSON_NAME] Insurance Services [STREET_ADDRESS][US_STATE] [STREET_ADDRESS][US…" at bounding box center [373, 181] width 372 height 33
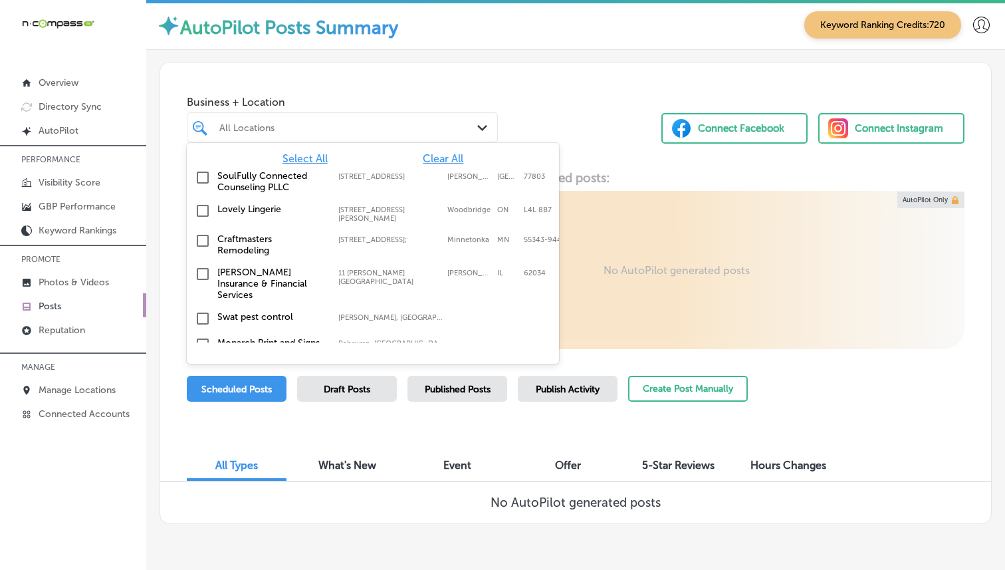
click at [449, 157] on span "Clear All" at bounding box center [443, 158] width 41 height 13
click at [422, 133] on div at bounding box center [330, 127] width 224 height 18
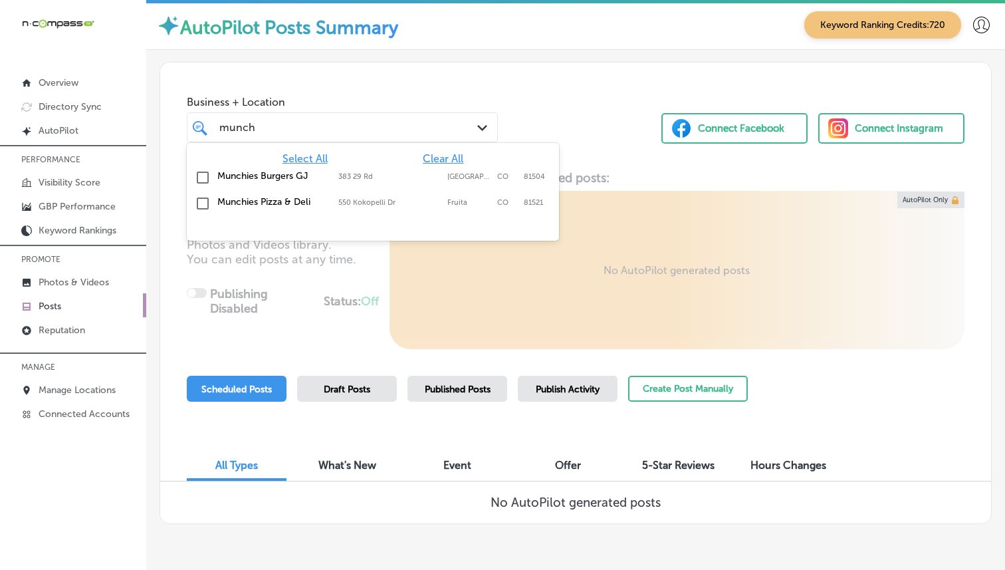
click at [368, 174] on label "383 29 Rd" at bounding box center [389, 176] width 102 height 9
type input "munch"
click at [447, 90] on div "Business + Location option [STREET_ADDRESS]. option [STREET_ADDRESS]. 3 results…" at bounding box center [342, 115] width 311 height 53
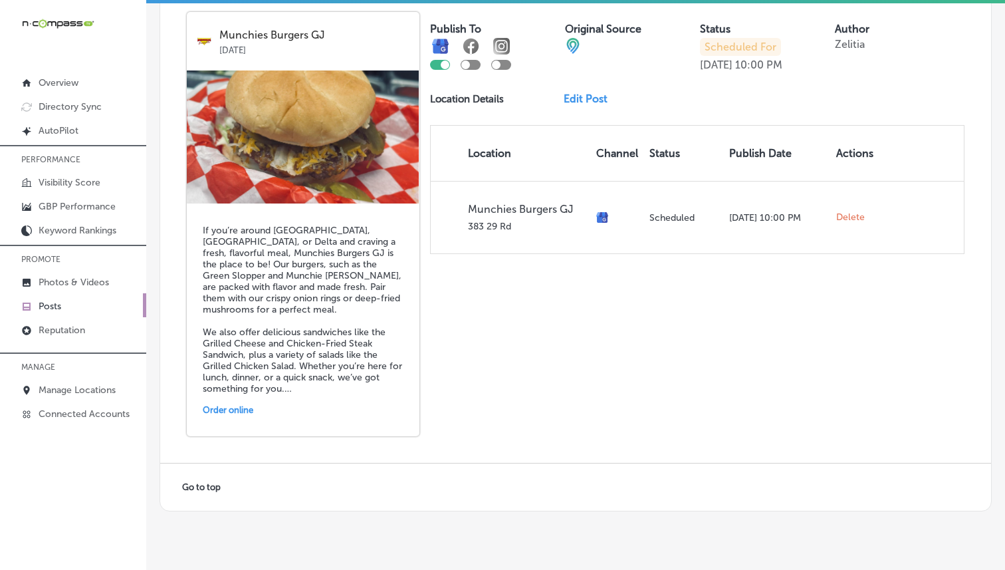
scroll to position [2886, 0]
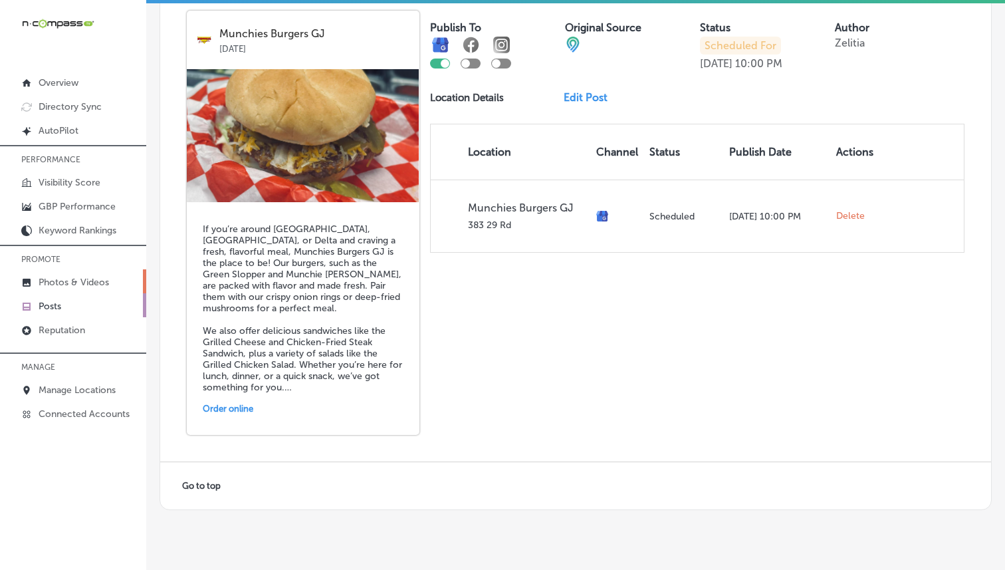
click at [69, 282] on p "Photos & Videos" at bounding box center [74, 281] width 70 height 11
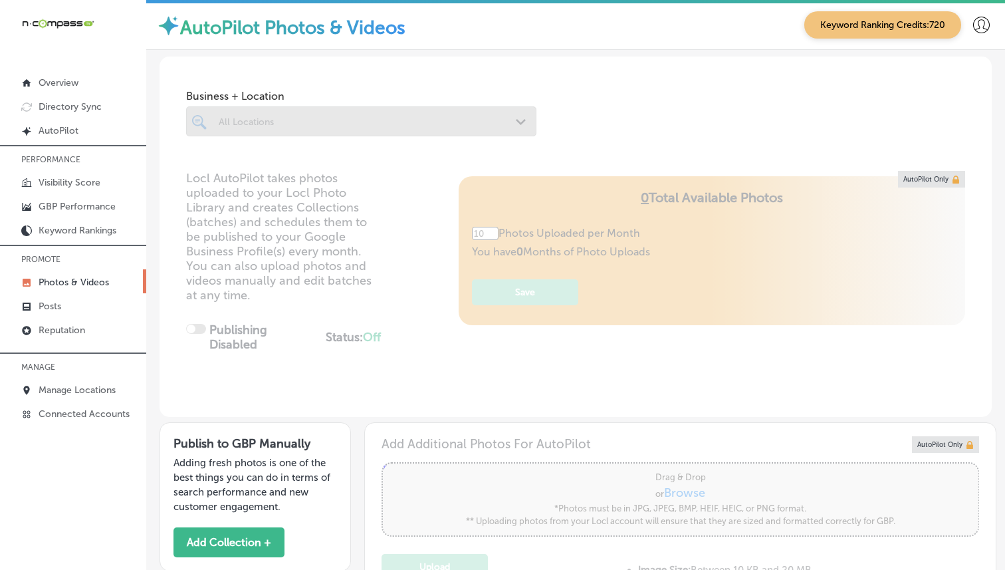
type input "5"
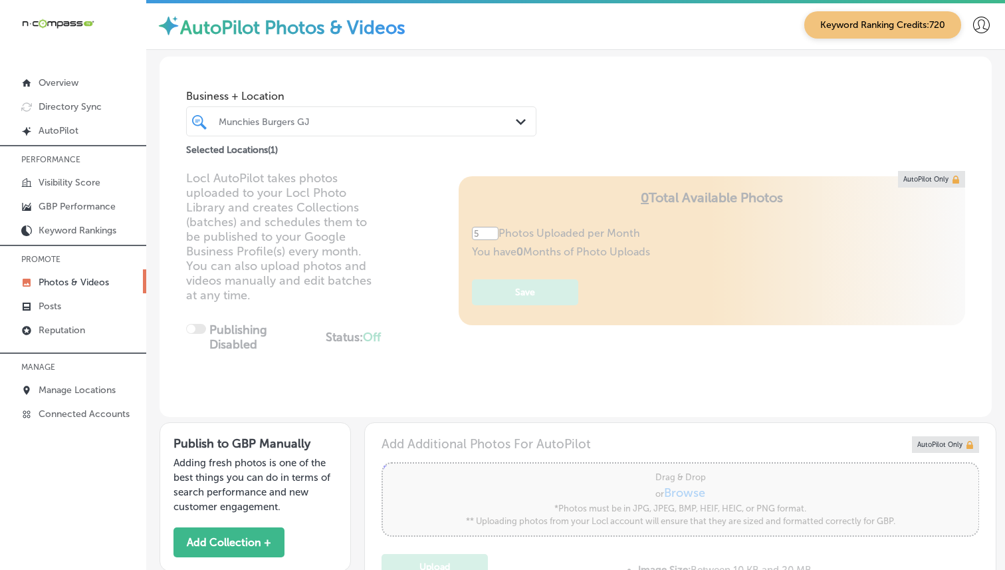
click at [515, 123] on div "Munchies Burgers GJ Path Created with Sketch." at bounding box center [361, 121] width 349 height 21
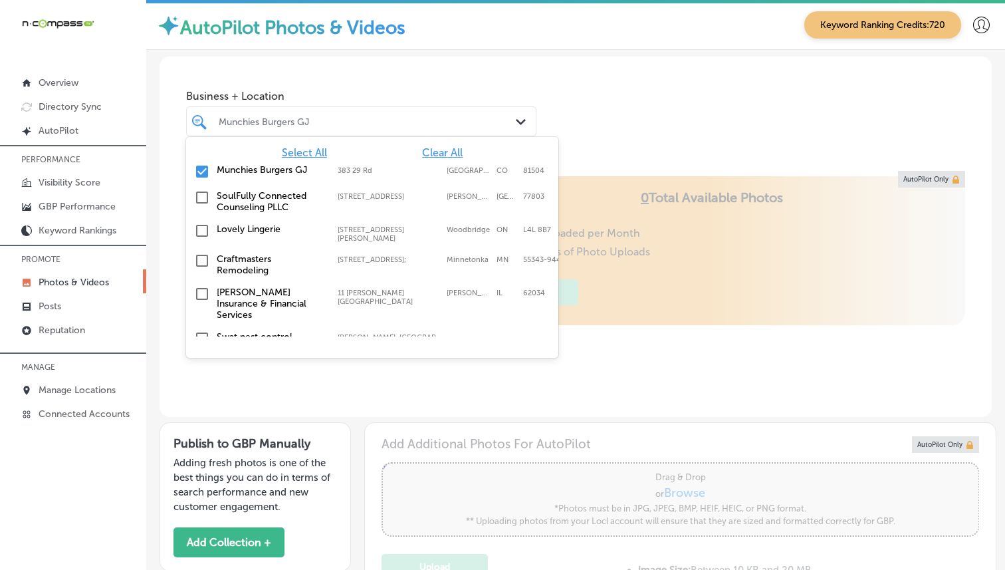
click at [435, 150] on span "Clear All" at bounding box center [442, 152] width 41 height 13
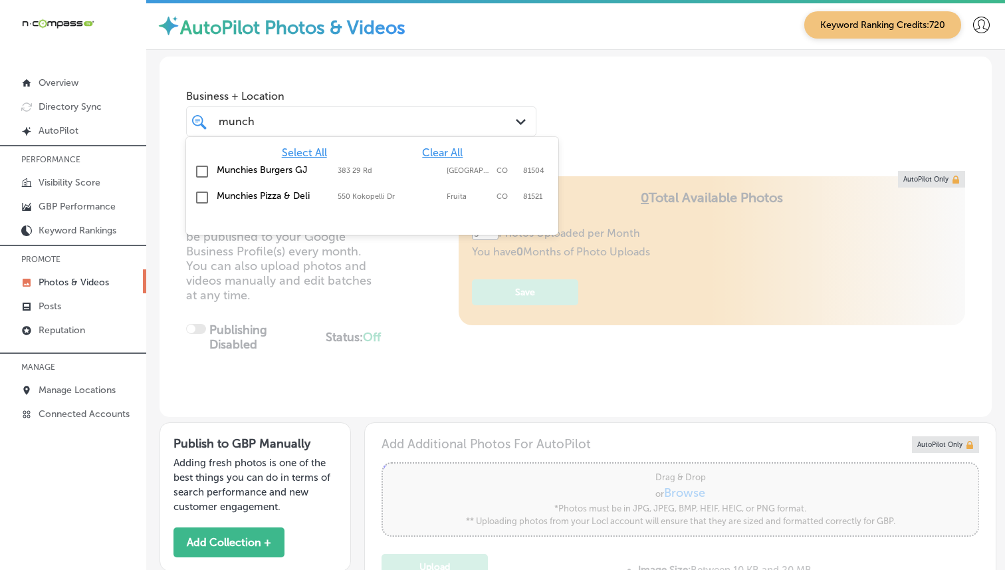
click at [267, 166] on label "Munchies Burgers GJ" at bounding box center [271, 169] width 108 height 11
type input "munch"
click at [346, 64] on div "Business + Location option [STREET_ADDRESS]. option [STREET_ADDRESS]. 3 results…" at bounding box center [576, 106] width 832 height 101
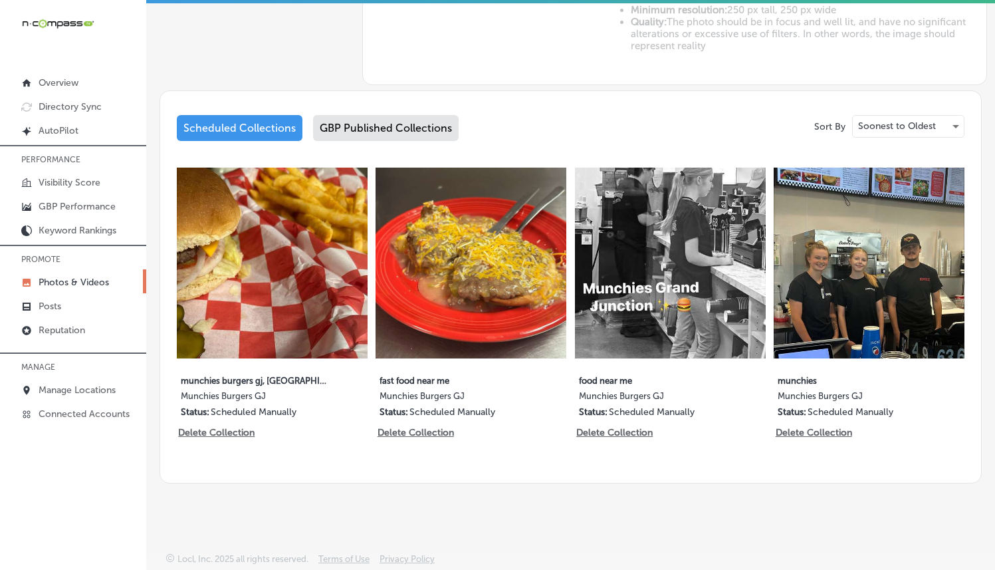
scroll to position [590, 0]
